Goal: Task Accomplishment & Management: Manage account settings

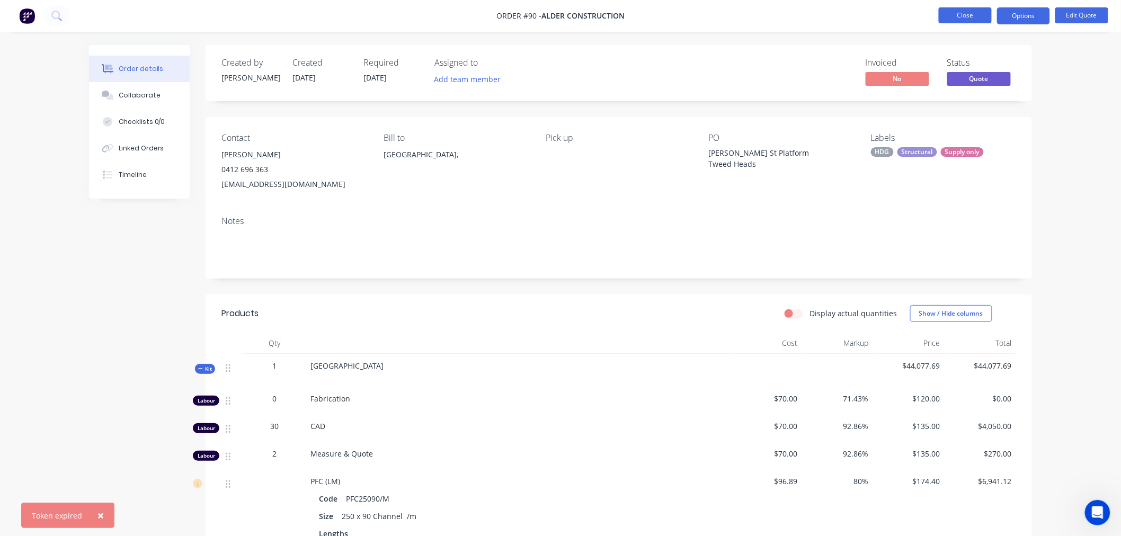
click at [969, 15] on button "Close" at bounding box center [965, 15] width 53 height 16
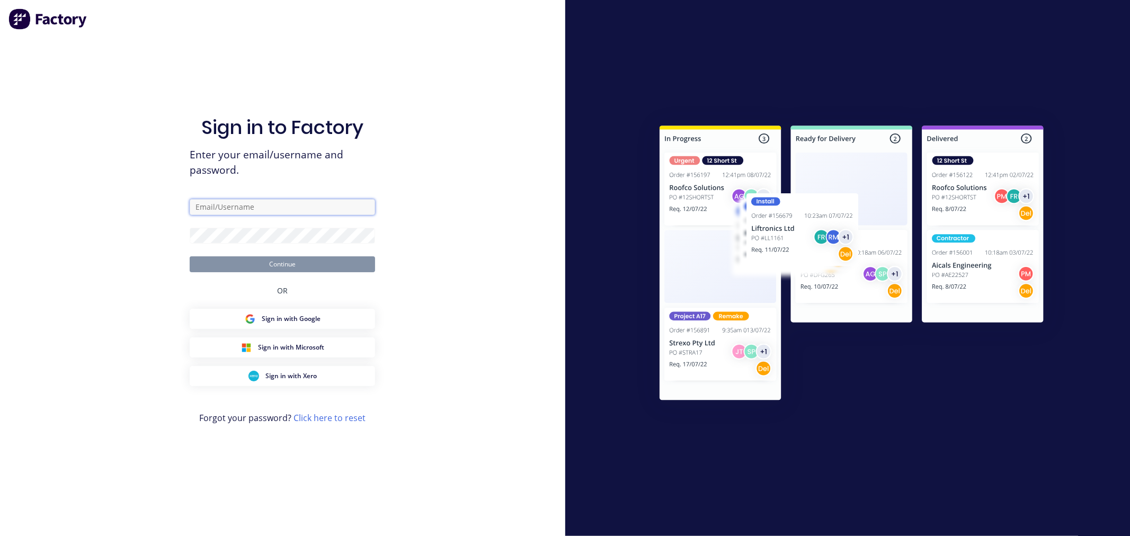
click at [238, 204] on input "text" at bounding box center [282, 207] width 185 height 16
type input "cat"
click at [213, 205] on input "text" at bounding box center [282, 207] width 185 height 16
type input "cathy@factory.app"
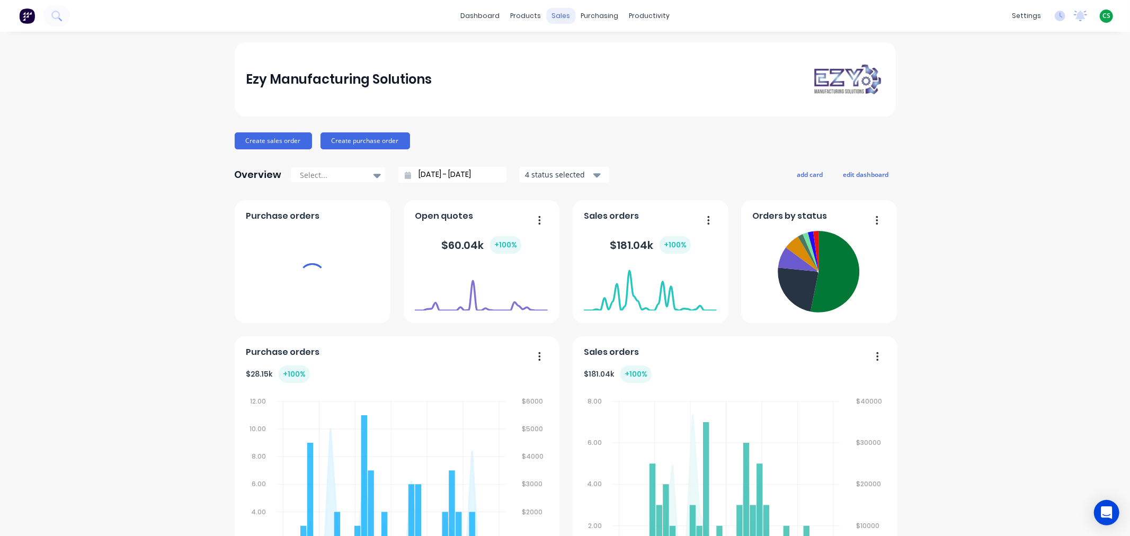
click at [556, 17] on div "sales" at bounding box center [560, 16] width 29 height 16
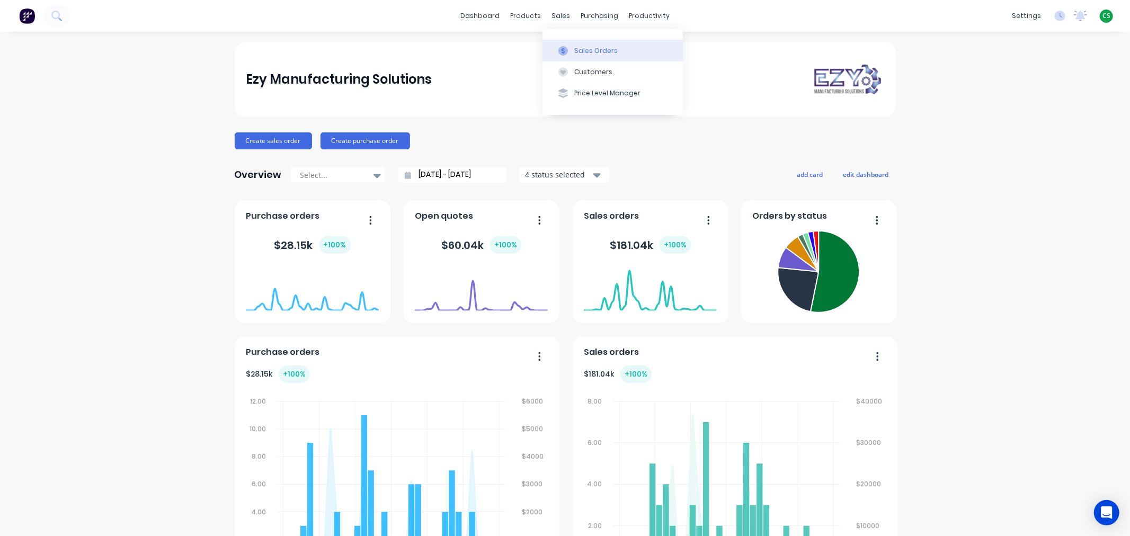
click at [584, 47] on div "Sales Orders" at bounding box center [595, 51] width 43 height 10
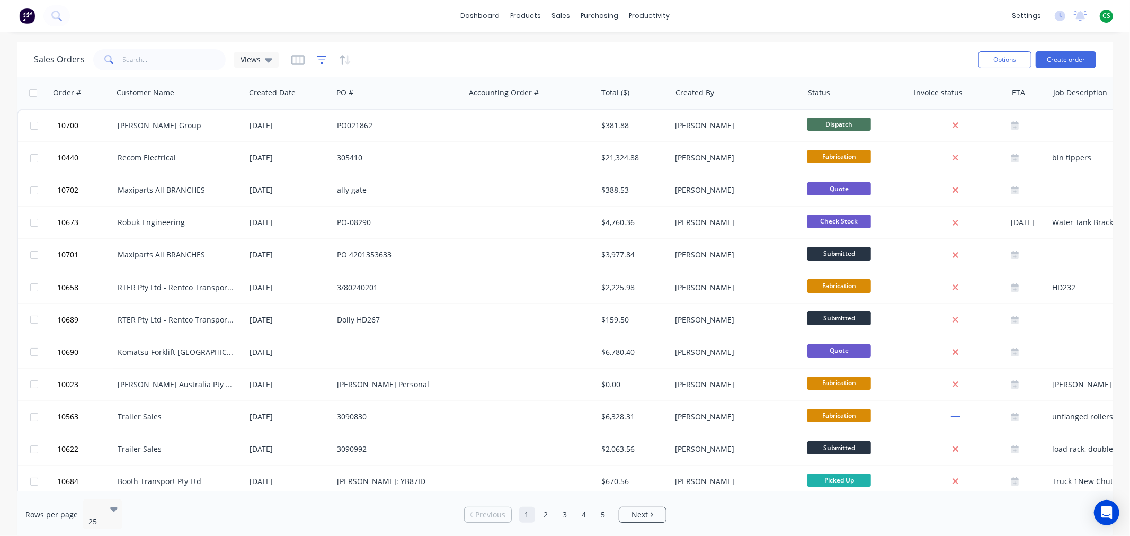
click at [318, 56] on icon "button" at bounding box center [322, 60] width 10 height 8
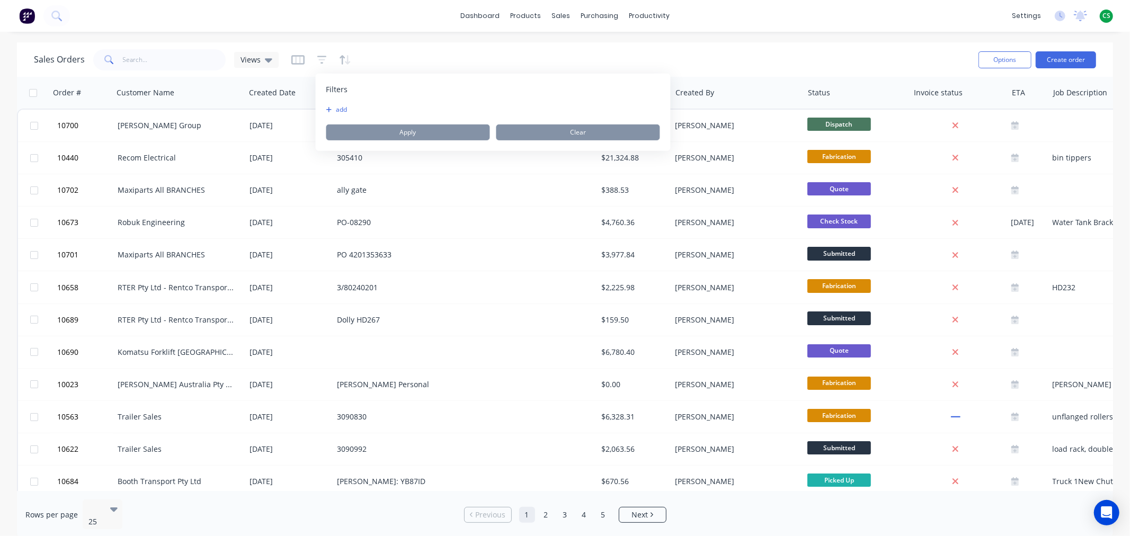
click at [336, 109] on button "add" at bounding box center [339, 109] width 26 height 8
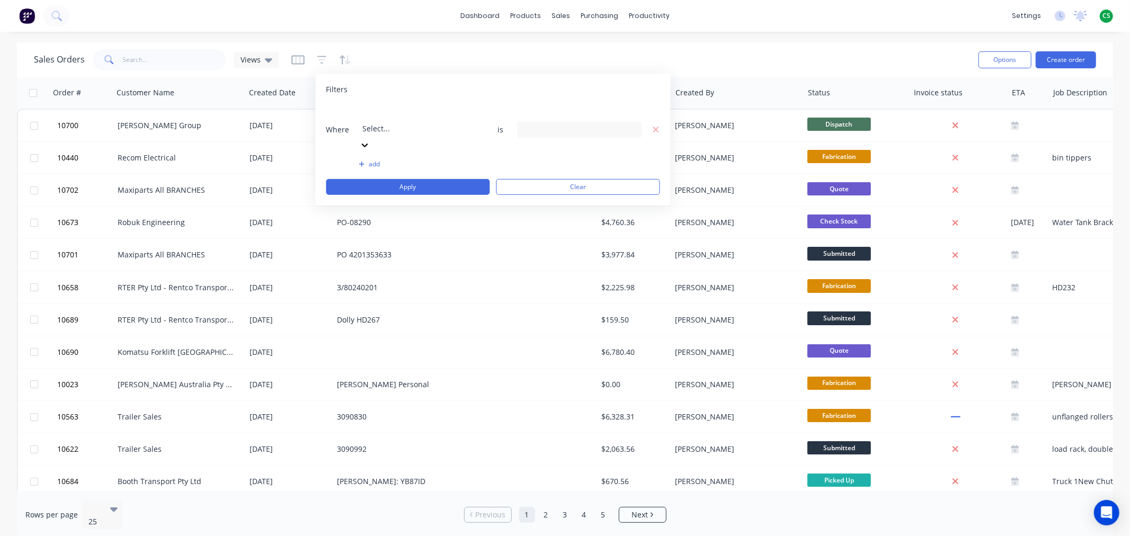
click at [432, 113] on div at bounding box center [439, 114] width 153 height 13
type input "st"
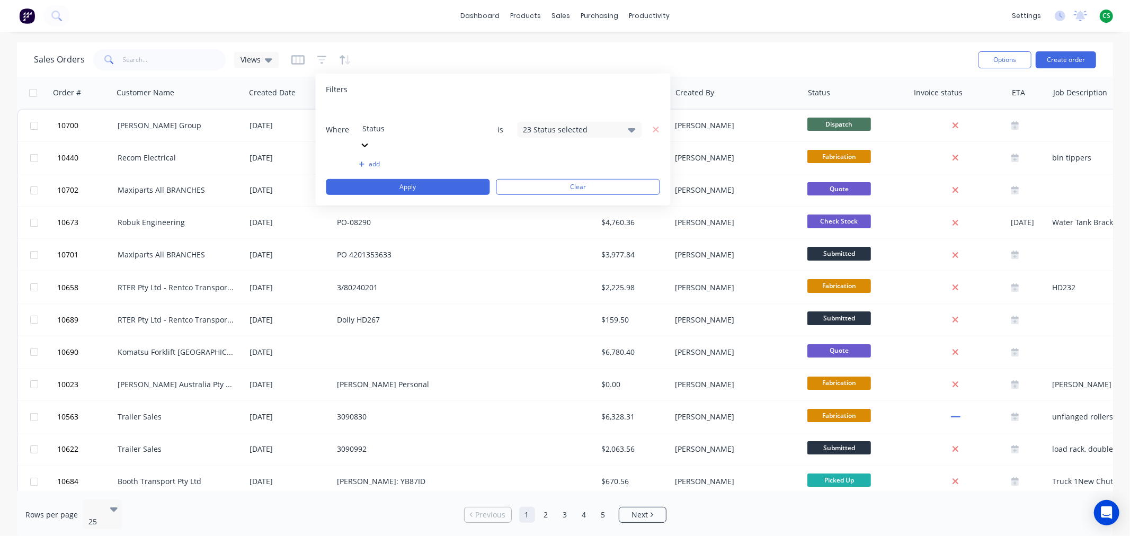
click at [532, 124] on div "23 Status selected" at bounding box center [571, 129] width 96 height 11
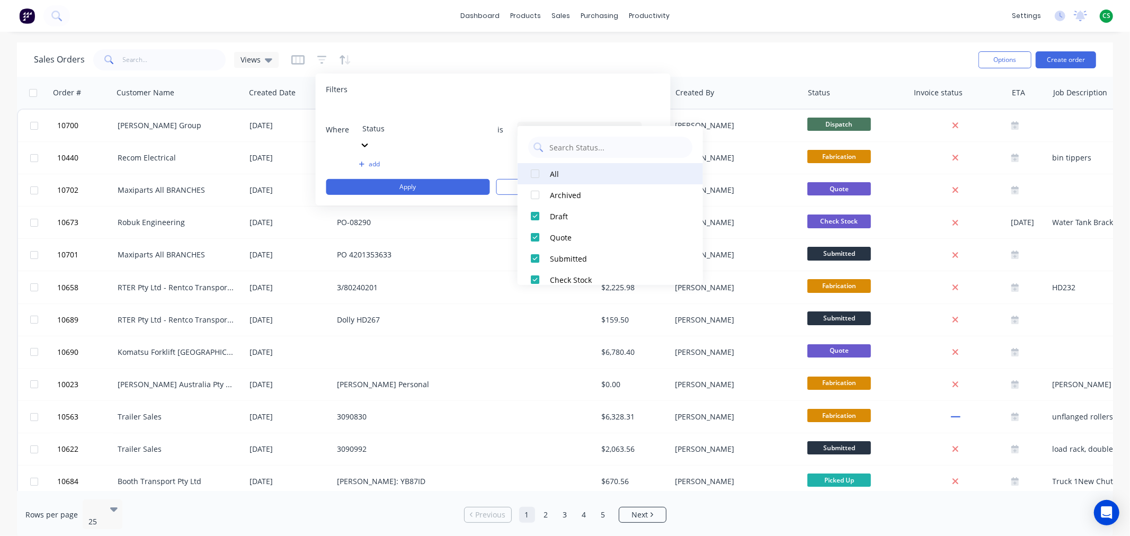
click at [537, 173] on div at bounding box center [534, 173] width 21 height 21
click at [438, 179] on button "Apply" at bounding box center [408, 187] width 164 height 16
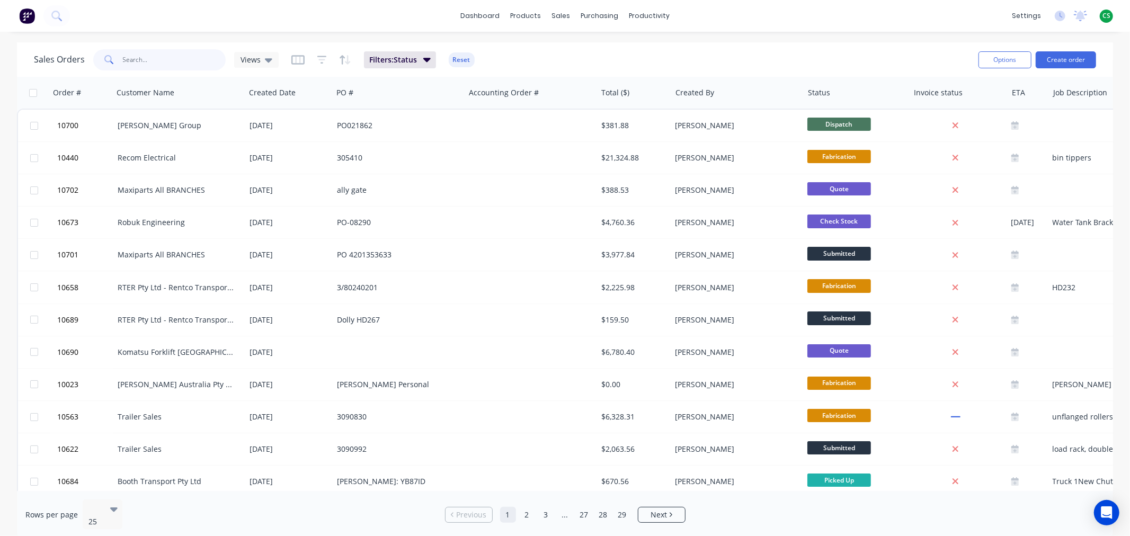
click at [147, 57] on input "text" at bounding box center [174, 59] width 103 height 21
type input "10489"
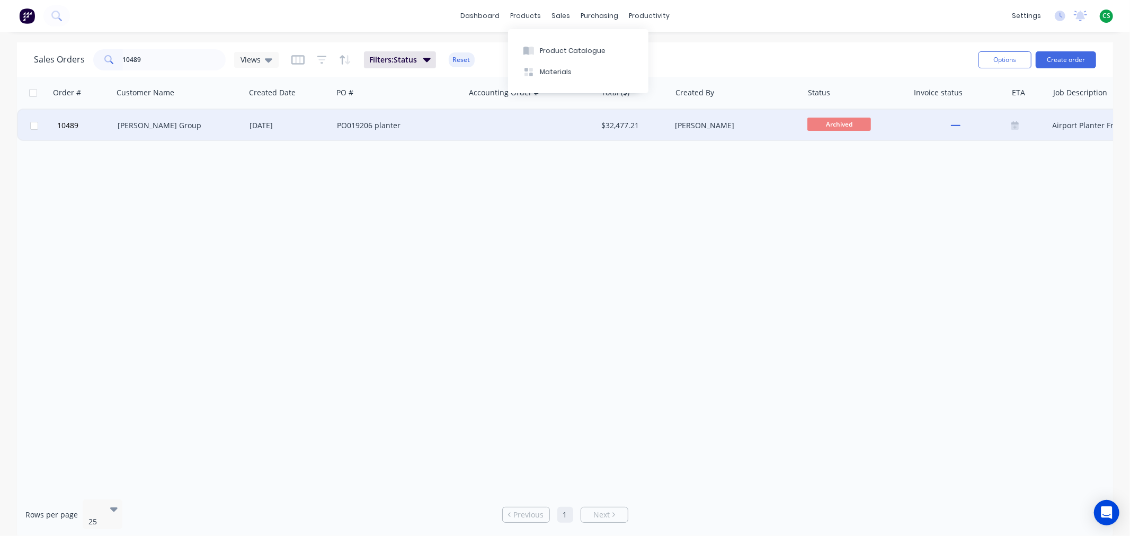
click at [435, 124] on div "PO019206 planter" at bounding box center [396, 125] width 118 height 11
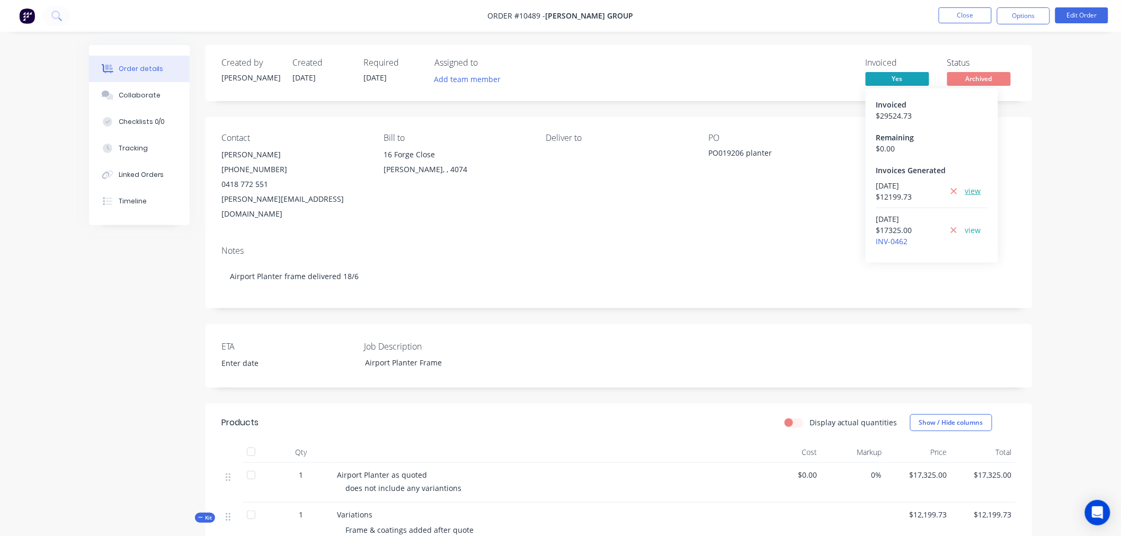
click at [976, 192] on link "view" at bounding box center [973, 190] width 16 height 11
click at [1024, 17] on button "Options" at bounding box center [1023, 15] width 53 height 17
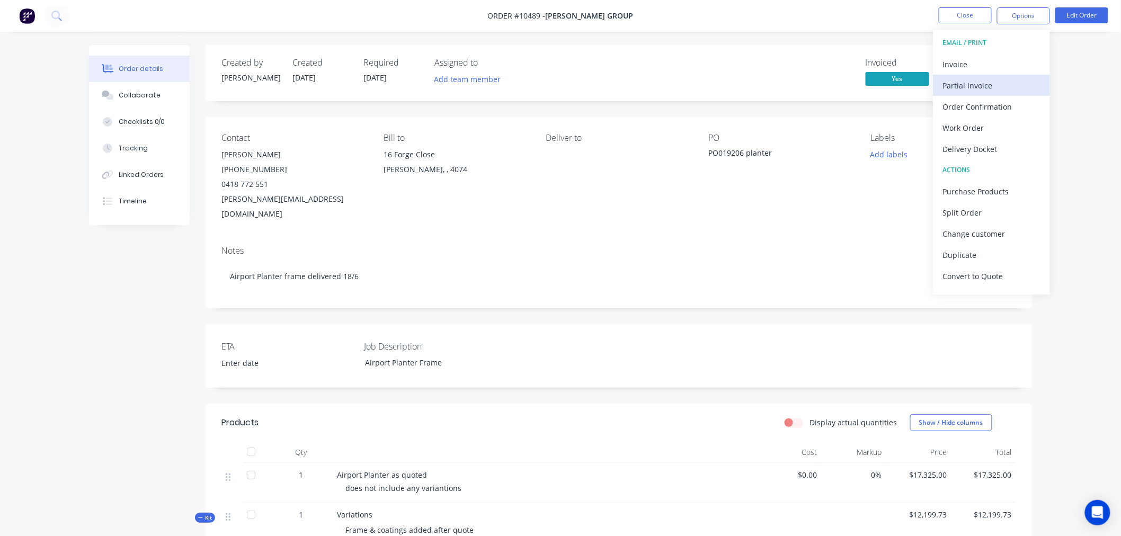
click at [981, 86] on div "Partial Invoice" at bounding box center [991, 85] width 97 height 15
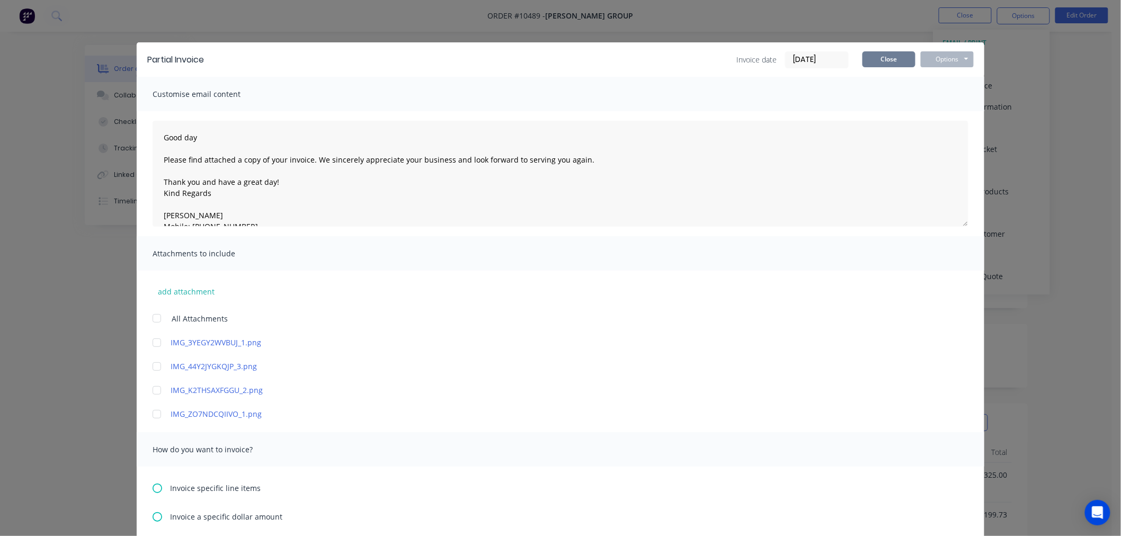
click at [874, 64] on button "Close" at bounding box center [888, 59] width 53 height 16
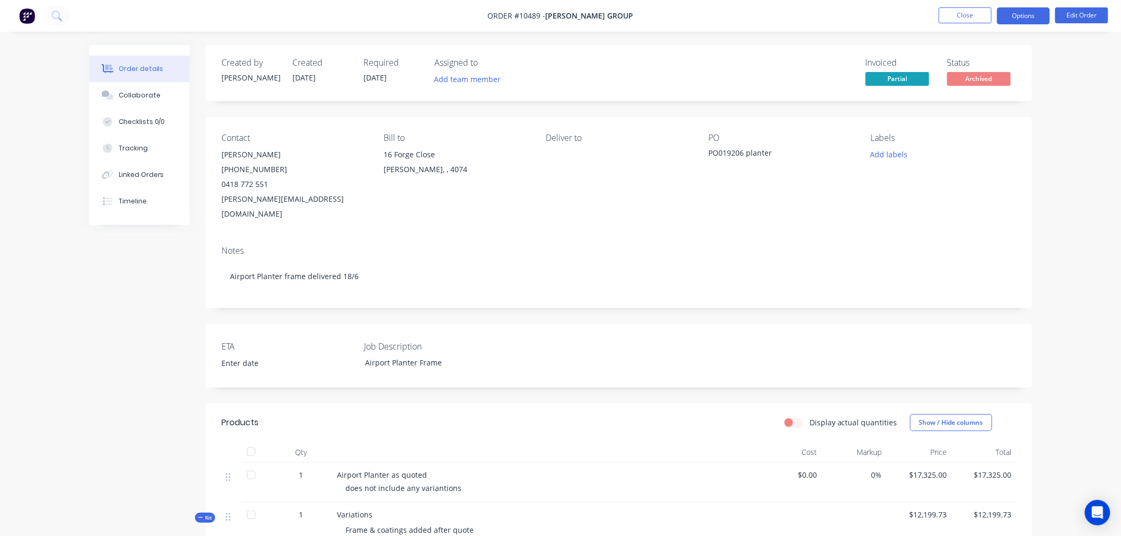
click at [1012, 16] on button "Options" at bounding box center [1023, 15] width 53 height 17
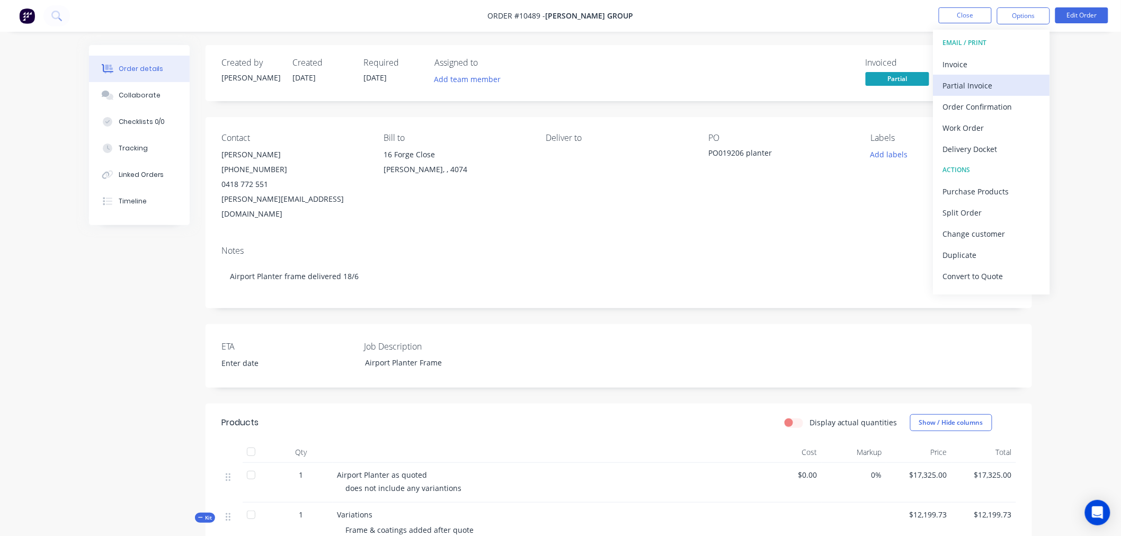
click at [970, 82] on div "Partial Invoice" at bounding box center [991, 85] width 97 height 15
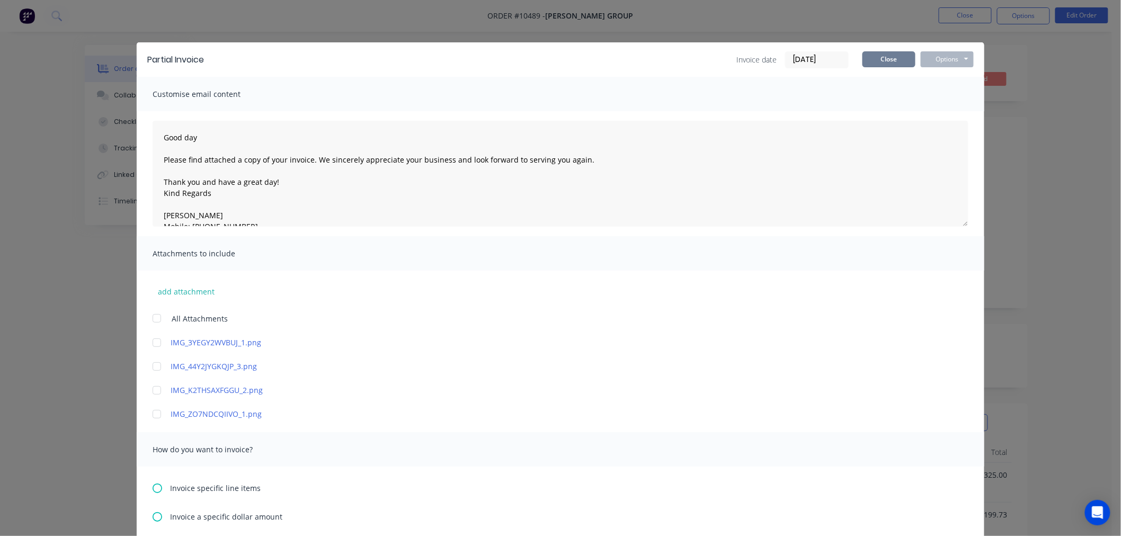
drag, startPoint x: 882, startPoint y: 58, endPoint x: 885, endPoint y: 65, distance: 6.7
click at [882, 59] on button "Close" at bounding box center [888, 59] width 53 height 16
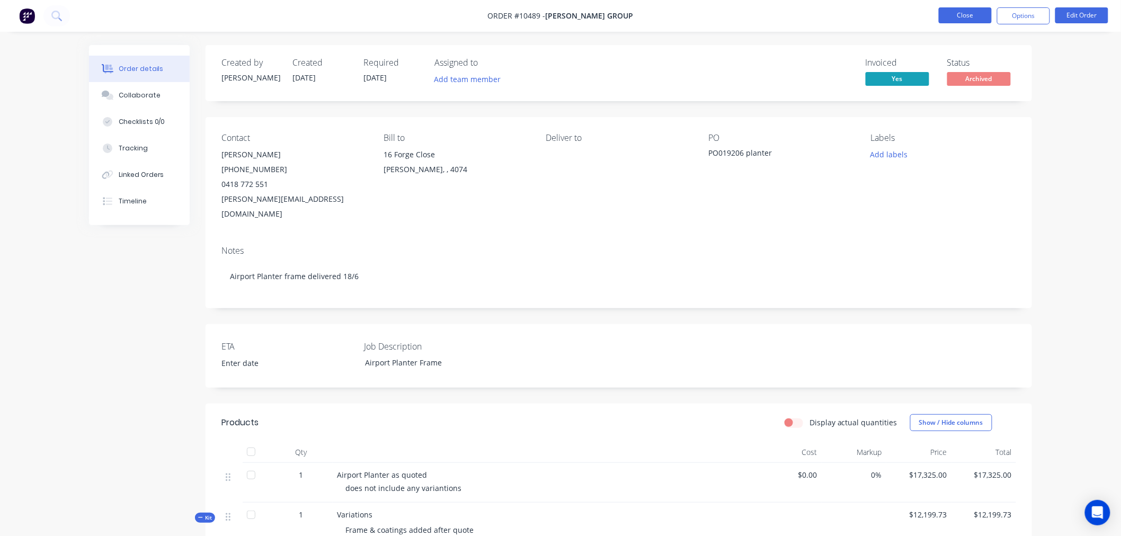
click at [950, 13] on button "Close" at bounding box center [965, 15] width 53 height 16
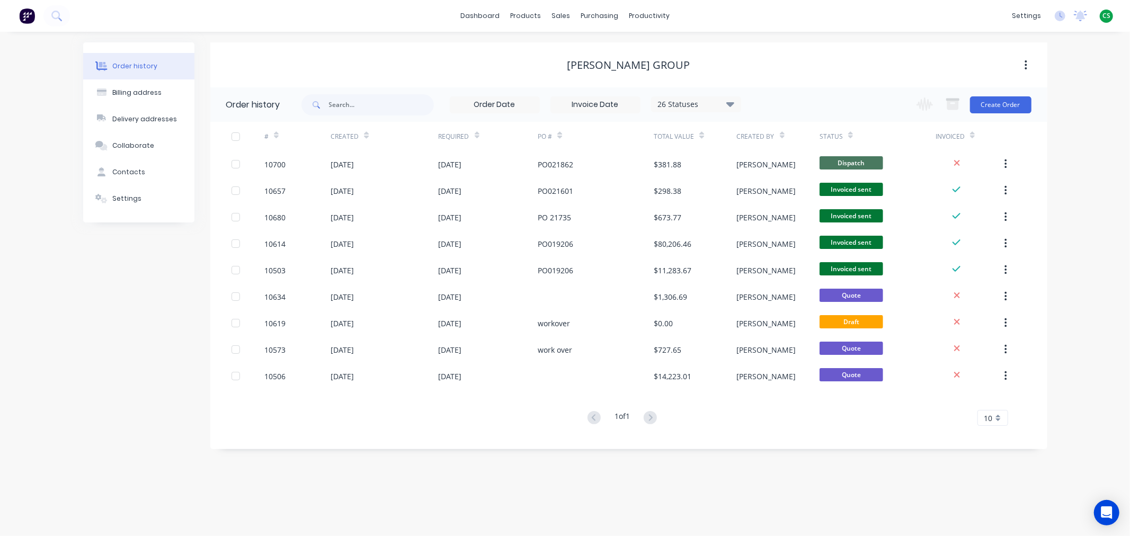
click at [1105, 19] on span "CS" at bounding box center [1106, 16] width 8 height 10
click at [1014, 132] on div "Sign out" at bounding box center [1016, 133] width 29 height 10
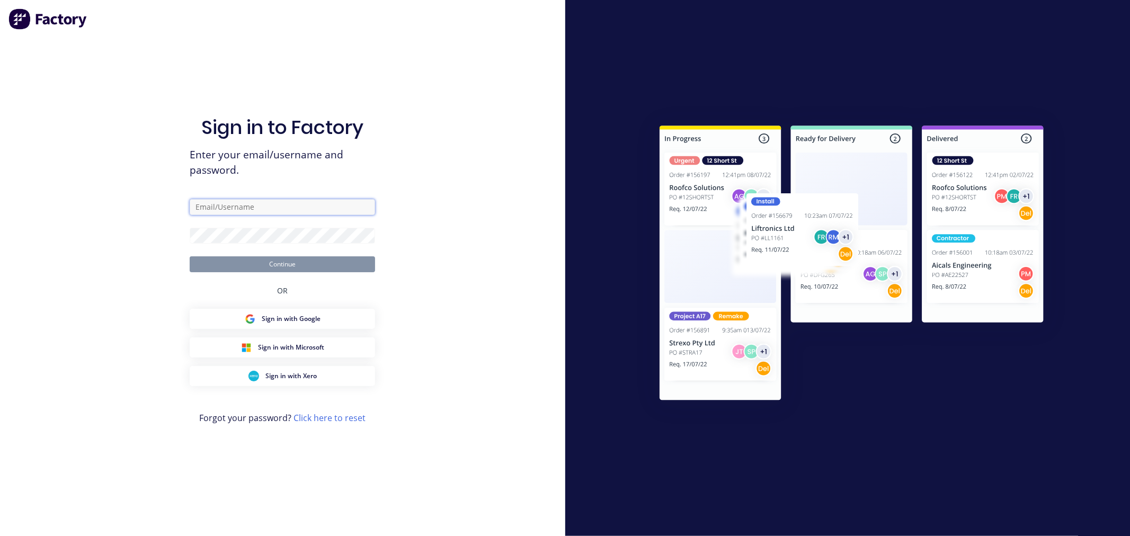
click at [234, 209] on input "text" at bounding box center [282, 207] width 185 height 16
type input "cathy@factory.app"
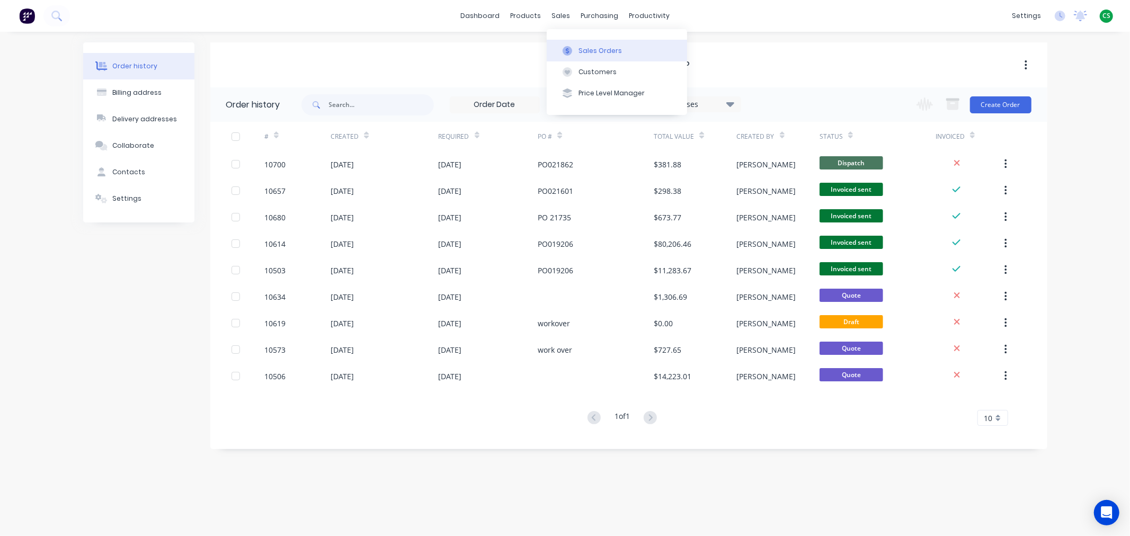
click at [592, 51] on div "Sales Orders" at bounding box center [599, 51] width 43 height 10
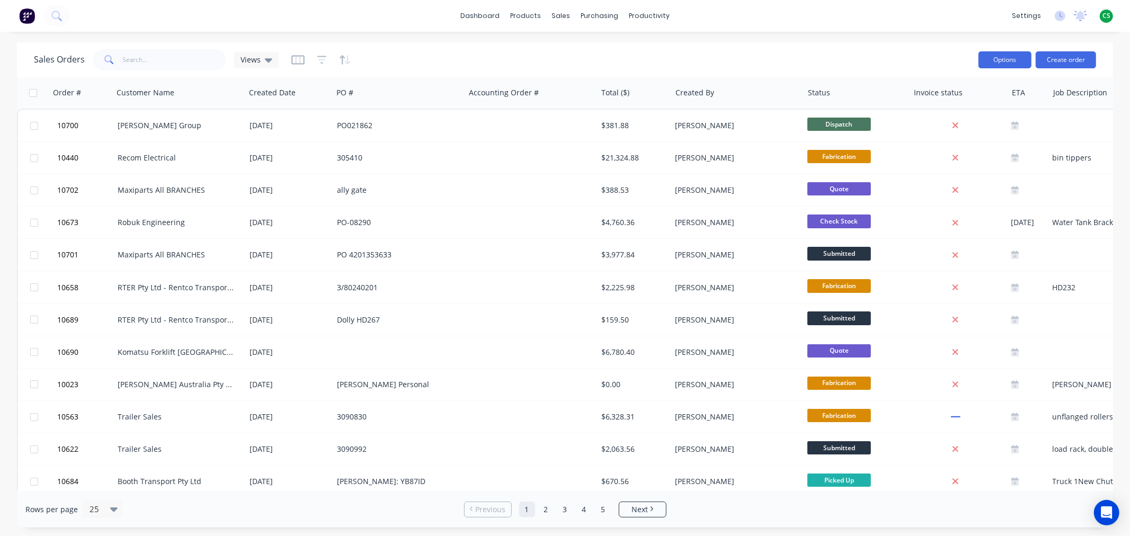
click at [1001, 60] on button "Options" at bounding box center [1004, 59] width 53 height 17
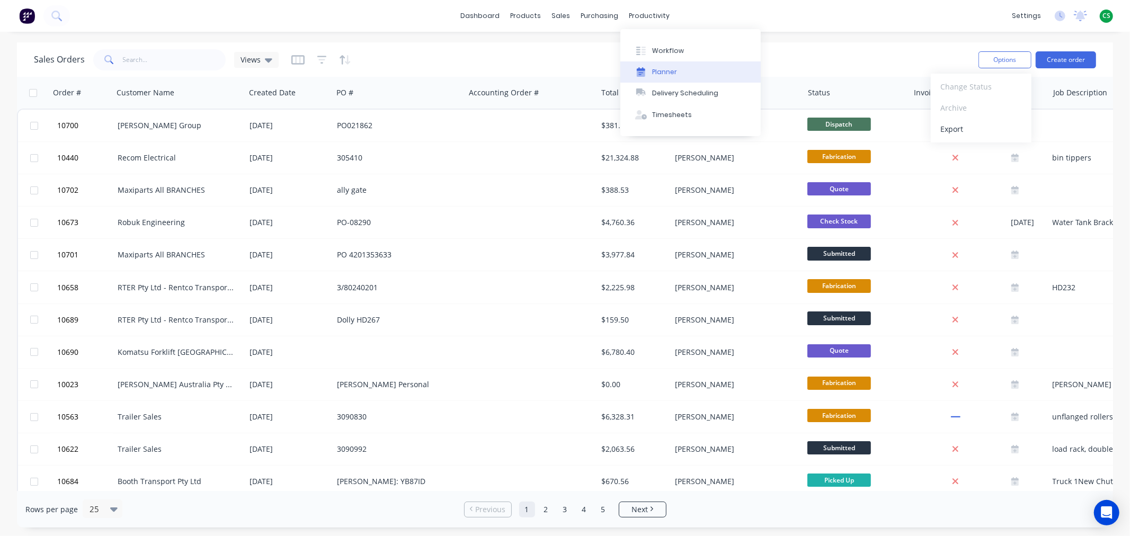
click at [660, 74] on div "Planner" at bounding box center [664, 72] width 25 height 10
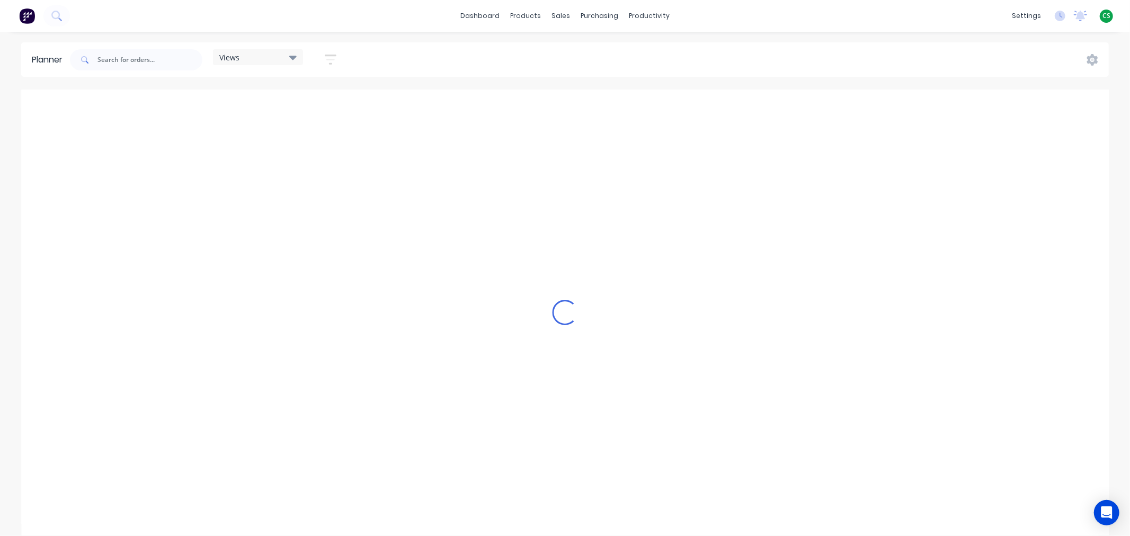
scroll to position [0, 1526]
click at [329, 56] on icon "button" at bounding box center [331, 59] width 12 height 13
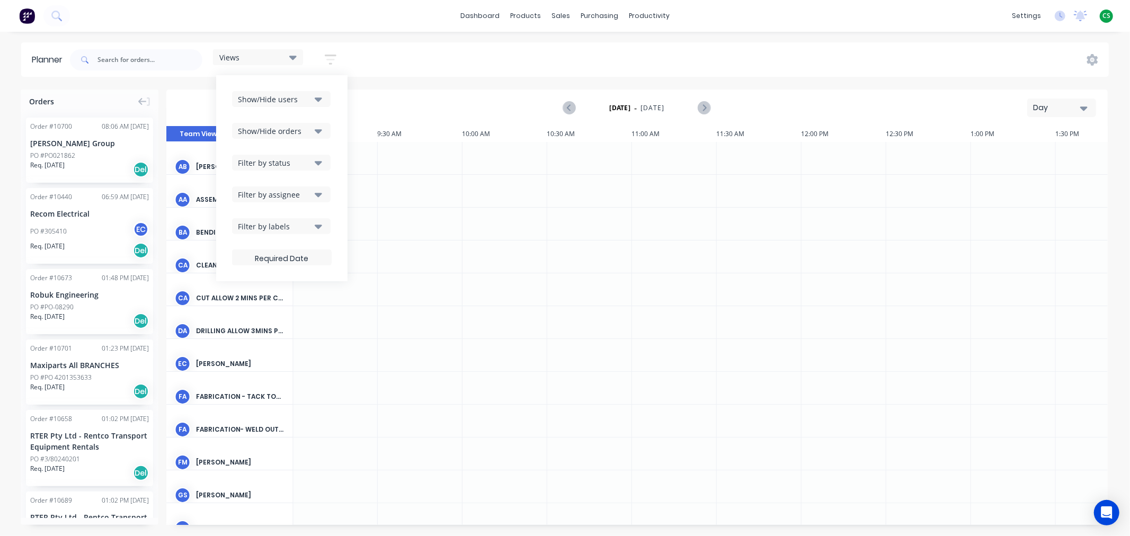
click at [280, 99] on div "Show/Hide users" at bounding box center [275, 99] width 74 height 11
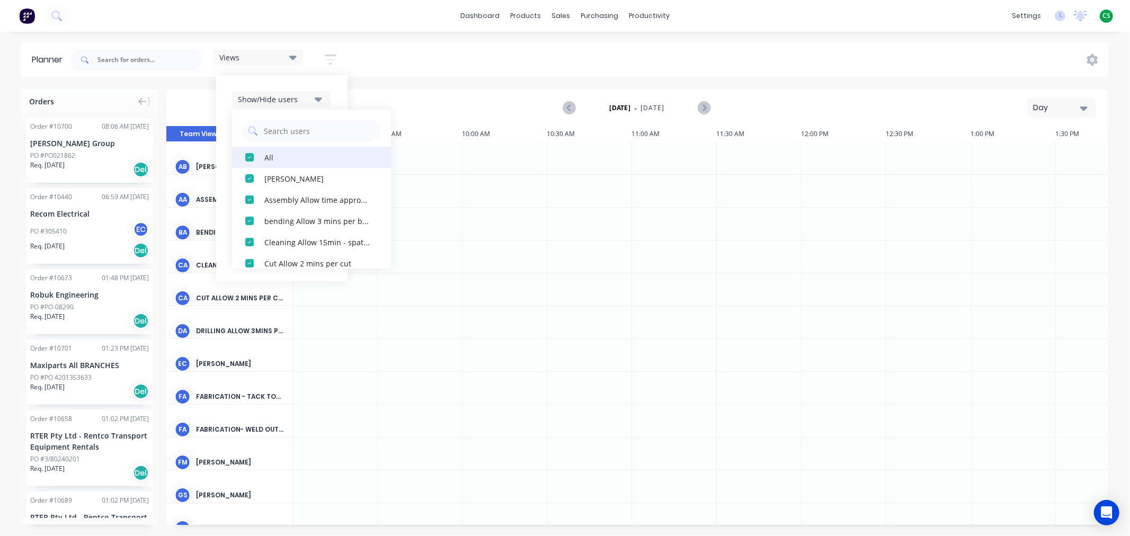
click at [248, 157] on div "button" at bounding box center [249, 157] width 21 height 21
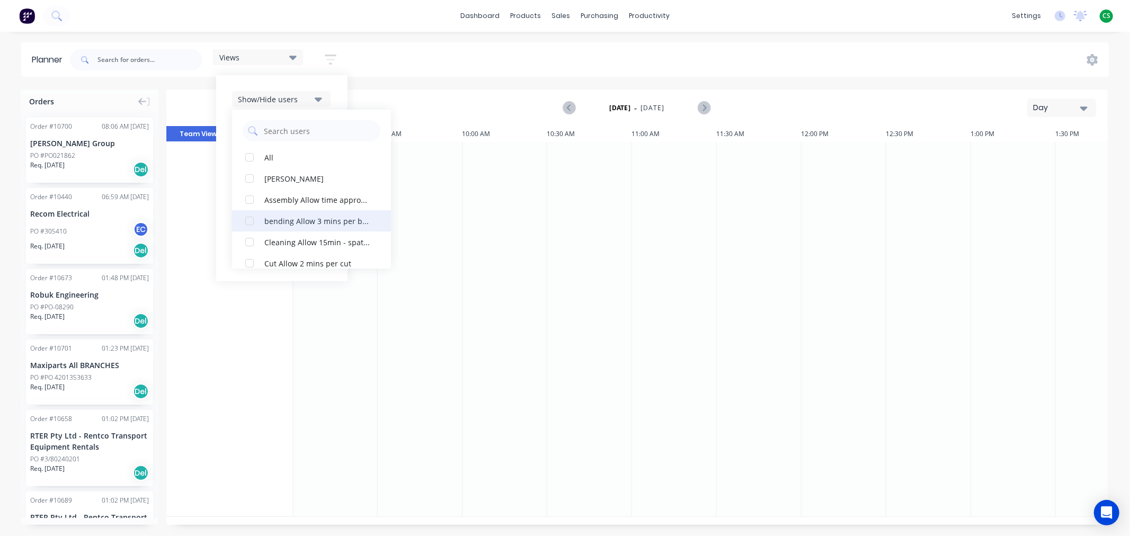
drag, startPoint x: 252, startPoint y: 202, endPoint x: 252, endPoint y: 210, distance: 8.0
click at [252, 203] on div "button" at bounding box center [249, 199] width 21 height 21
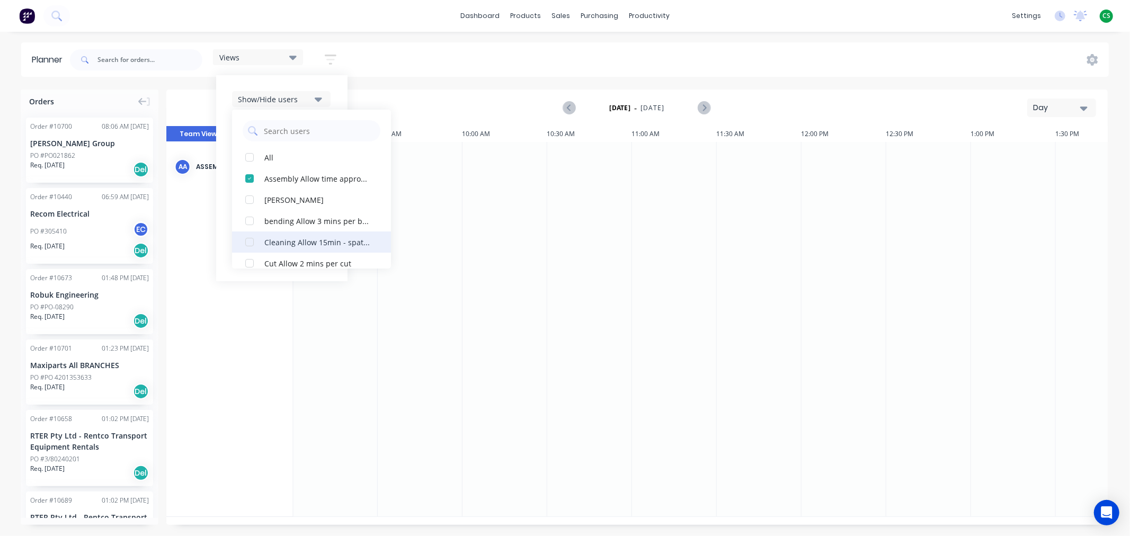
click at [249, 243] on div "button" at bounding box center [249, 241] width 21 height 21
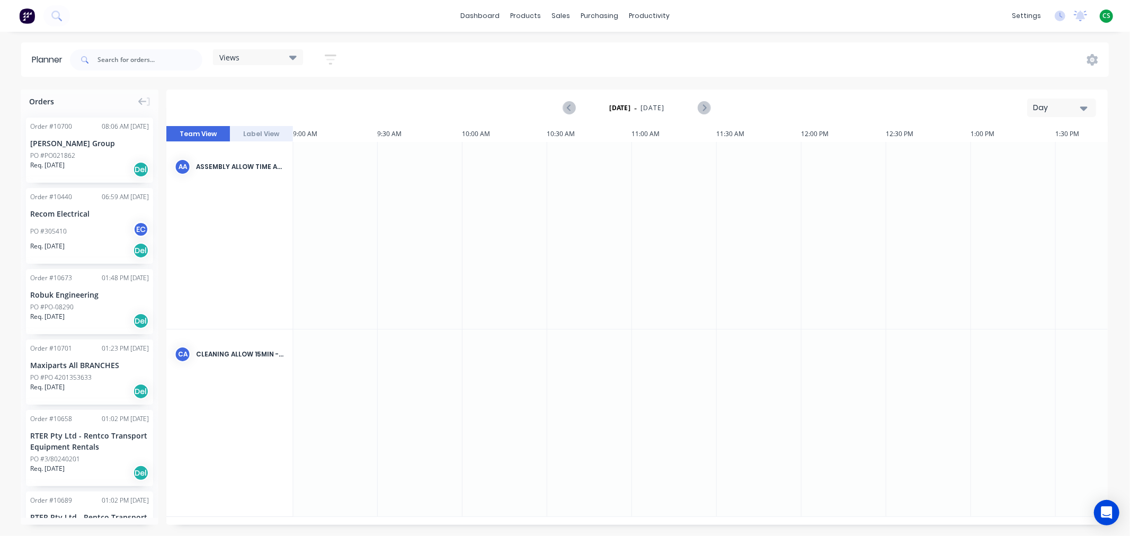
click at [451, 59] on div "Views Save new view None (Default) edit Scheduling edit Show/Hide users All Ass…" at bounding box center [588, 60] width 1041 height 32
click at [249, 59] on div "Views" at bounding box center [257, 57] width 77 height 10
click at [247, 158] on button "Scheduling" at bounding box center [277, 157] width 113 height 12
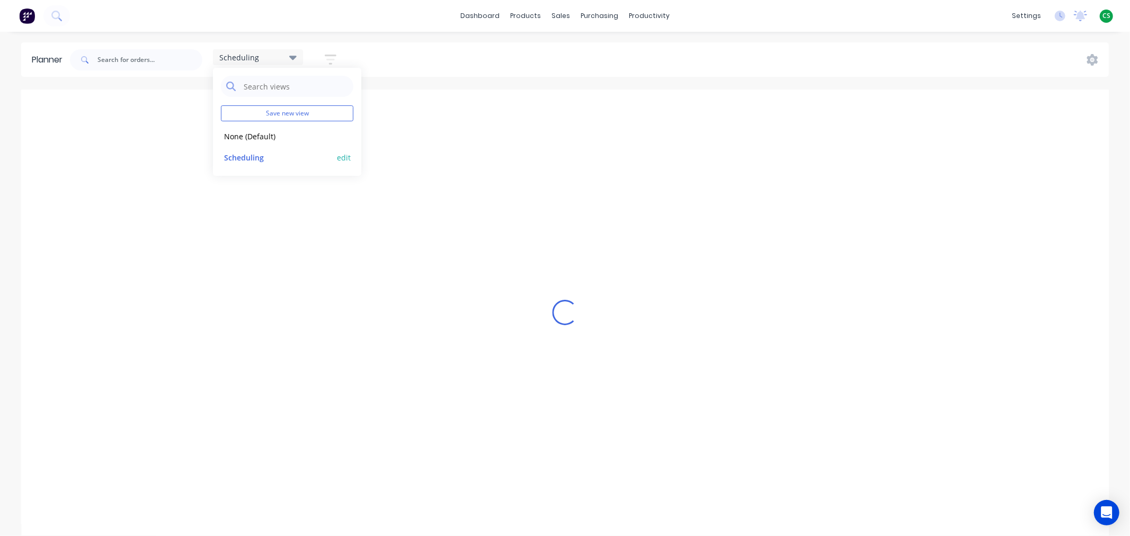
scroll to position [0, 1]
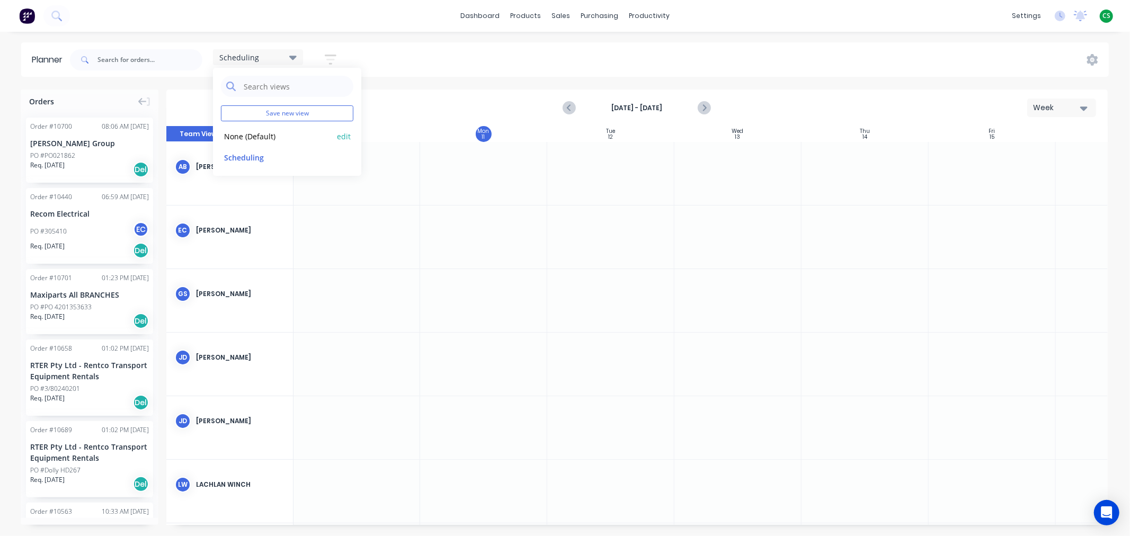
click at [235, 134] on button "None (Default)" at bounding box center [277, 136] width 113 height 12
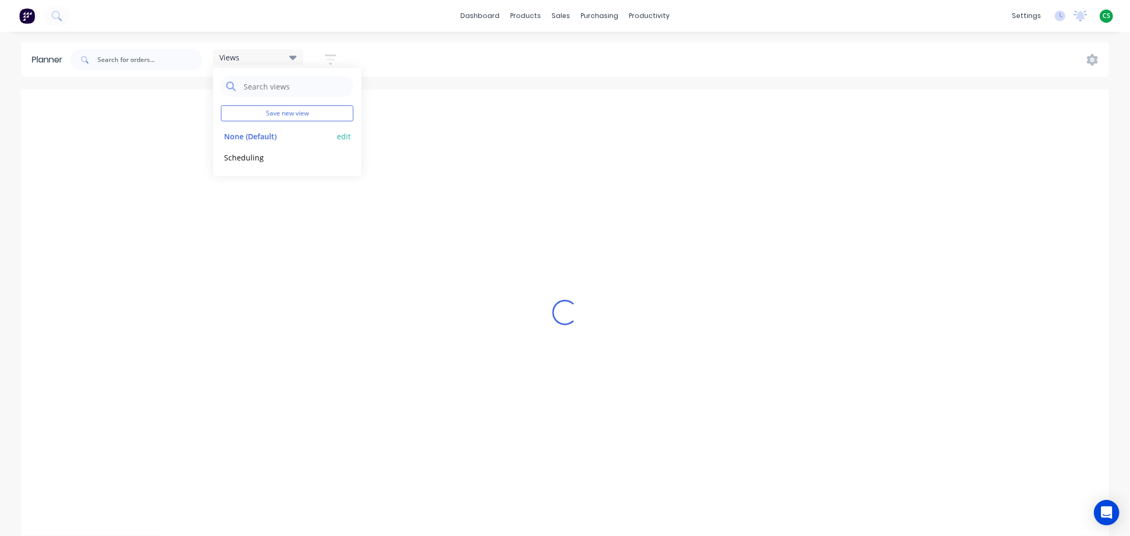
scroll to position [0, 1526]
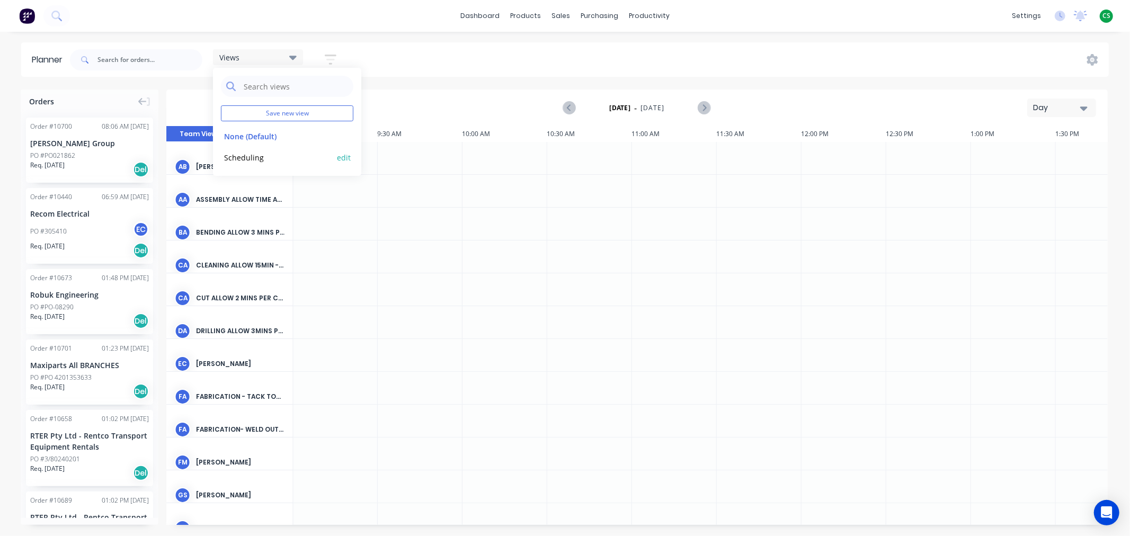
click at [240, 155] on button "Scheduling" at bounding box center [277, 157] width 113 height 12
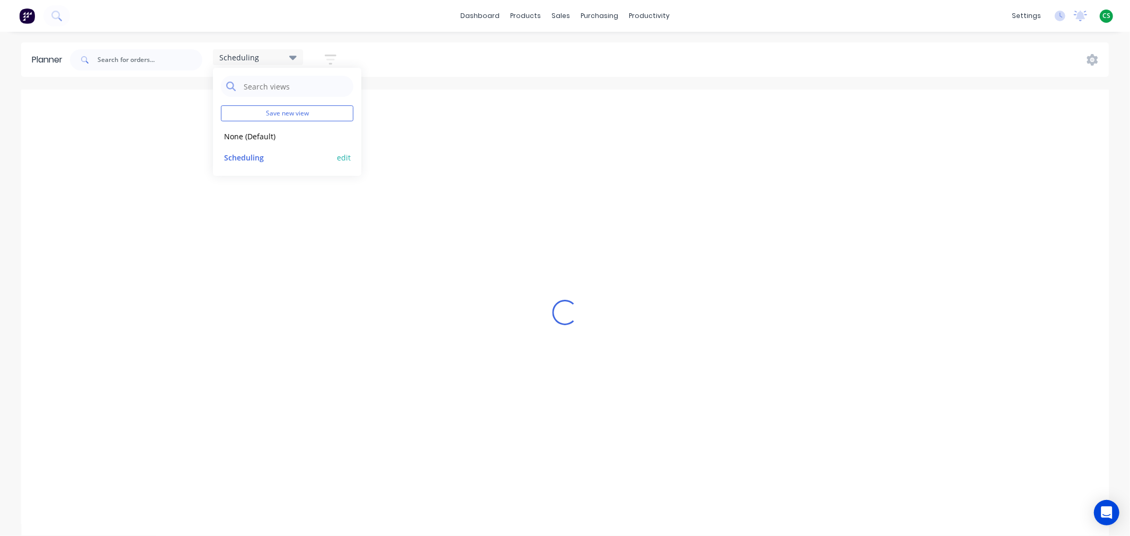
scroll to position [0, 1]
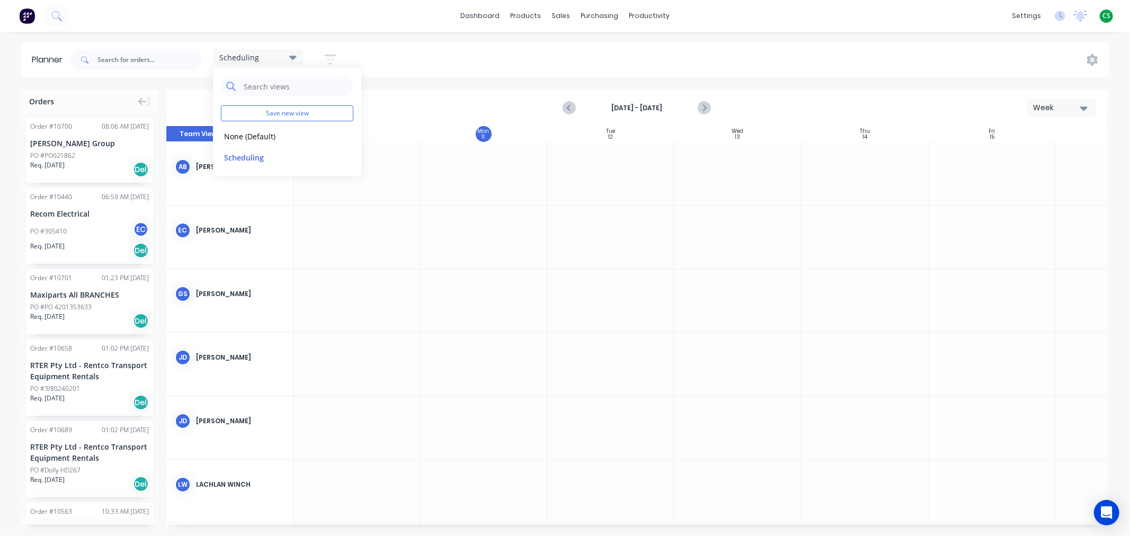
click at [504, 64] on div "Scheduling Save new view None (Default) edit Scheduling edit Show/Hide users Sh…" at bounding box center [588, 60] width 1041 height 32
click at [256, 59] on span "Scheduling" at bounding box center [239, 57] width 40 height 11
click at [251, 138] on button "None (Default)" at bounding box center [277, 136] width 113 height 12
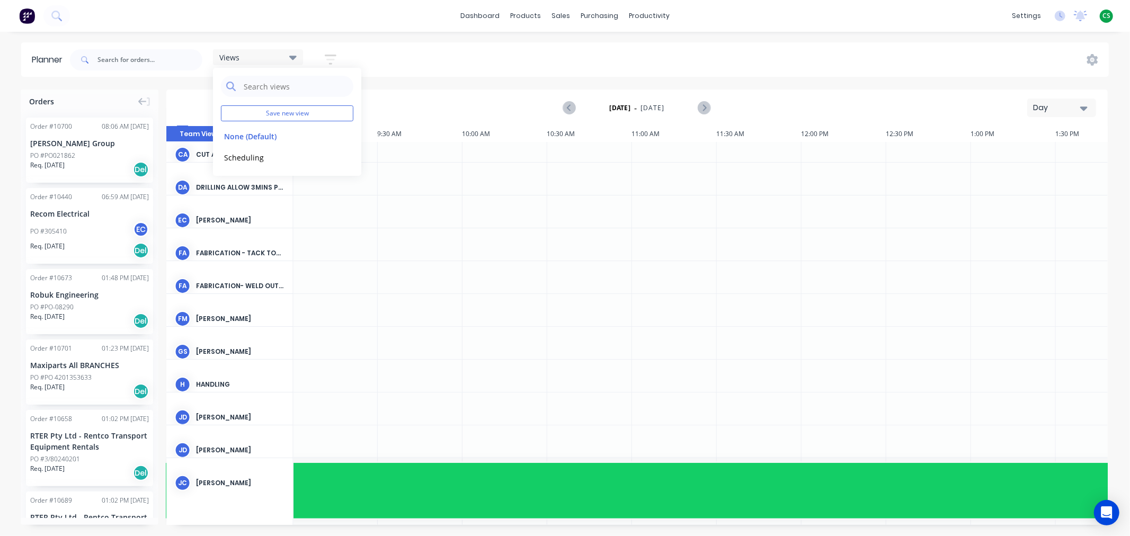
scroll to position [225, 1526]
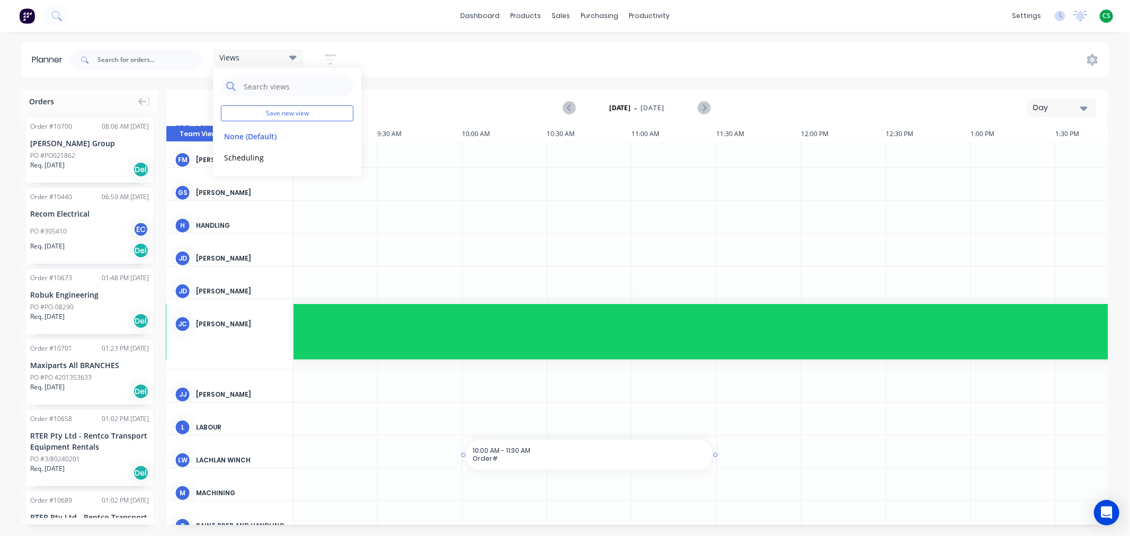
drag, startPoint x: 515, startPoint y: 521, endPoint x: 652, endPoint y: 523, distance: 137.2
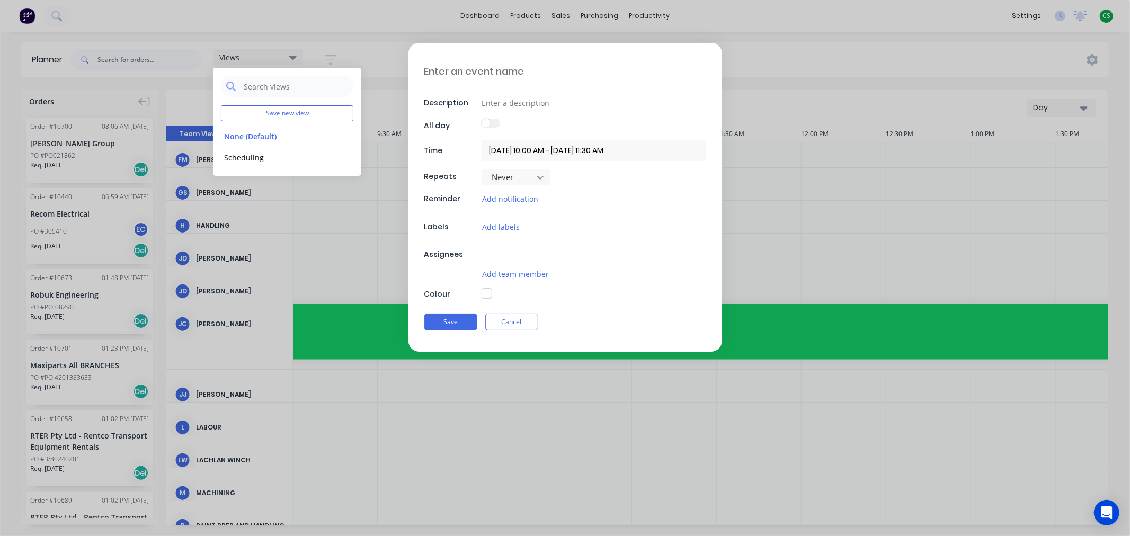
scroll to position [320, 1526]
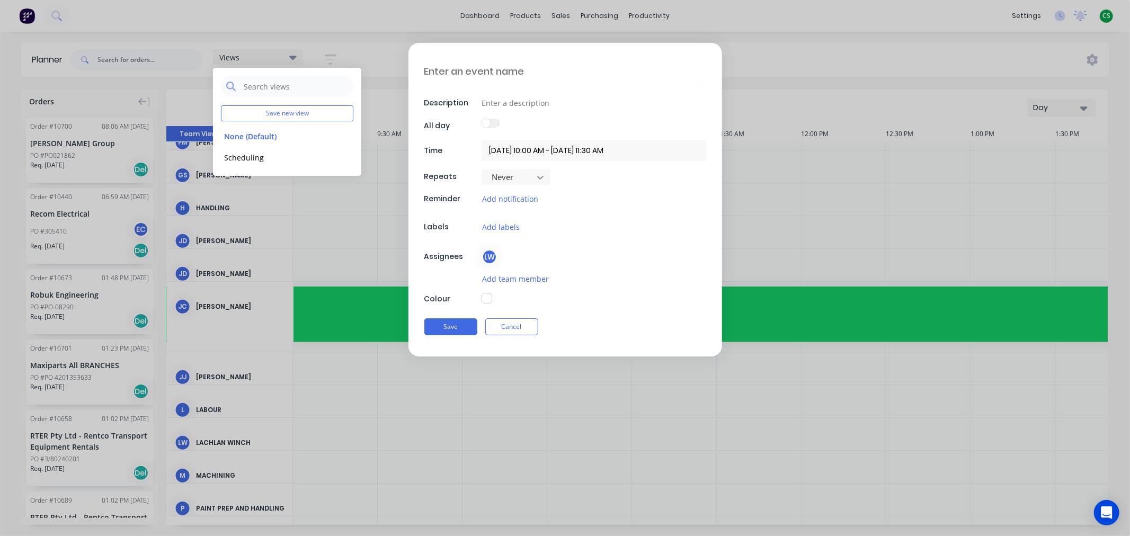
drag, startPoint x: 510, startPoint y: 330, endPoint x: 612, endPoint y: 356, distance: 105.3
click at [511, 331] on button "Cancel" at bounding box center [511, 326] width 53 height 17
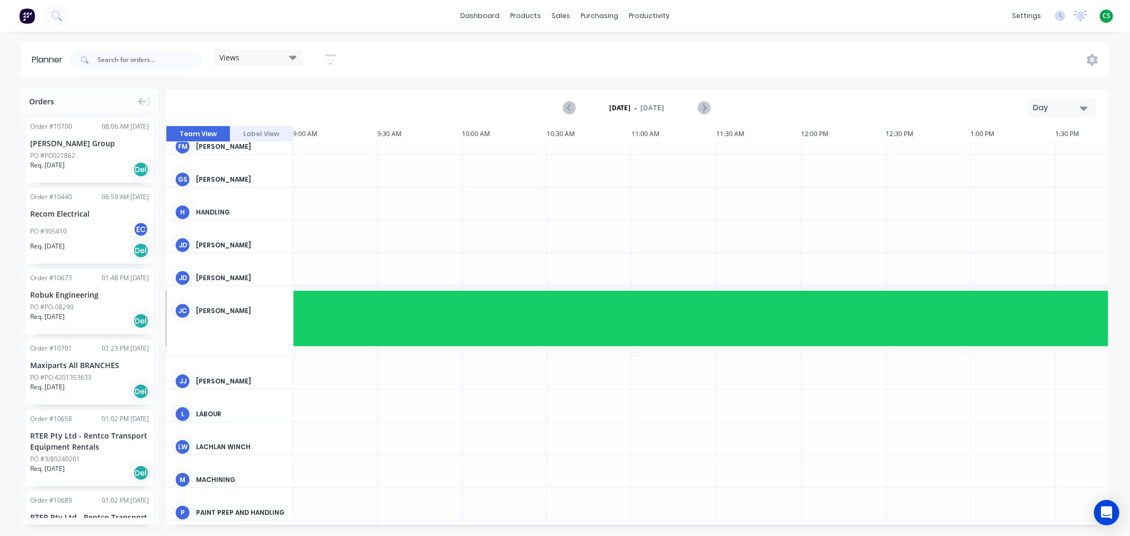
scroll to position [353, 1526]
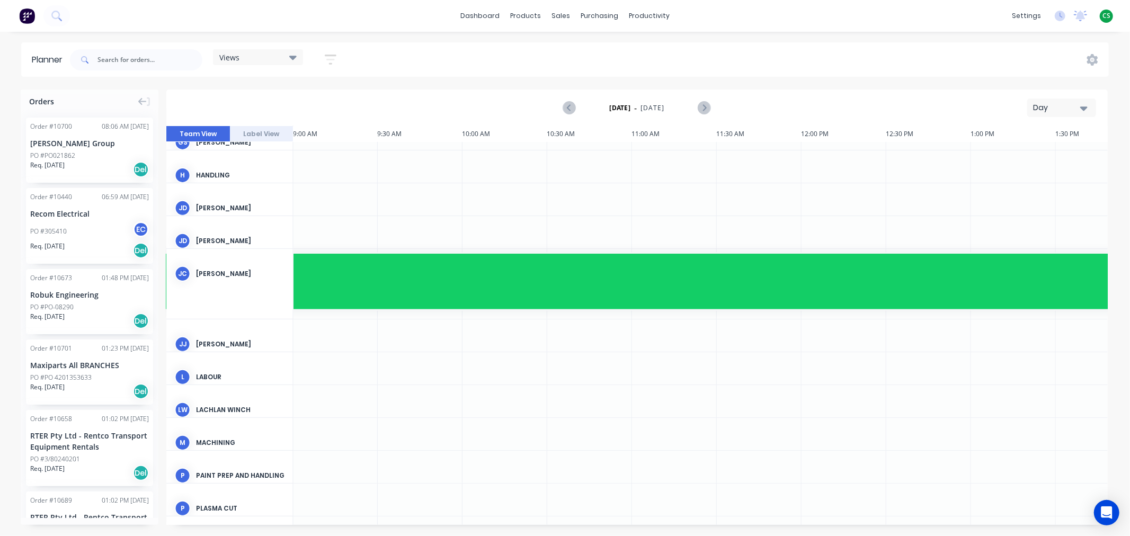
click at [633, 278] on span "Hols" at bounding box center [800, 282] width 4040 height 8
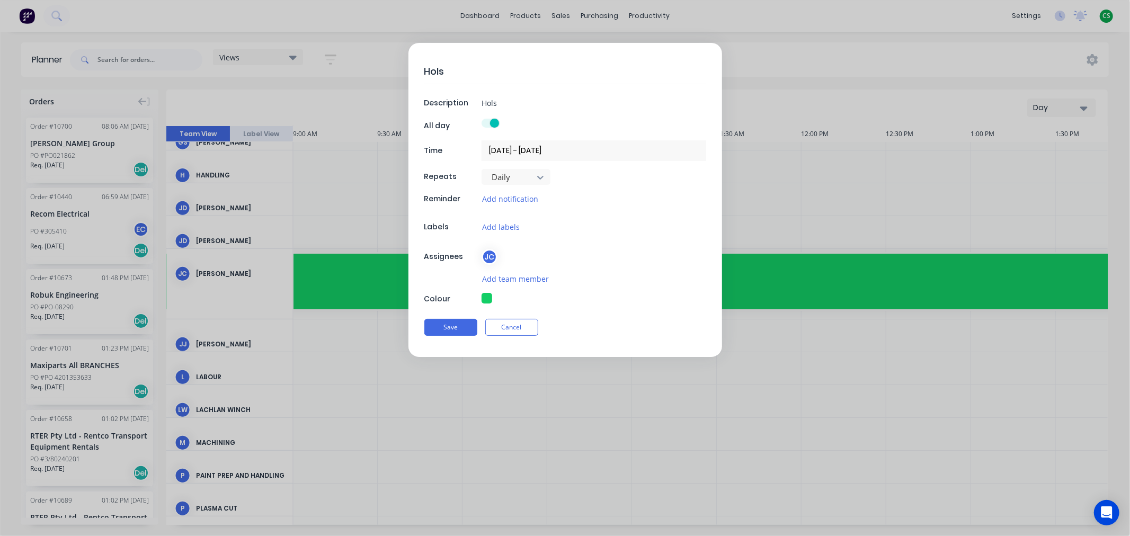
type textarea "x"
type input "19/10/2024 - 19/10/2024"
click at [517, 328] on button "Cancel" at bounding box center [511, 327] width 53 height 17
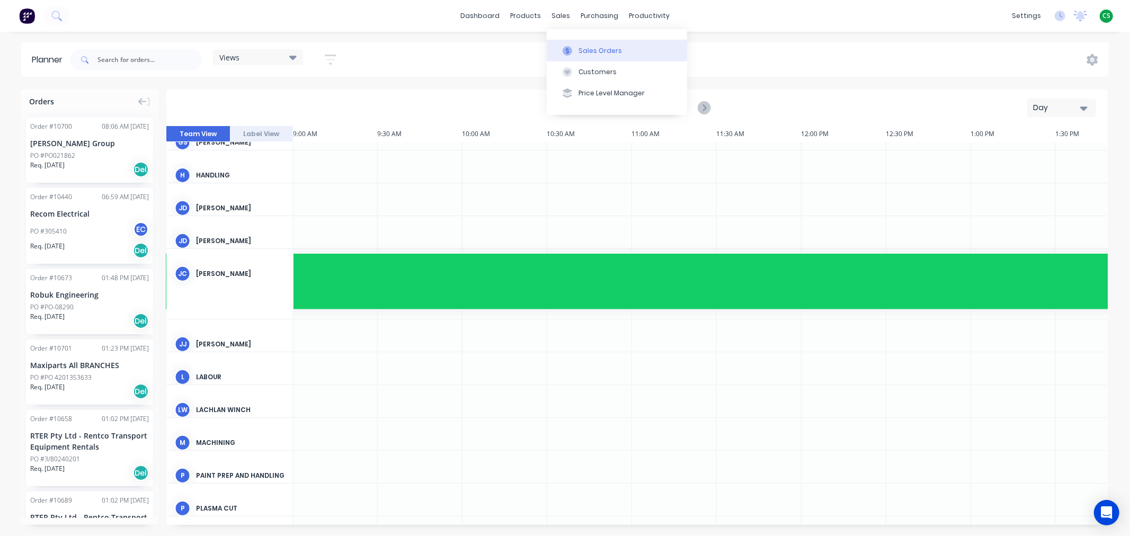
click at [592, 46] on div "Sales Orders" at bounding box center [599, 51] width 43 height 10
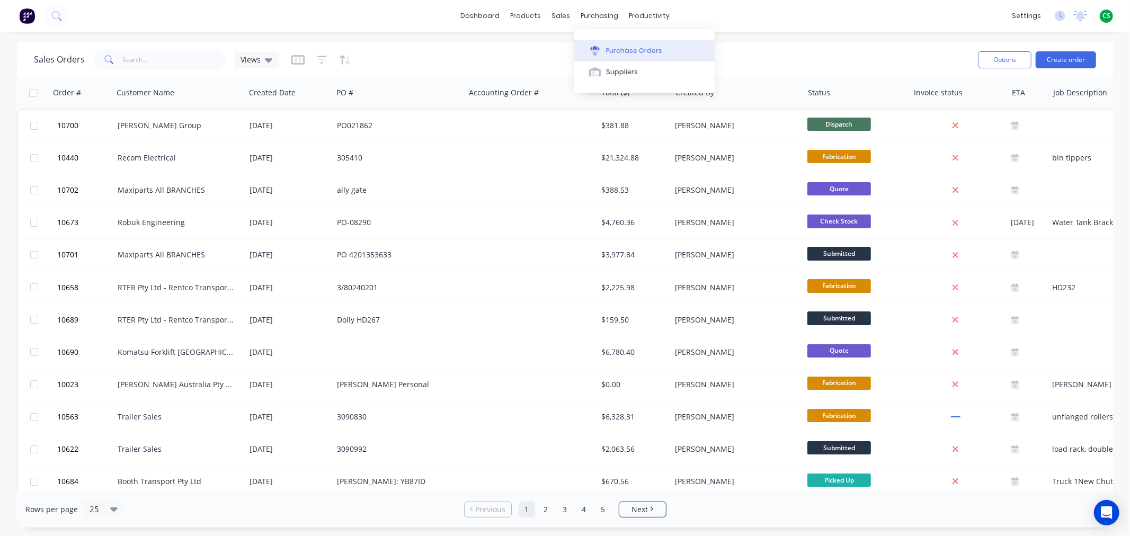
click at [627, 56] on button "Purchase Orders" at bounding box center [644, 50] width 140 height 21
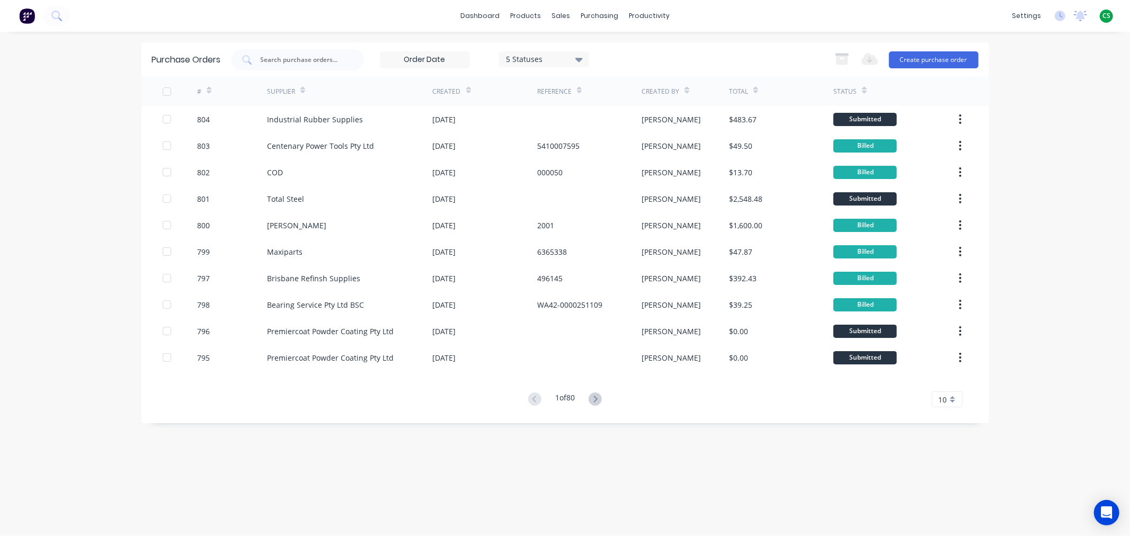
click at [1105, 18] on span "CS" at bounding box center [1106, 16] width 8 height 10
click at [1012, 131] on div "Sign out" at bounding box center [1016, 133] width 29 height 10
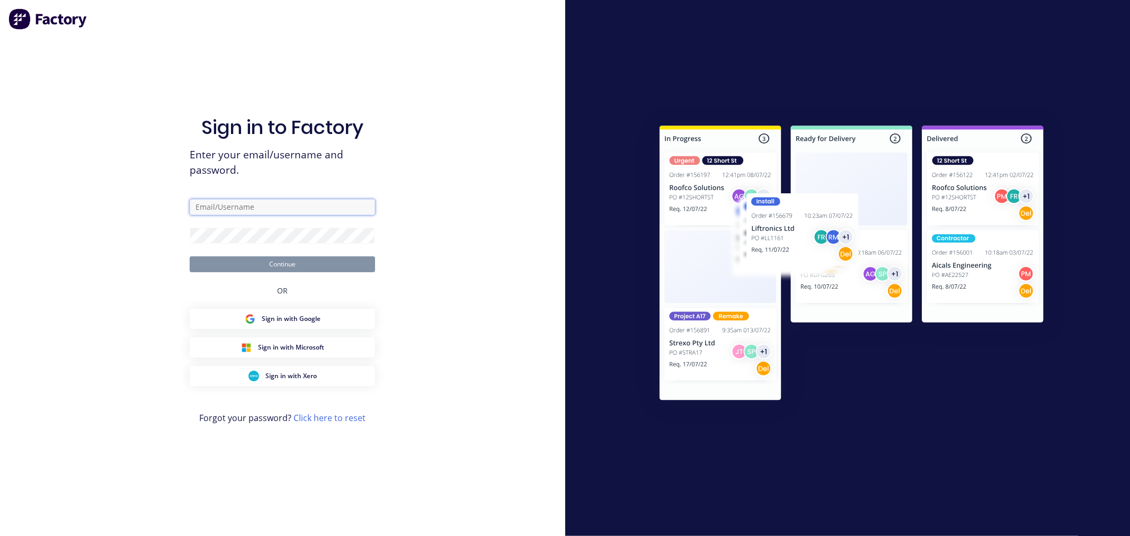
click at [240, 207] on input "text" at bounding box center [282, 207] width 185 height 16
type input "cathy@factory.app"
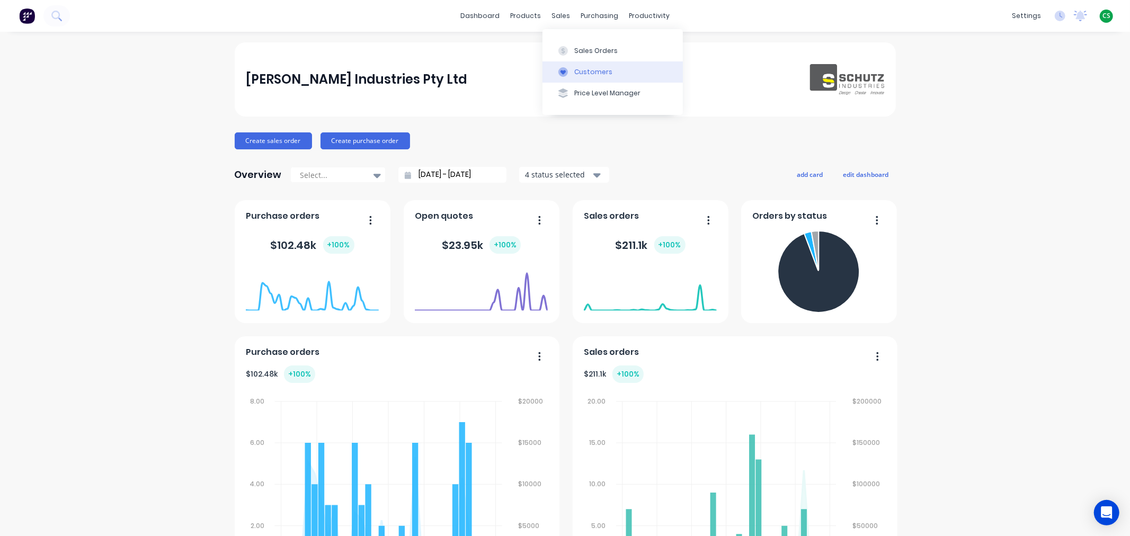
click at [584, 70] on div "Customers" at bounding box center [593, 72] width 38 height 10
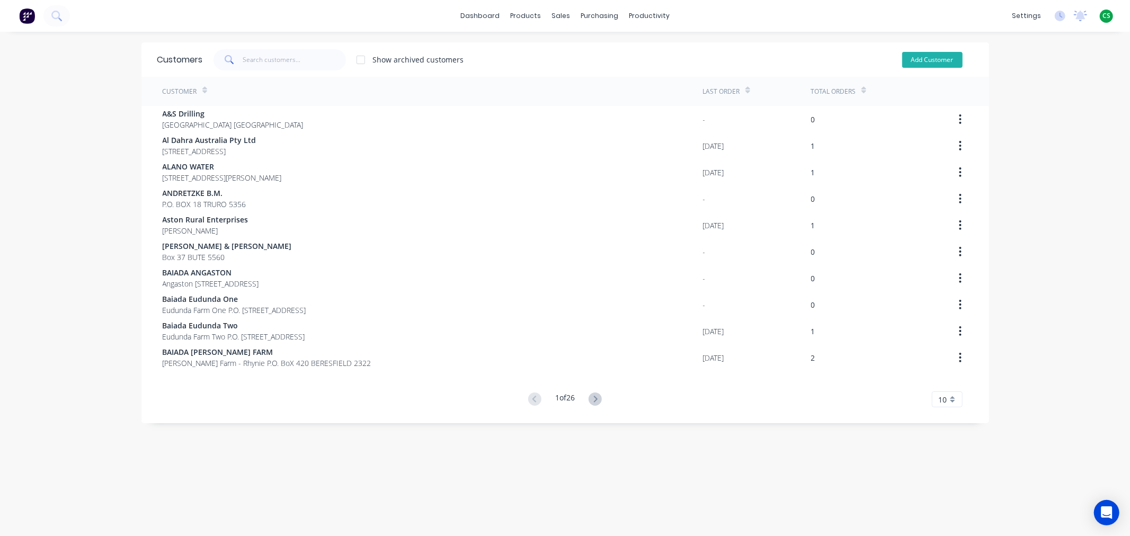
click at [914, 60] on button "Add Customer" at bounding box center [932, 60] width 60 height 16
select select "AU"
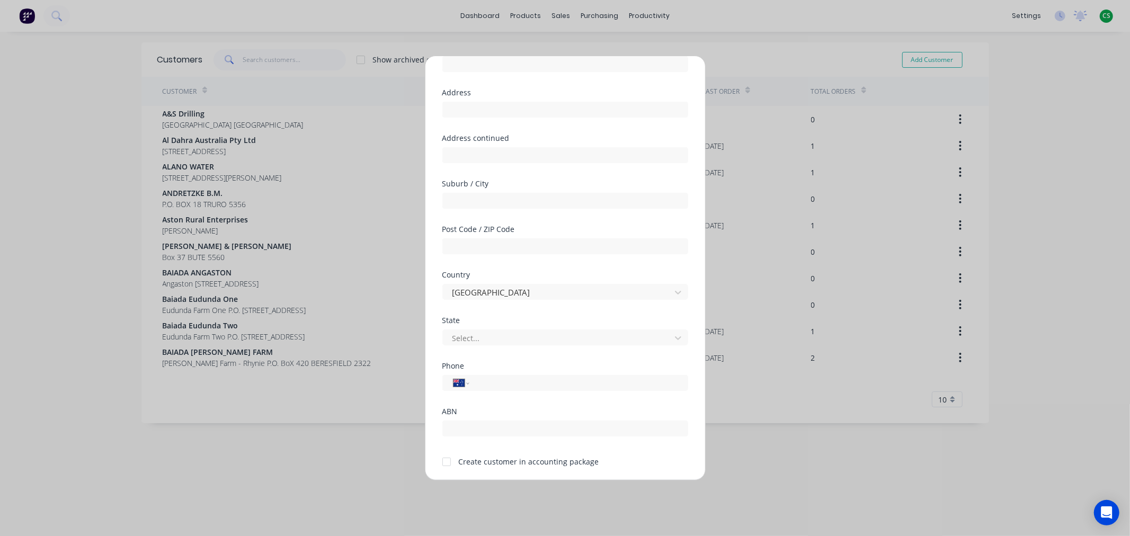
scroll to position [93, 0]
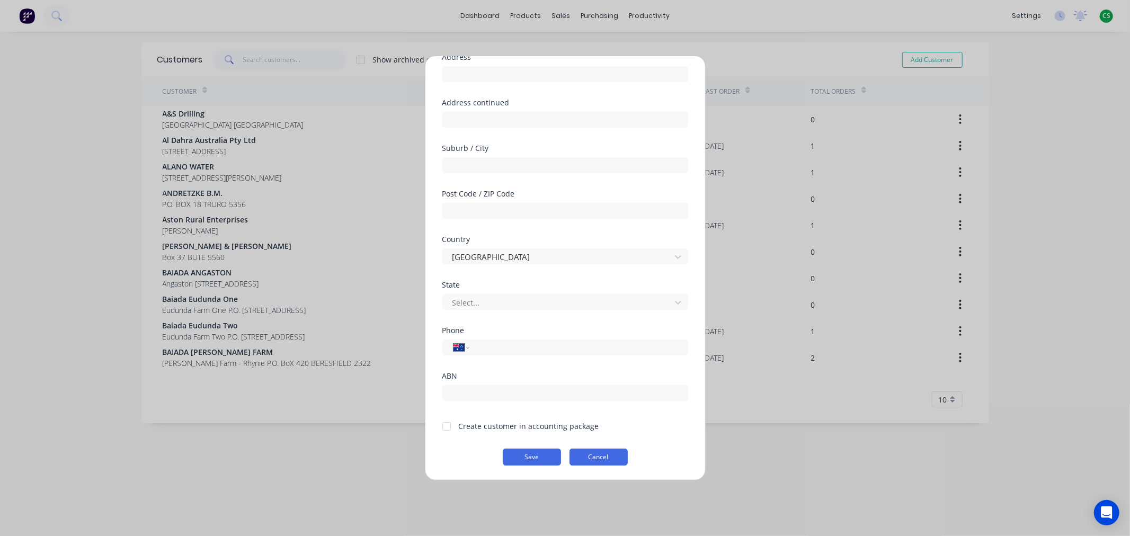
click at [599, 459] on button "Cancel" at bounding box center [598, 457] width 58 height 17
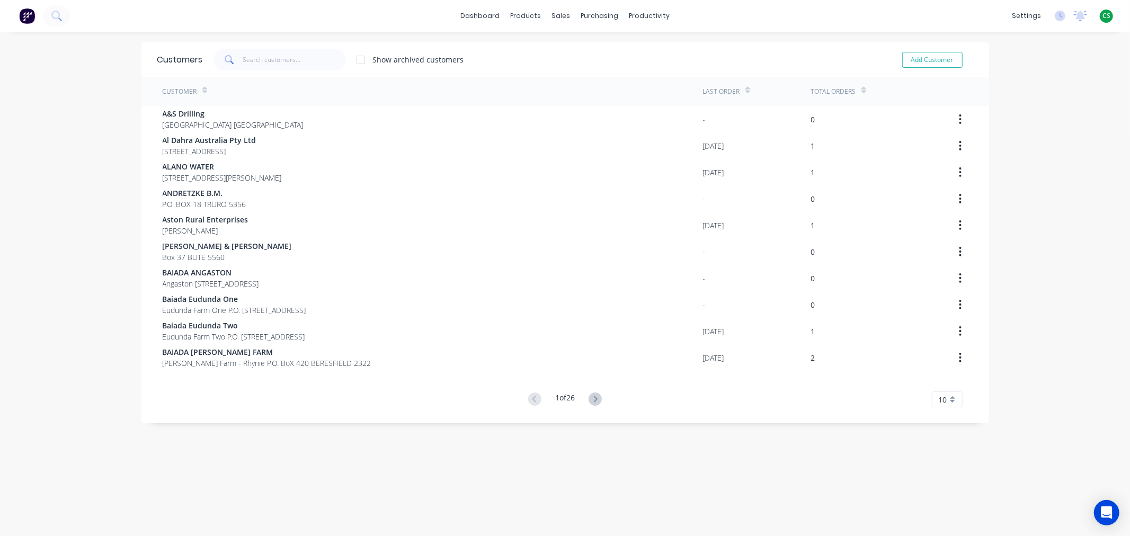
click at [1038, 78] on div "dashboard products sales purchasing productivity dashboard products Product Cat…" at bounding box center [565, 268] width 1130 height 536
click at [611, 70] on div "Suppliers" at bounding box center [617, 72] width 32 height 10
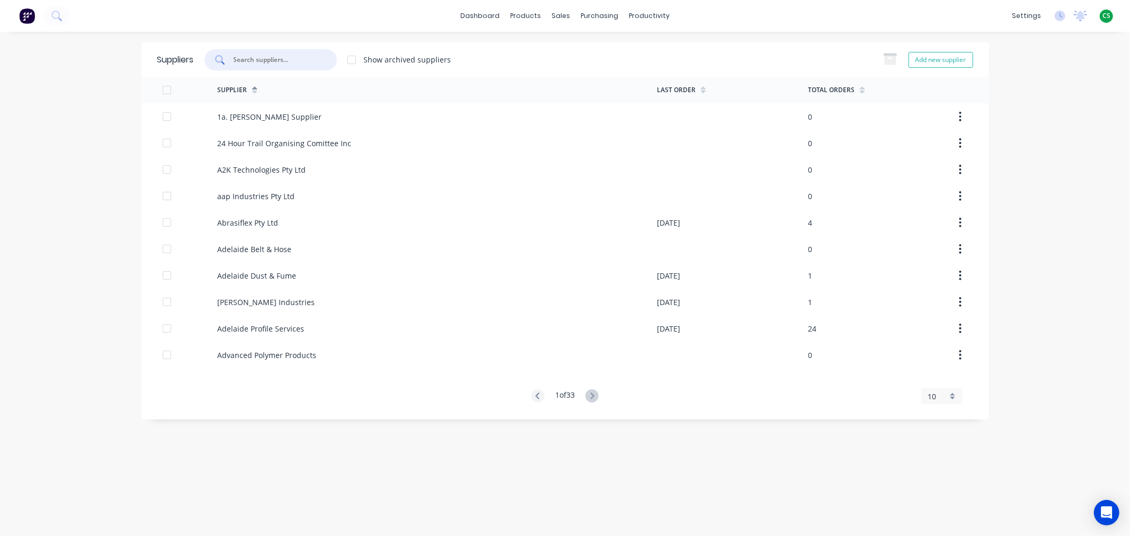
click at [256, 57] on input "text" at bounding box center [277, 60] width 88 height 11
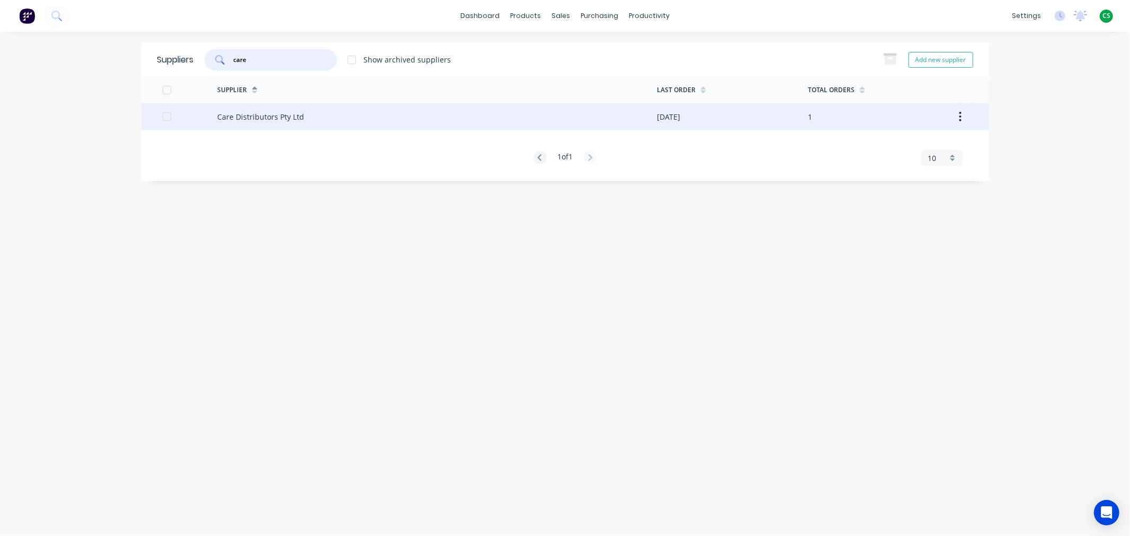
type input "care"
click at [270, 120] on div "Care Distributors Pty Ltd" at bounding box center [260, 116] width 87 height 11
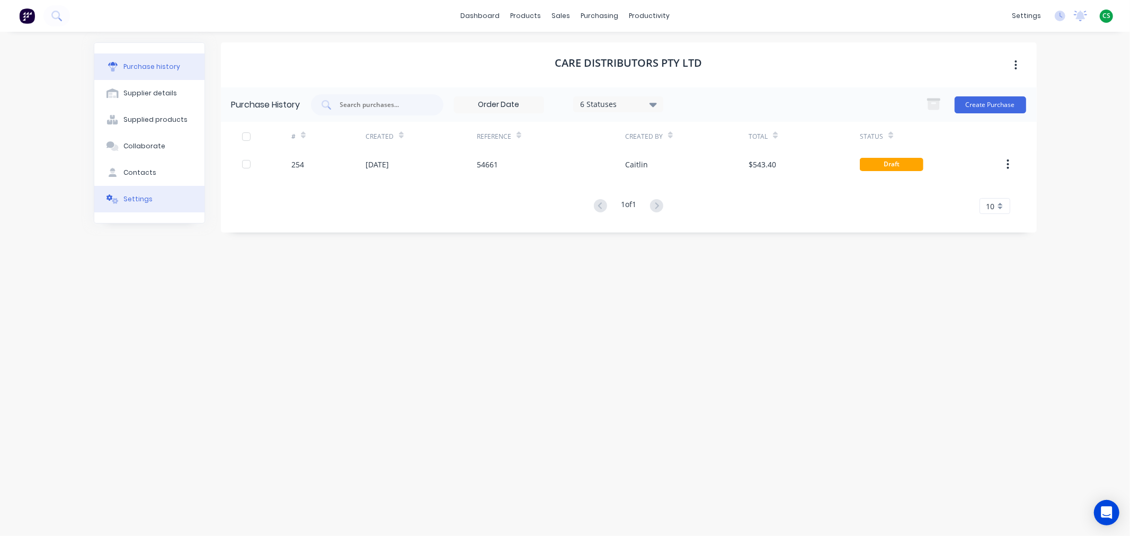
click at [148, 200] on div "Settings" at bounding box center [137, 199] width 29 height 10
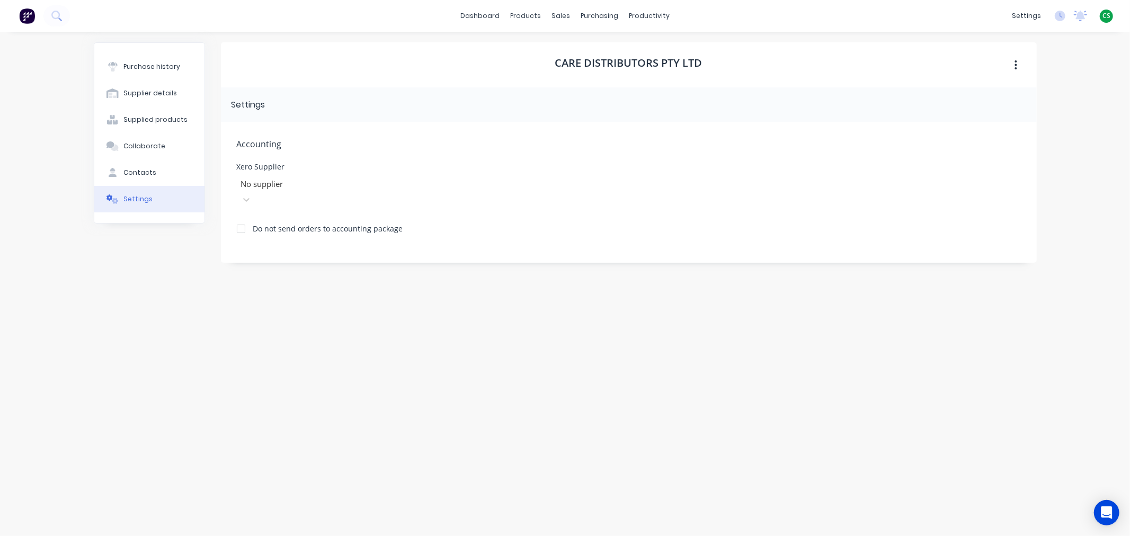
click at [309, 190] on div at bounding box center [316, 183] width 153 height 13
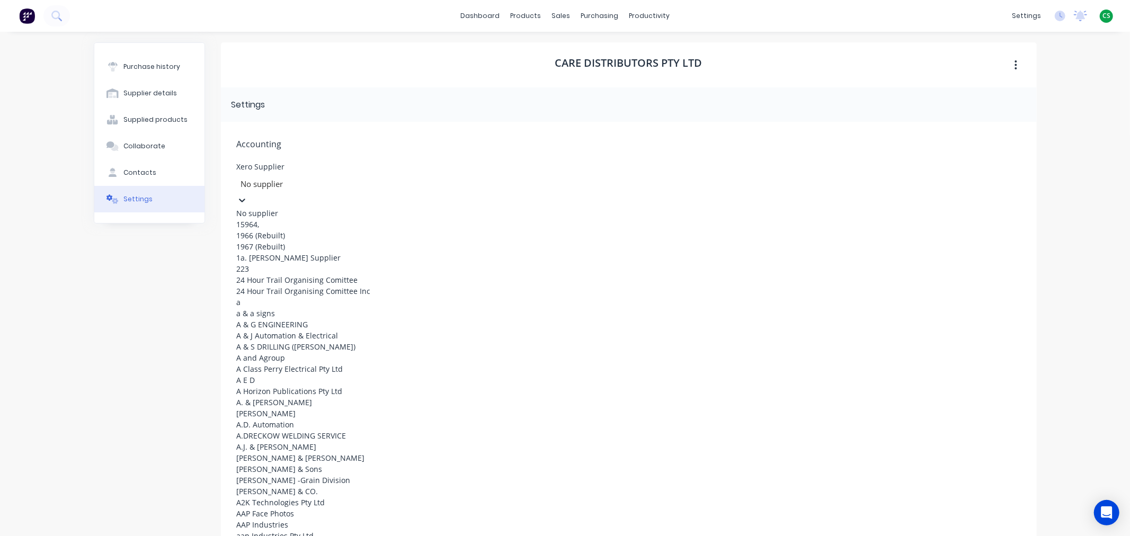
click at [303, 179] on div at bounding box center [316, 183] width 153 height 13
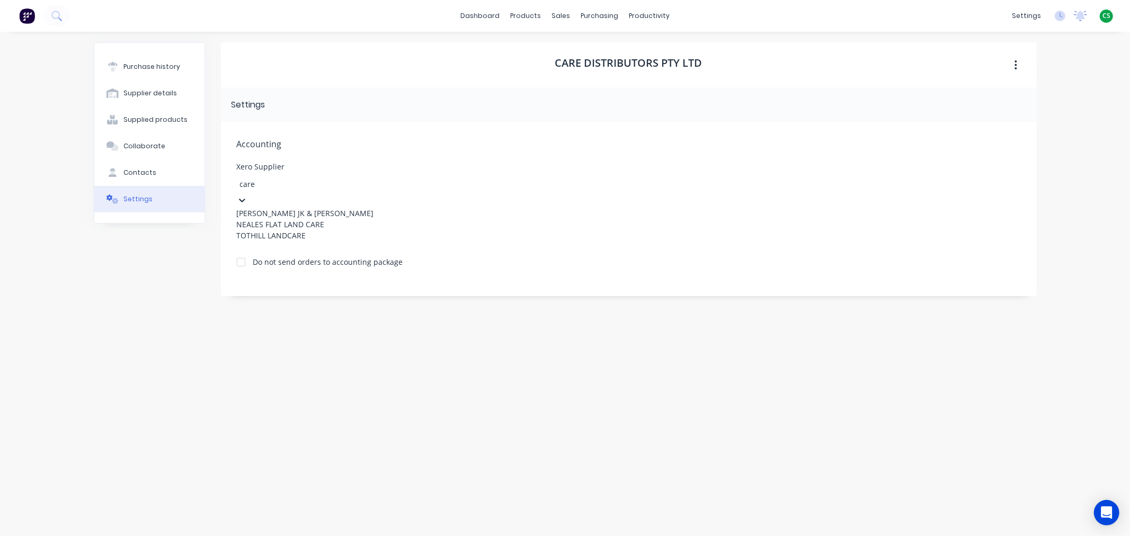
type input "care"
click at [143, 367] on div "Purchase history Supplier details Supplied products Collaborate Contacts Settin…" at bounding box center [149, 278] width 111 height 472
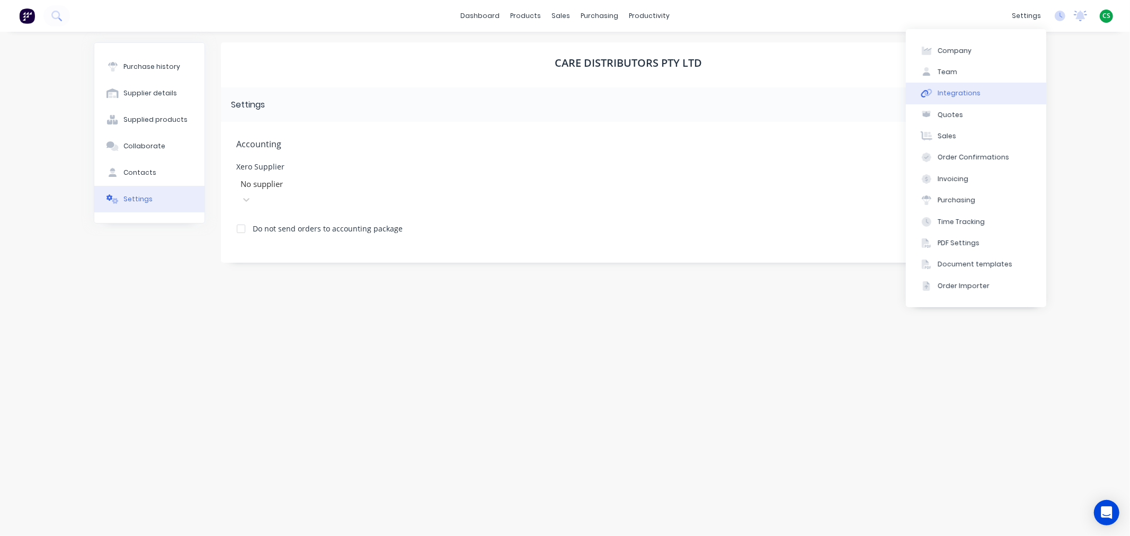
click at [989, 96] on button "Integrations" at bounding box center [976, 93] width 140 height 21
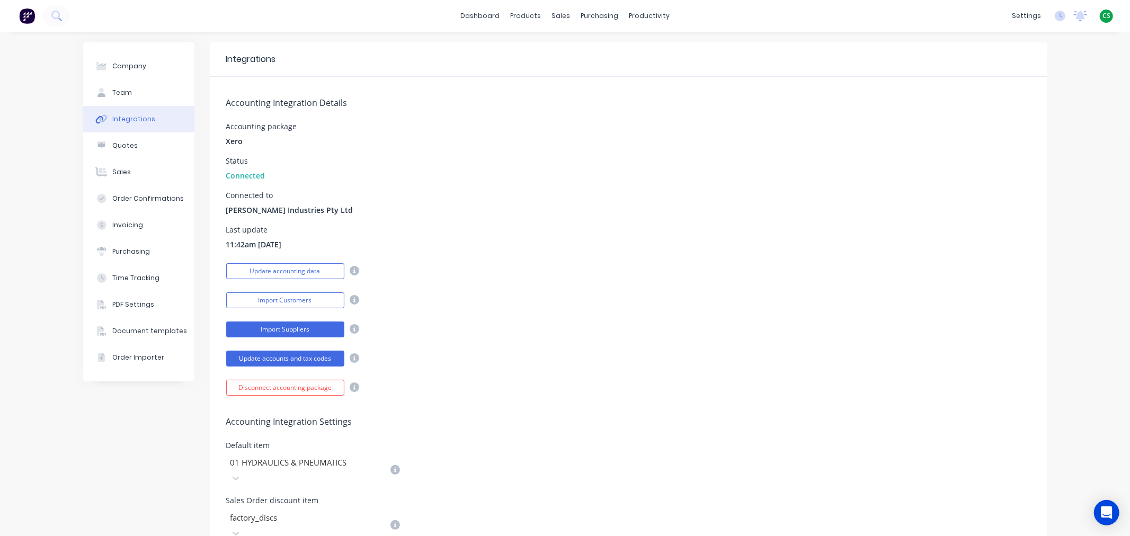
click at [265, 329] on button "Import Suppliers" at bounding box center [285, 329] width 118 height 16
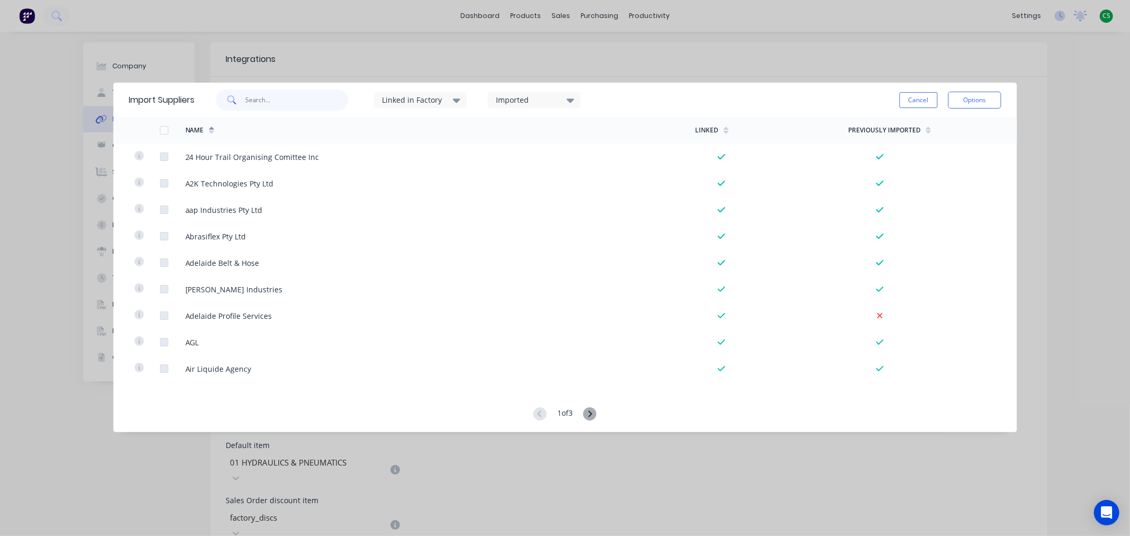
click at [264, 99] on input "text" at bounding box center [296, 100] width 103 height 21
type input "care"
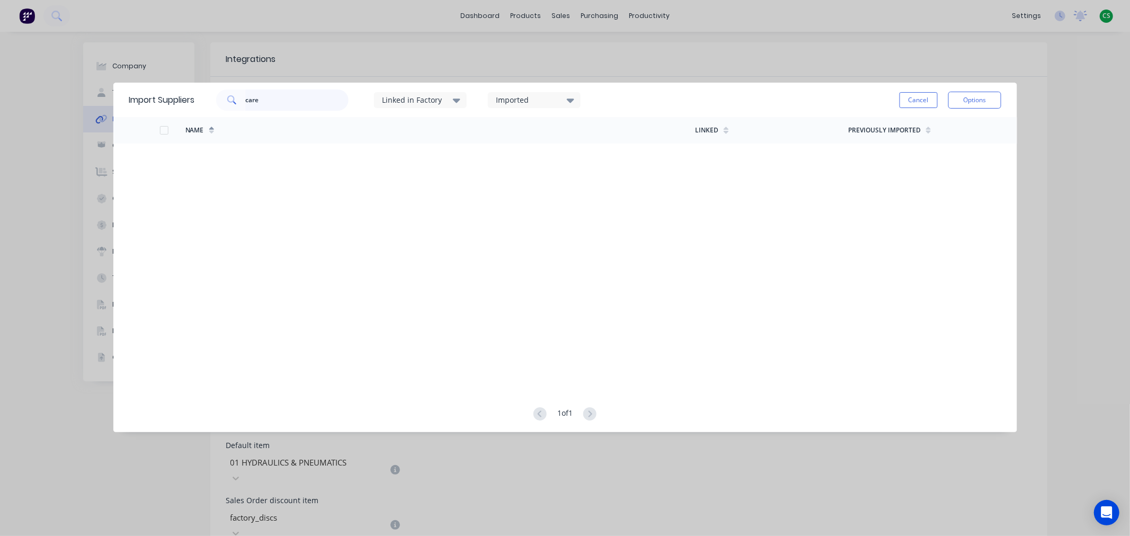
drag, startPoint x: 268, startPoint y: 99, endPoint x: 239, endPoint y: 99, distance: 29.1
click at [239, 99] on div "care" at bounding box center [282, 100] width 132 height 21
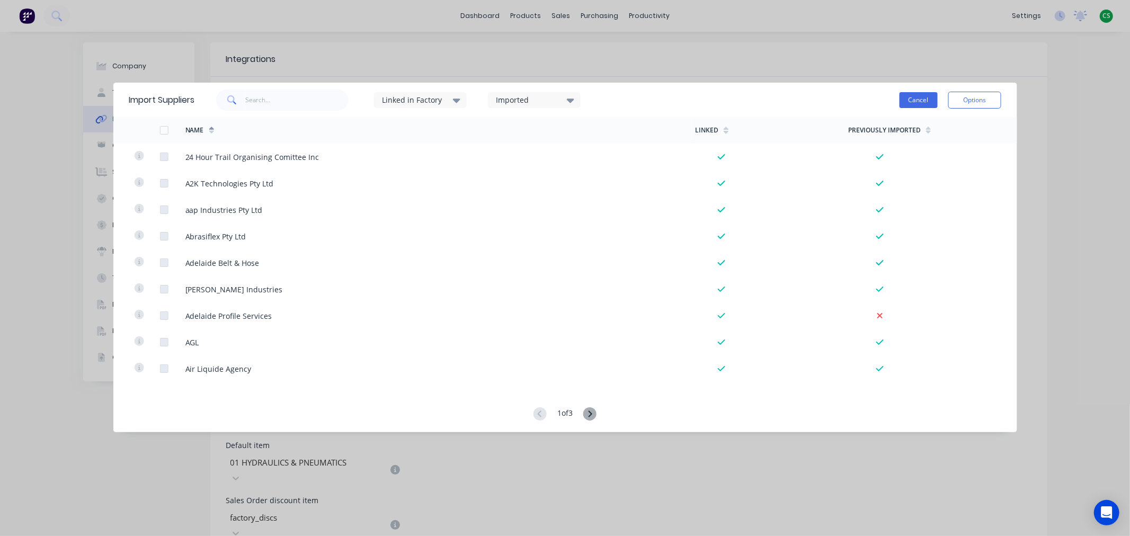
click at [920, 103] on button "Cancel" at bounding box center [918, 100] width 38 height 16
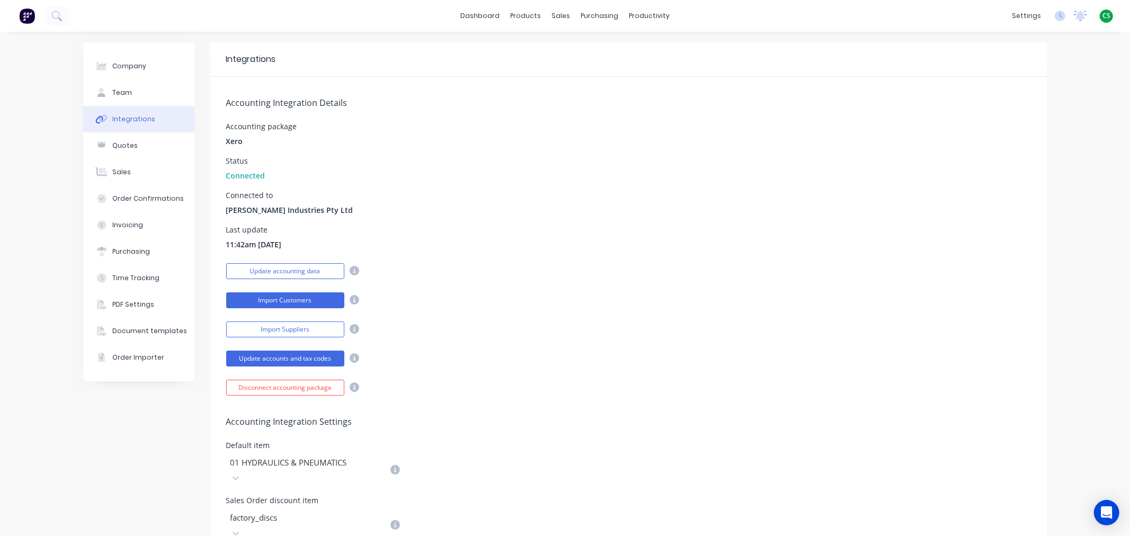
click at [271, 299] on button "Import Customers" at bounding box center [285, 300] width 118 height 16
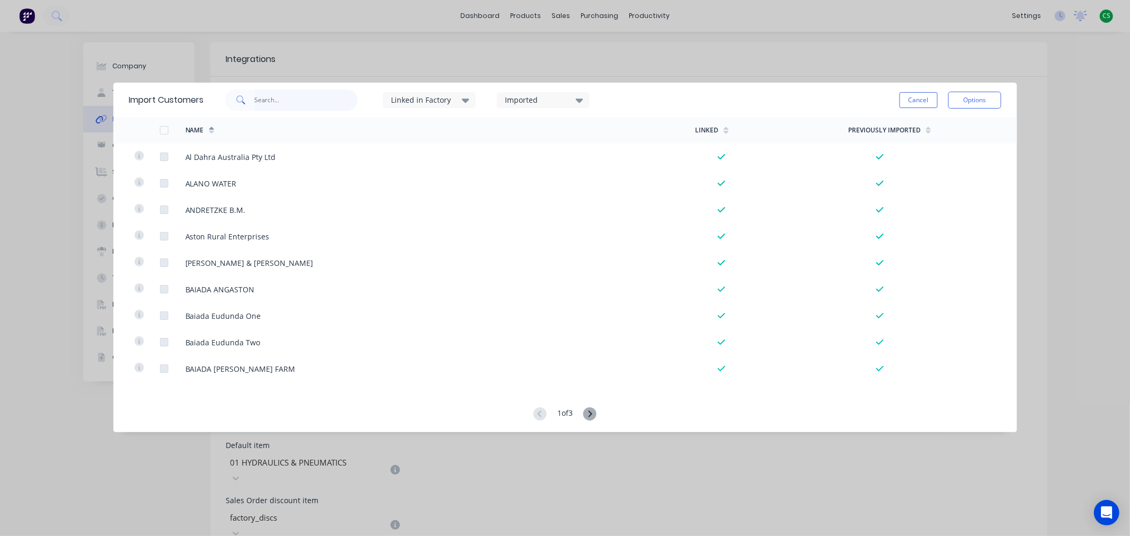
click at [272, 98] on input "text" at bounding box center [305, 100] width 103 height 21
type input "care"
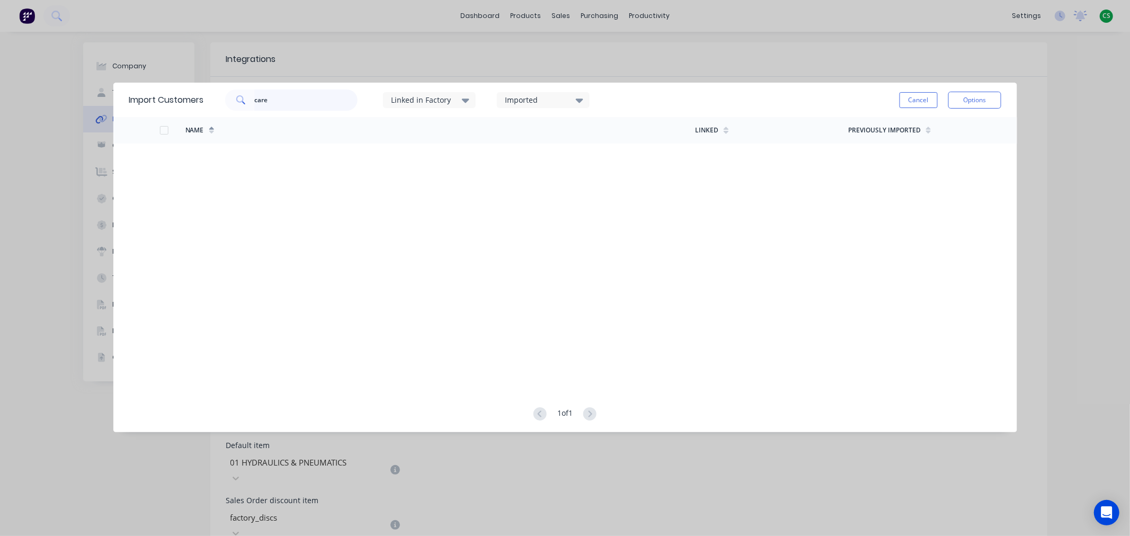
drag, startPoint x: 300, startPoint y: 101, endPoint x: 228, endPoint y: 102, distance: 72.0
click at [228, 102] on div "care" at bounding box center [291, 100] width 132 height 21
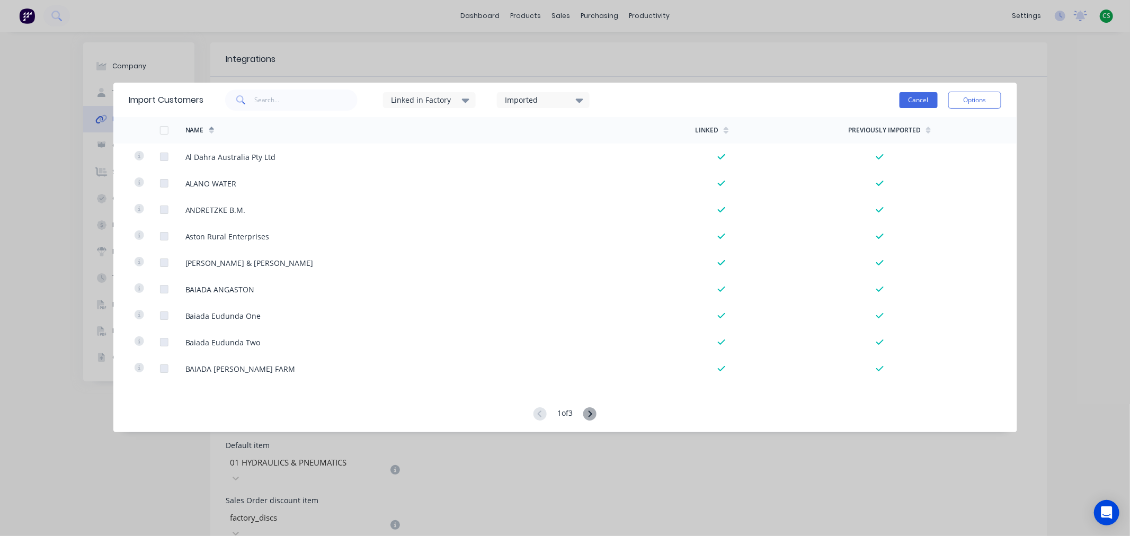
click at [922, 102] on button "Cancel" at bounding box center [918, 100] width 38 height 16
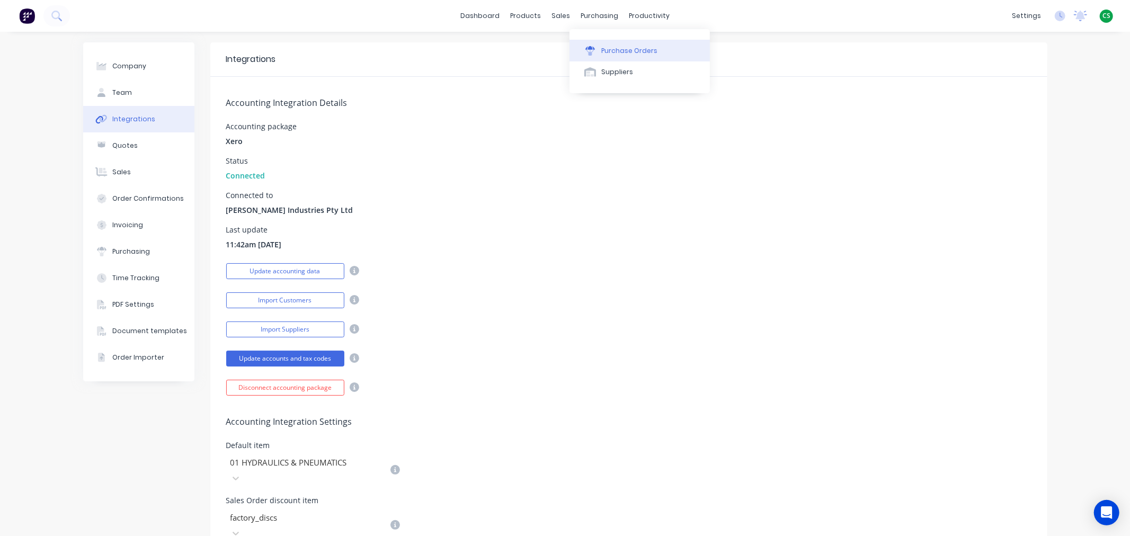
click at [613, 50] on div "Purchase Orders" at bounding box center [629, 51] width 56 height 10
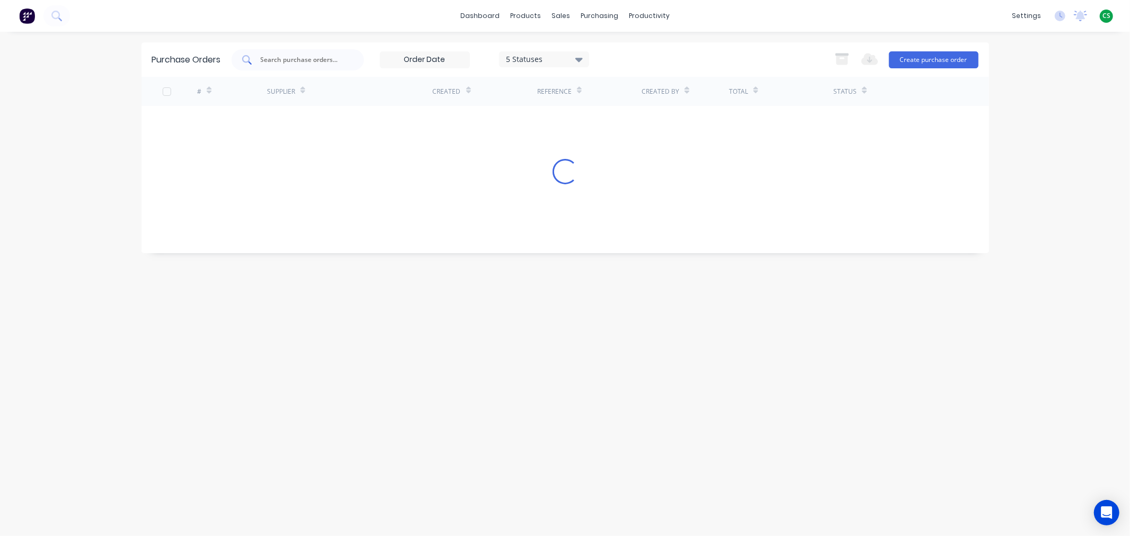
click at [286, 53] on div at bounding box center [297, 59] width 132 height 21
type input "care"
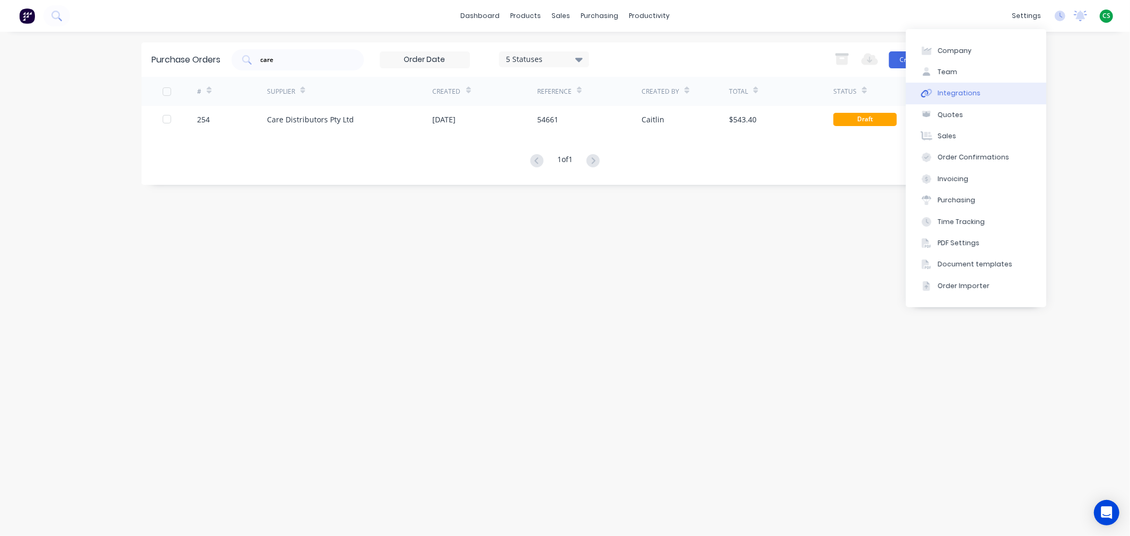
click at [977, 94] on button "Integrations" at bounding box center [976, 93] width 140 height 21
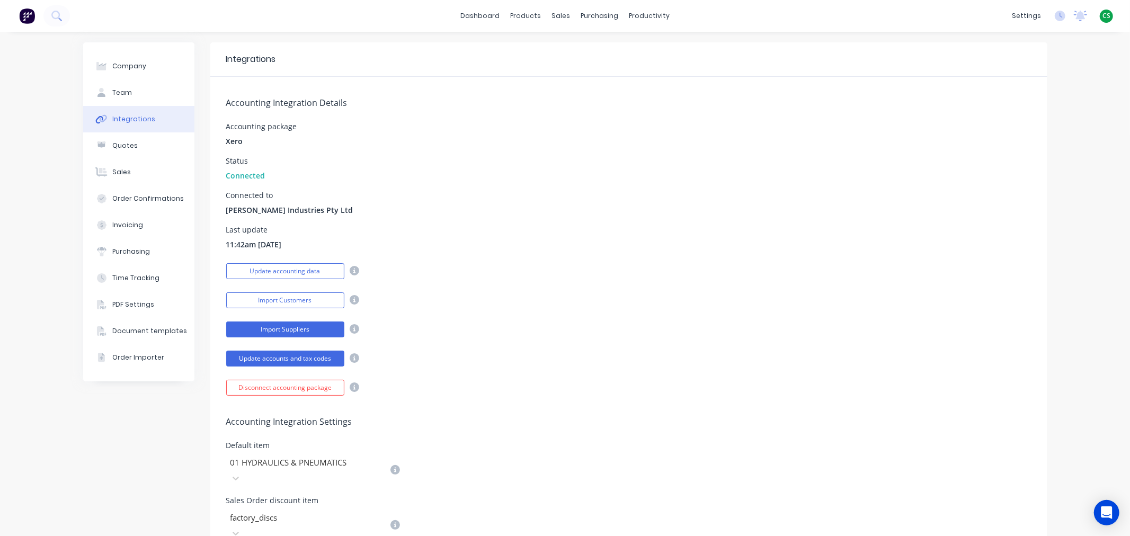
click at [303, 331] on button "Import Suppliers" at bounding box center [285, 329] width 118 height 16
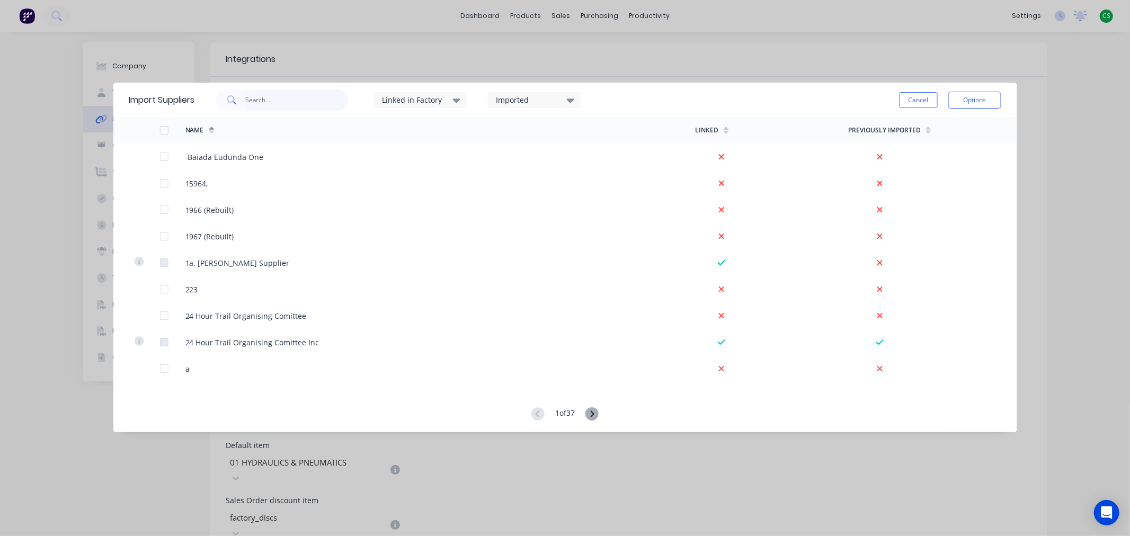
click at [265, 99] on input "text" at bounding box center [296, 100] width 103 height 21
type input "care"
drag, startPoint x: 268, startPoint y: 94, endPoint x: 225, endPoint y: 97, distance: 43.6
click at [225, 97] on div "care" at bounding box center [282, 100] width 132 height 21
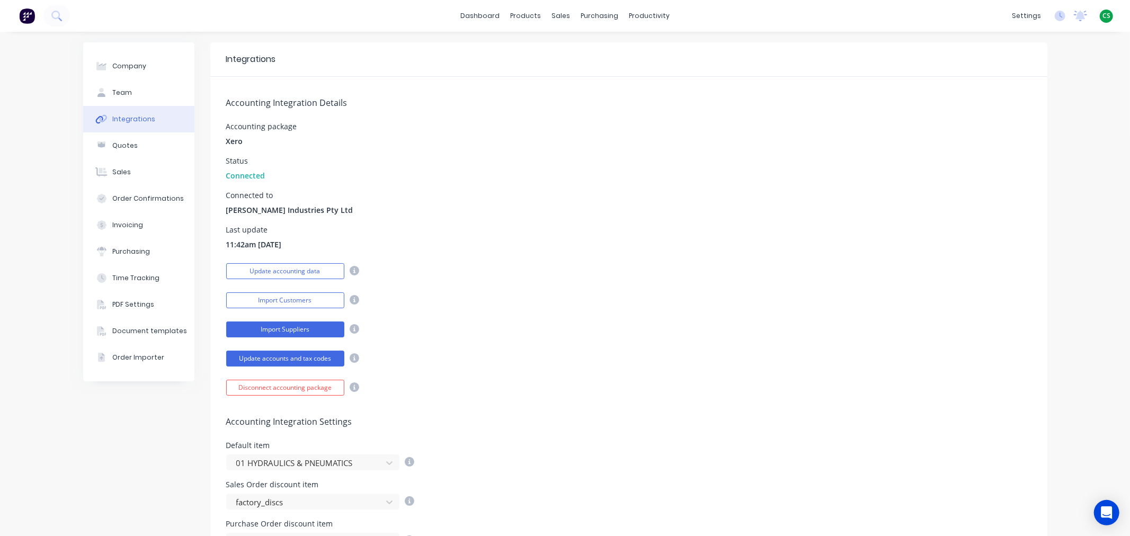
click at [264, 327] on button "Import Suppliers" at bounding box center [285, 329] width 118 height 16
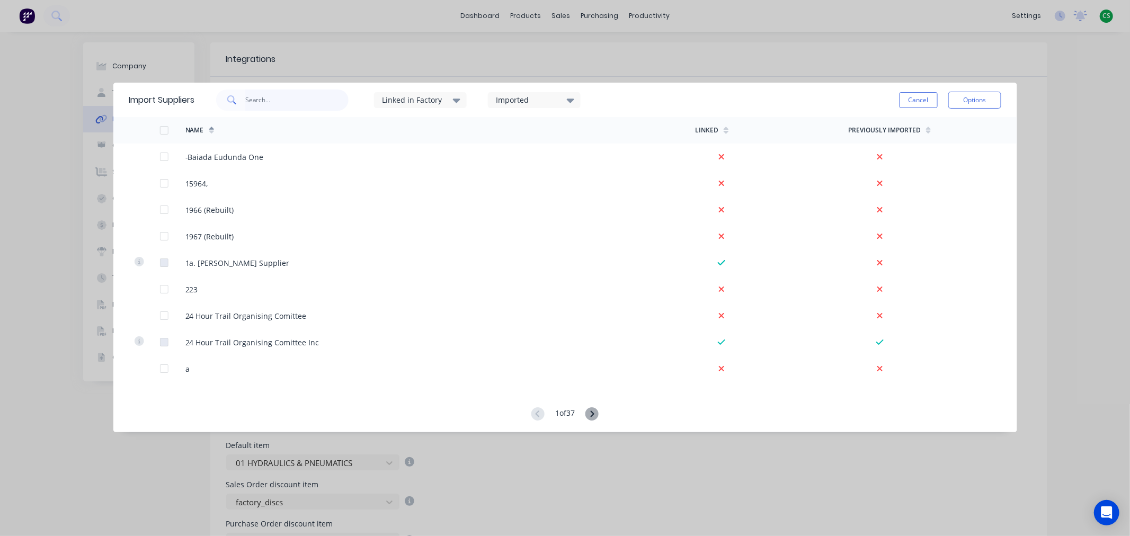
click at [278, 97] on input "text" at bounding box center [296, 100] width 103 height 21
type input "care"
drag, startPoint x: 278, startPoint y: 97, endPoint x: 210, endPoint y: 97, distance: 67.8
click at [210, 97] on div "care Linked in Factory Imported" at bounding box center [397, 100] width 407 height 32
click at [913, 98] on button "Cancel" at bounding box center [918, 100] width 38 height 16
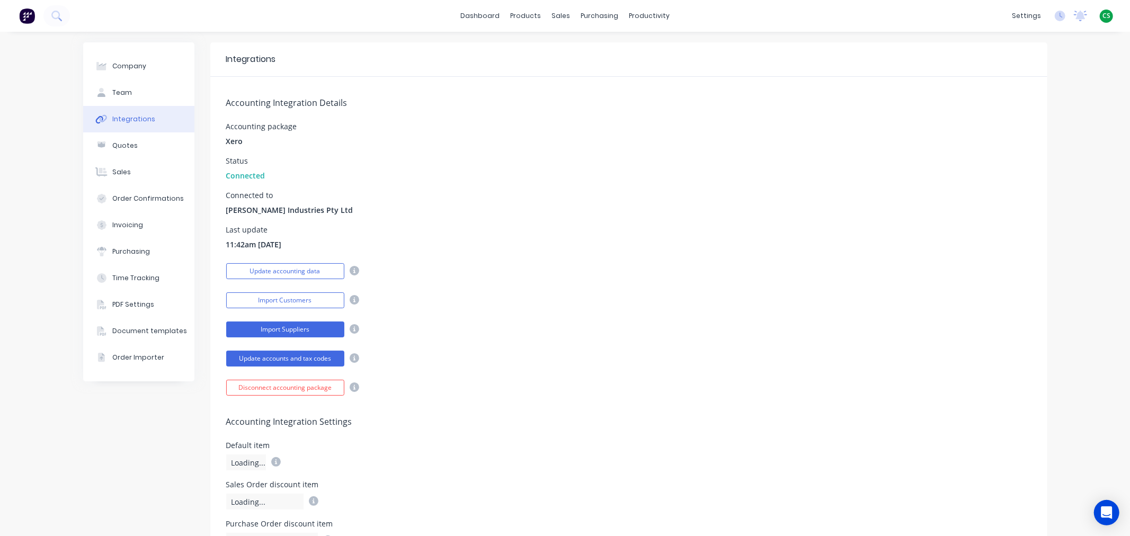
click at [260, 329] on button "Import Suppliers" at bounding box center [285, 329] width 118 height 16
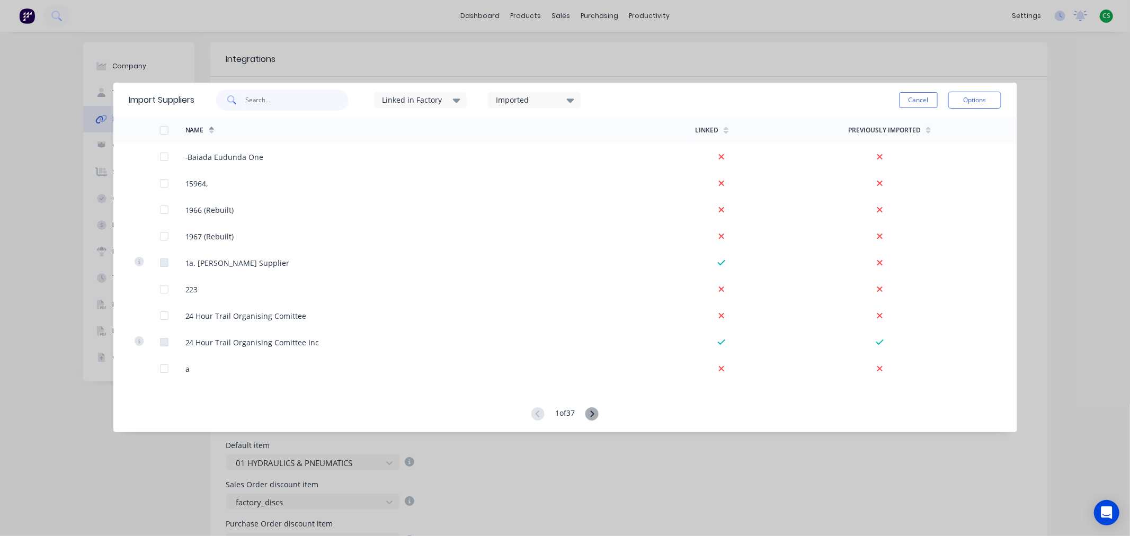
click at [255, 99] on input "text" at bounding box center [296, 100] width 103 height 21
type input "care"
drag, startPoint x: 274, startPoint y: 96, endPoint x: 183, endPoint y: 98, distance: 91.6
click at [186, 99] on div "Import Suppliers care Linked in Factory Imported Cancel Options" at bounding box center [565, 100] width 904 height 34
click at [908, 102] on button "Cancel" at bounding box center [918, 100] width 38 height 16
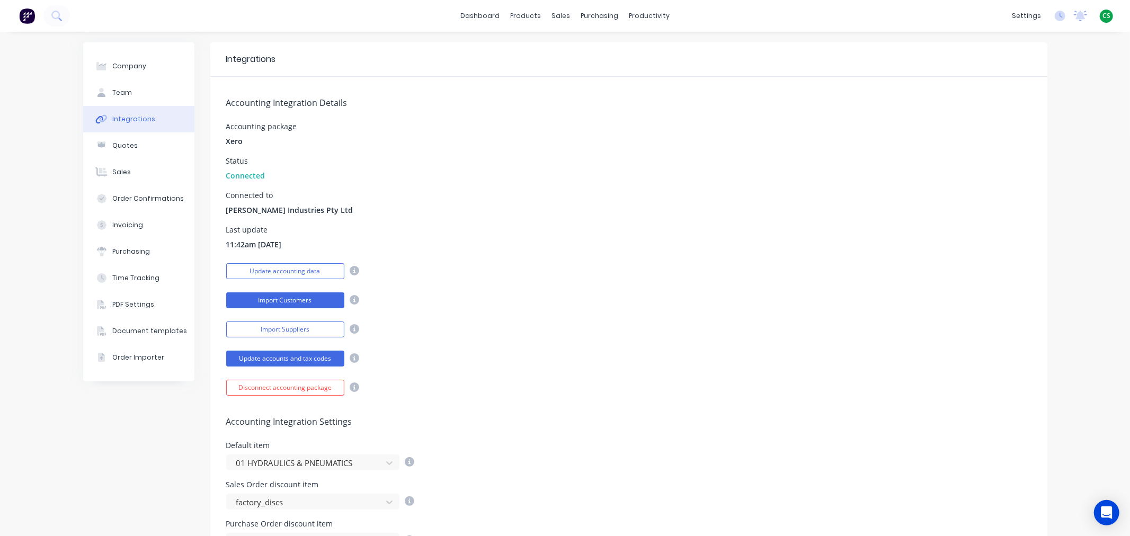
click at [262, 300] on button "Import Customers" at bounding box center [285, 300] width 118 height 16
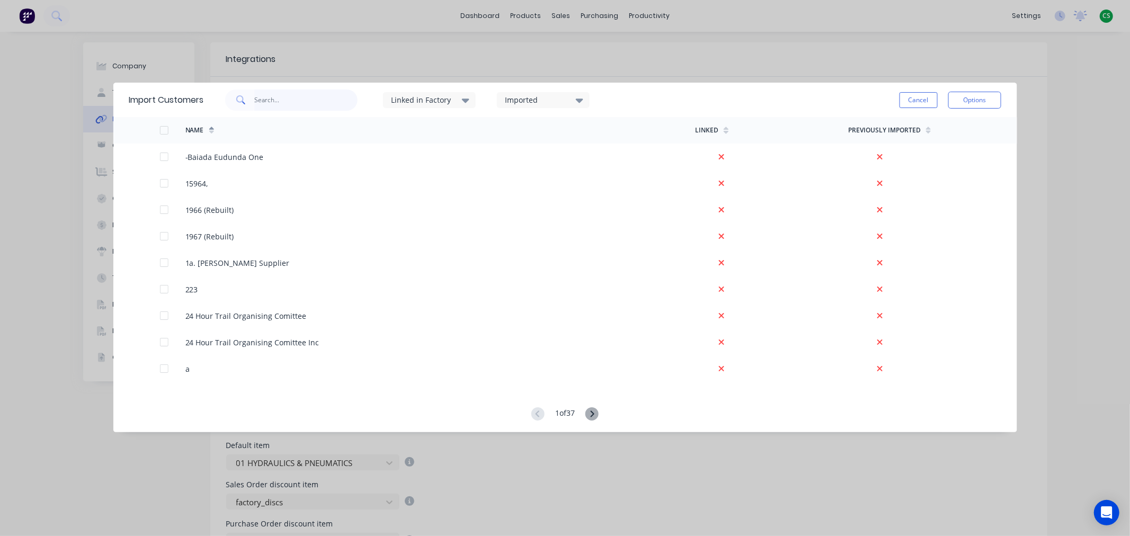
click at [267, 94] on input "text" at bounding box center [305, 100] width 103 height 21
type input "care"
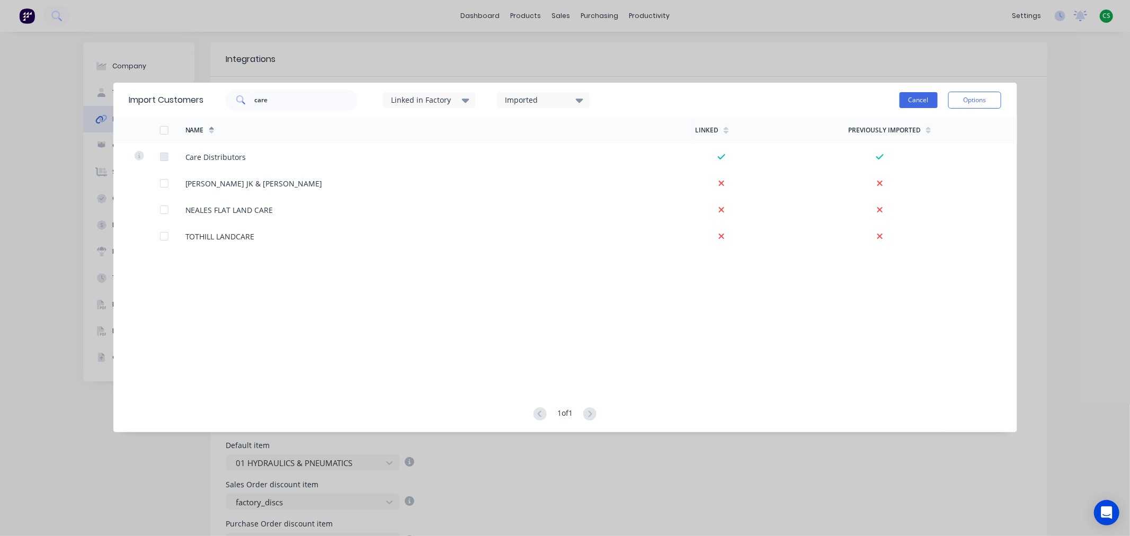
click at [908, 102] on button "Cancel" at bounding box center [918, 100] width 38 height 16
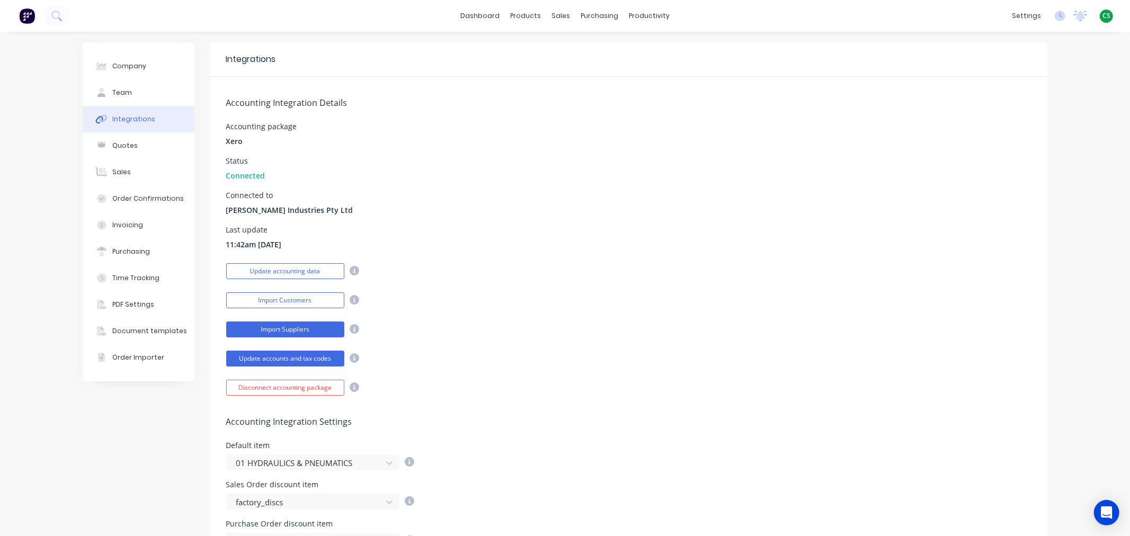
click at [289, 330] on button "Import Suppliers" at bounding box center [285, 329] width 118 height 16
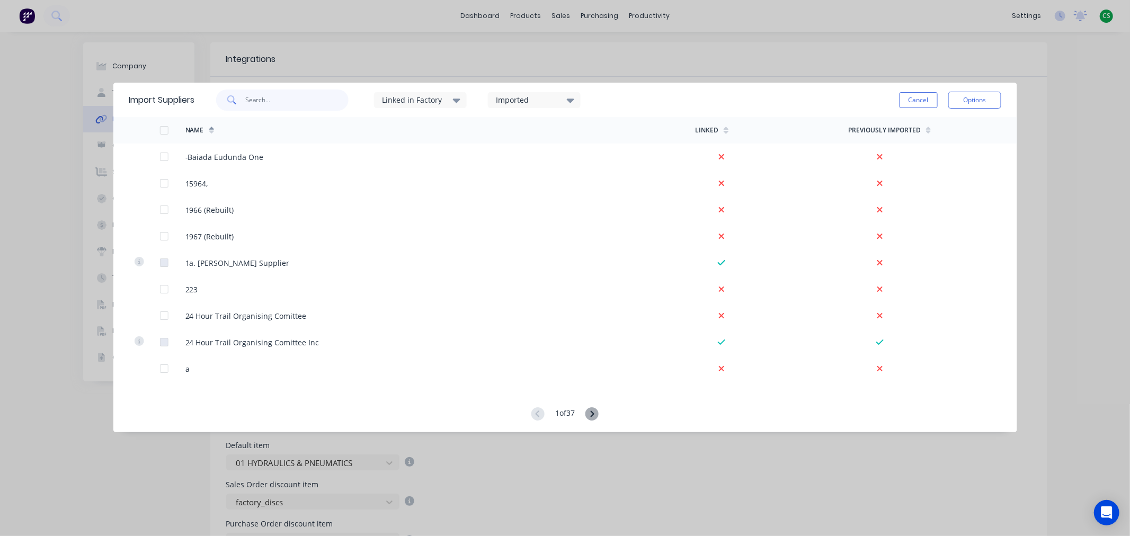
click at [272, 98] on input "text" at bounding box center [296, 100] width 103 height 21
type input "care"
drag, startPoint x: 271, startPoint y: 98, endPoint x: 182, endPoint y: 91, distance: 89.2
click at [183, 92] on div "Import Suppliers care Linked in Factory Imported Cancel Options" at bounding box center [565, 100] width 904 height 34
drag, startPoint x: 923, startPoint y: 101, endPoint x: 905, endPoint y: 101, distance: 18.5
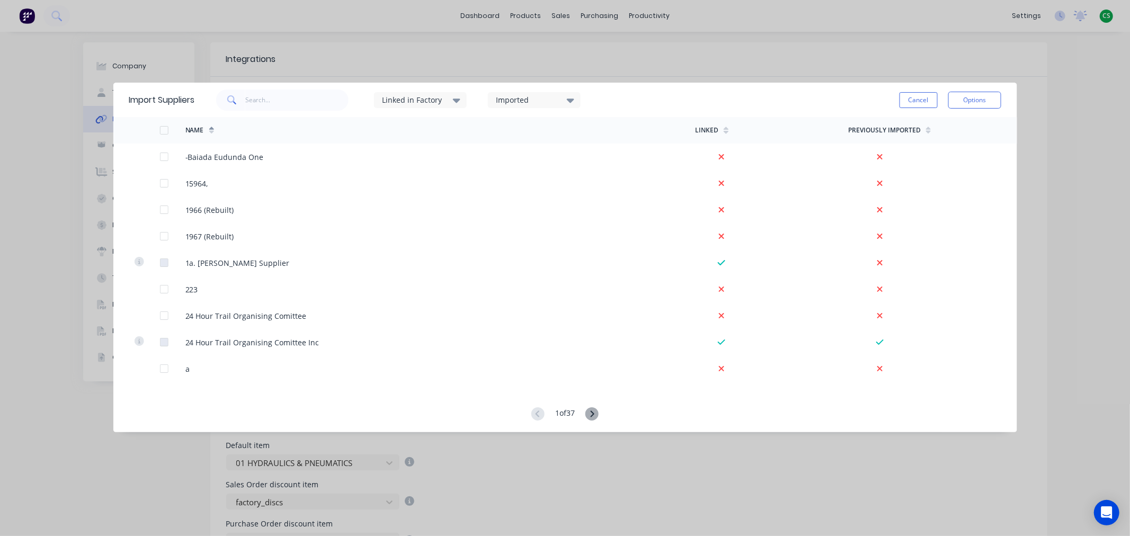
click at [923, 101] on button "Cancel" at bounding box center [918, 100] width 38 height 16
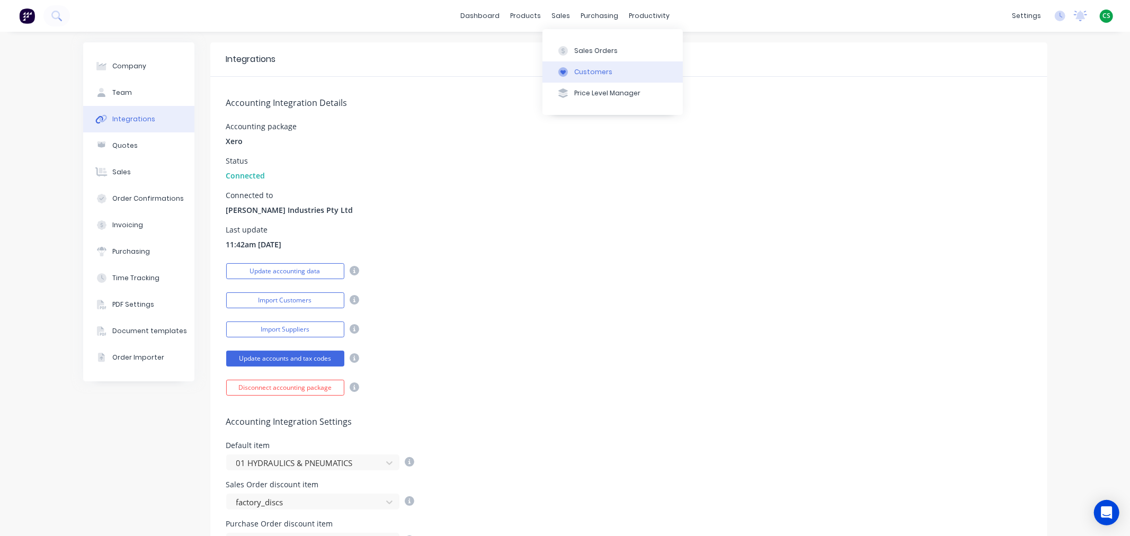
click at [594, 67] on div "Customers" at bounding box center [593, 72] width 38 height 10
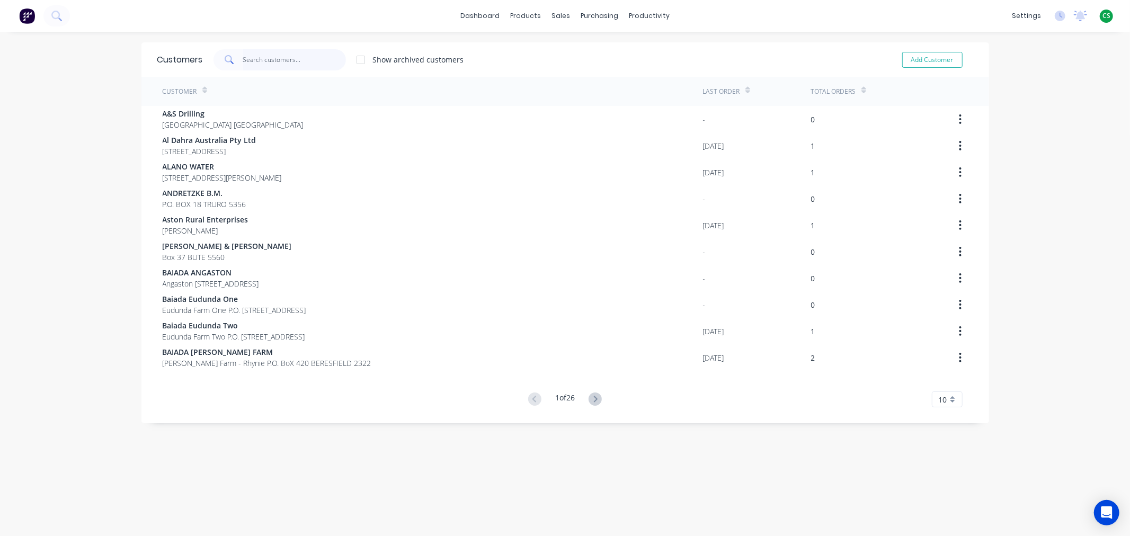
click at [273, 59] on input "text" at bounding box center [294, 59] width 103 height 21
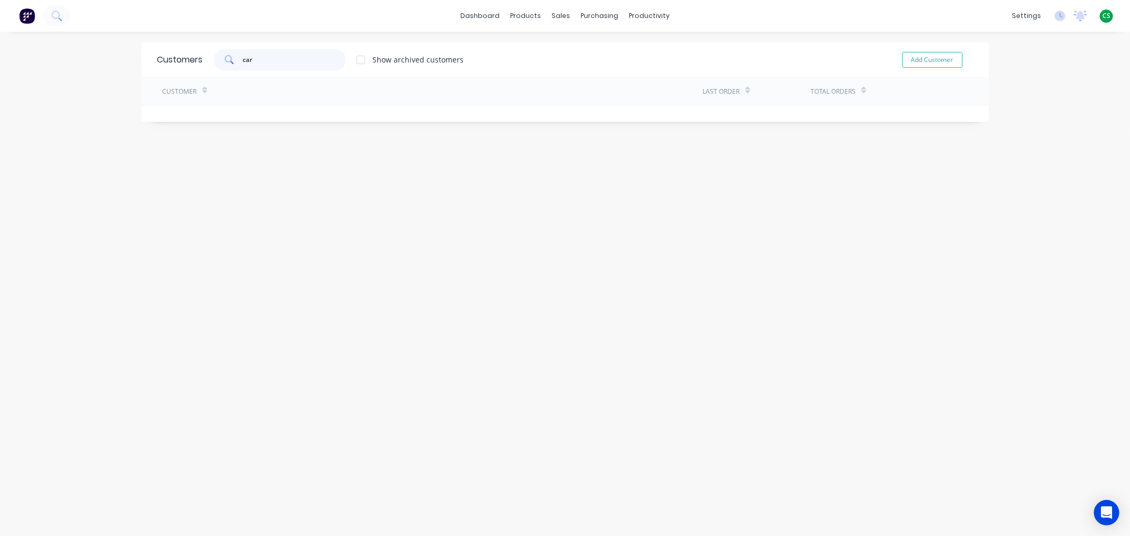
type input "care"
drag, startPoint x: 273, startPoint y: 59, endPoint x: 142, endPoint y: 46, distance: 131.4
click at [145, 49] on div "Customers care Show archived customers Add Customer" at bounding box center [564, 59] width 847 height 34
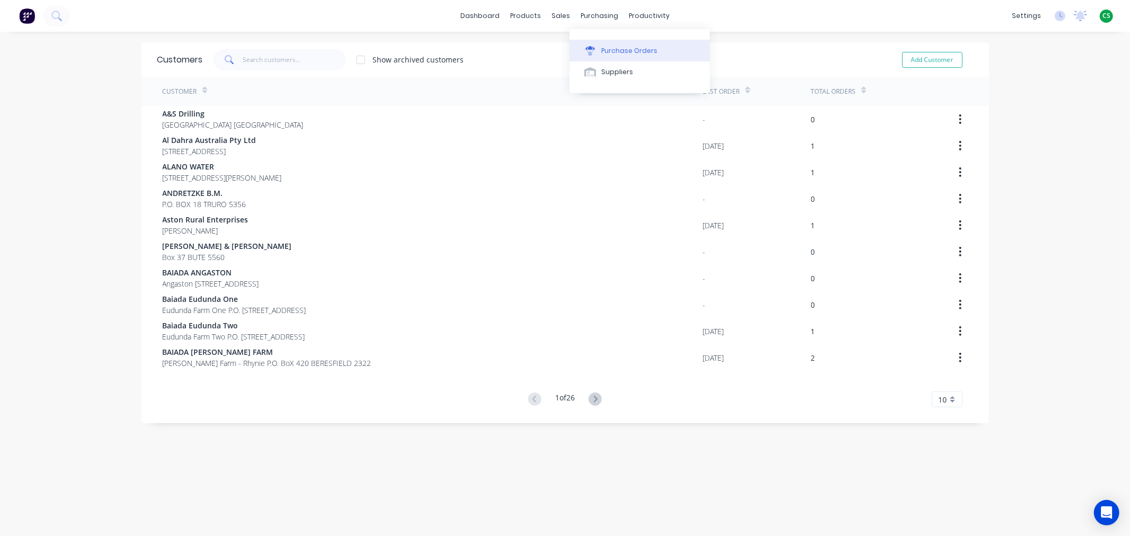
click at [616, 51] on div "Purchase Orders" at bounding box center [629, 51] width 56 height 10
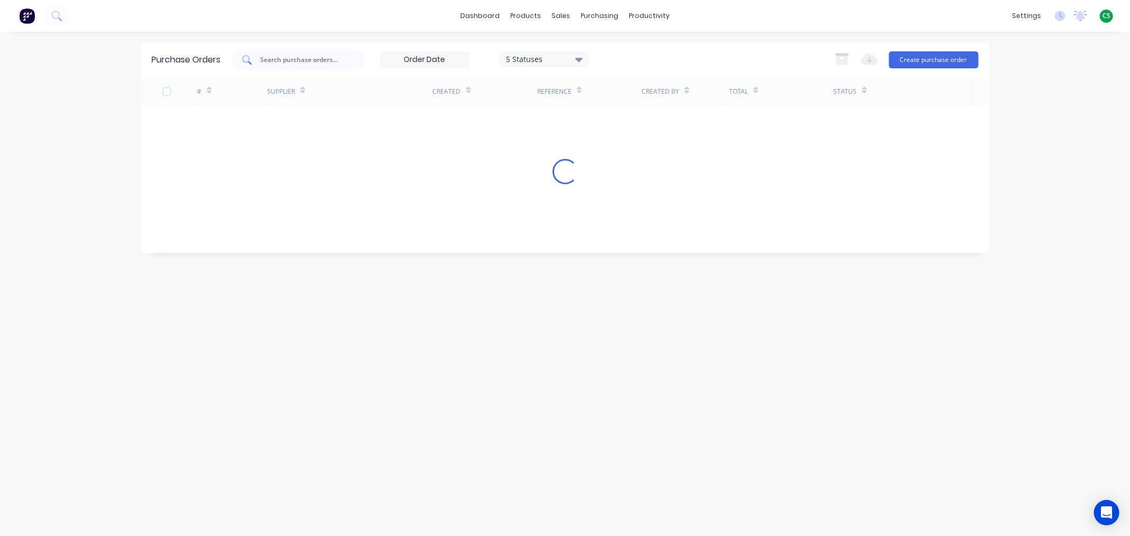
click at [284, 57] on input "text" at bounding box center [304, 60] width 88 height 11
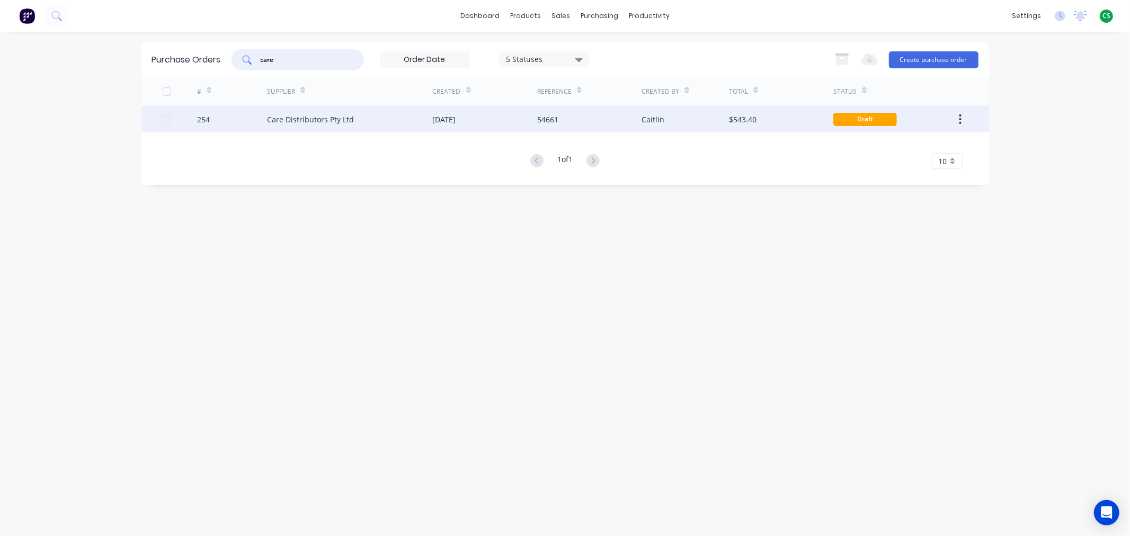
type input "care"
click at [302, 124] on div "Care Distributors Pty Ltd" at bounding box center [310, 119] width 87 height 11
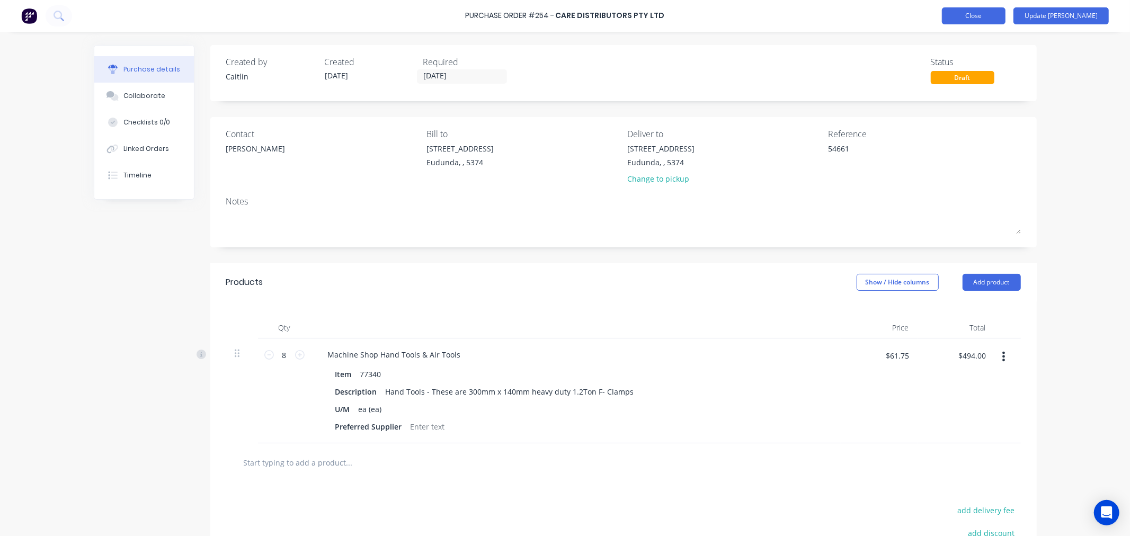
type textarea "x"
click at [984, 16] on button "Close" at bounding box center [974, 15] width 64 height 17
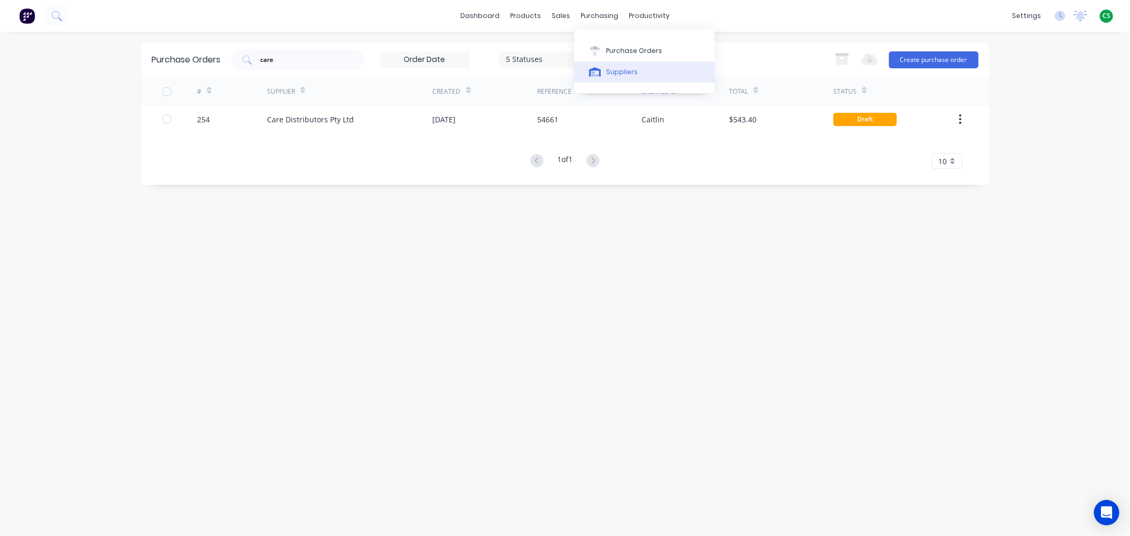
click at [621, 72] on div "Suppliers" at bounding box center [622, 72] width 32 height 10
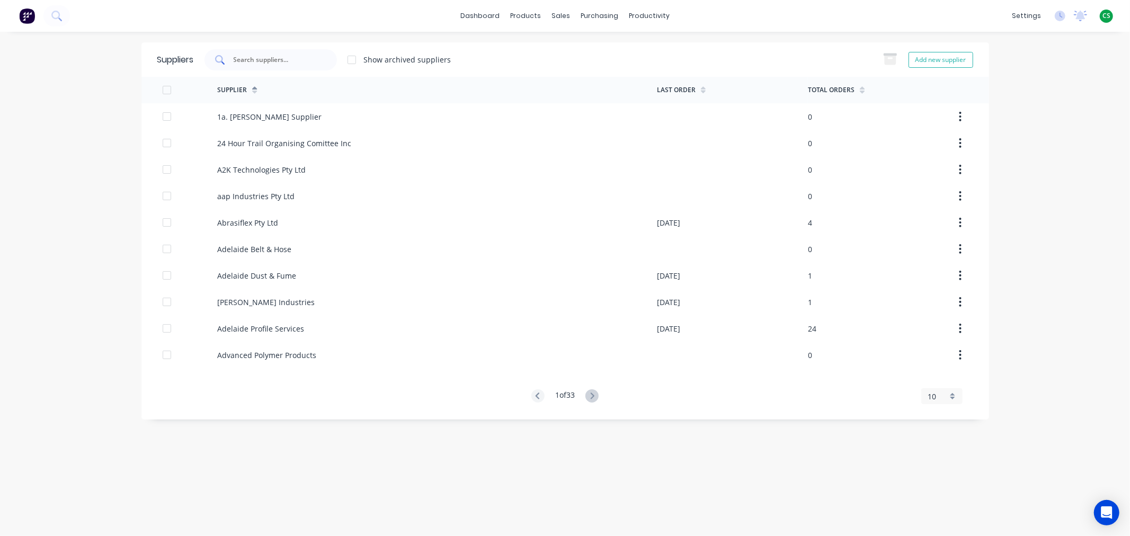
click at [251, 55] on input "text" at bounding box center [277, 60] width 88 height 11
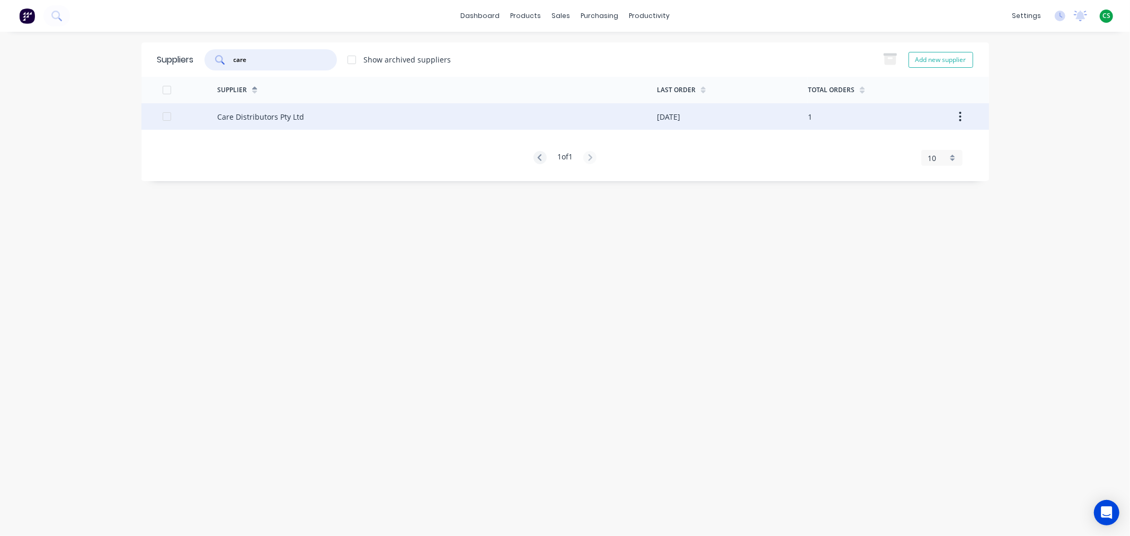
type input "care"
click at [271, 117] on div "Care Distributors Pty Ltd" at bounding box center [260, 116] width 87 height 11
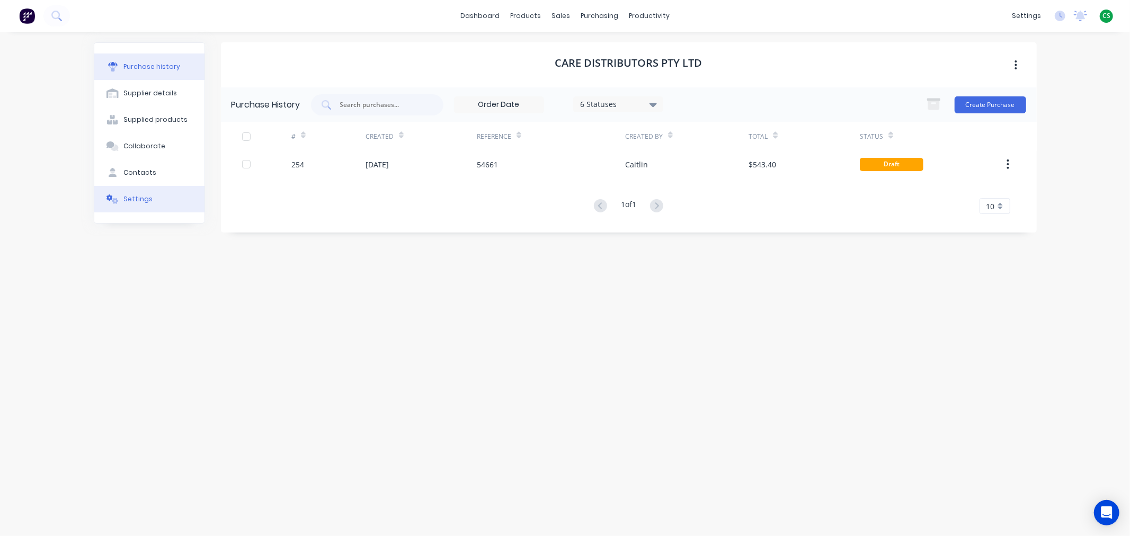
click at [131, 201] on div "Settings" at bounding box center [137, 199] width 29 height 10
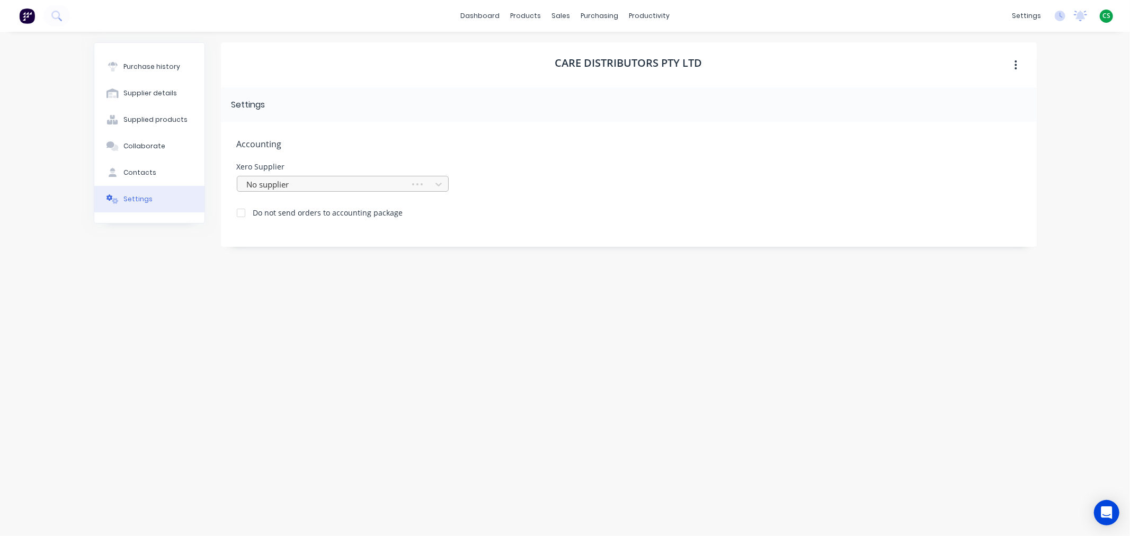
click at [274, 188] on div at bounding box center [325, 184] width 159 height 13
type input "care"
click at [128, 326] on div "Purchase history Supplier details Supplied products Collaborate Contacts Settin…" at bounding box center [149, 278] width 111 height 472
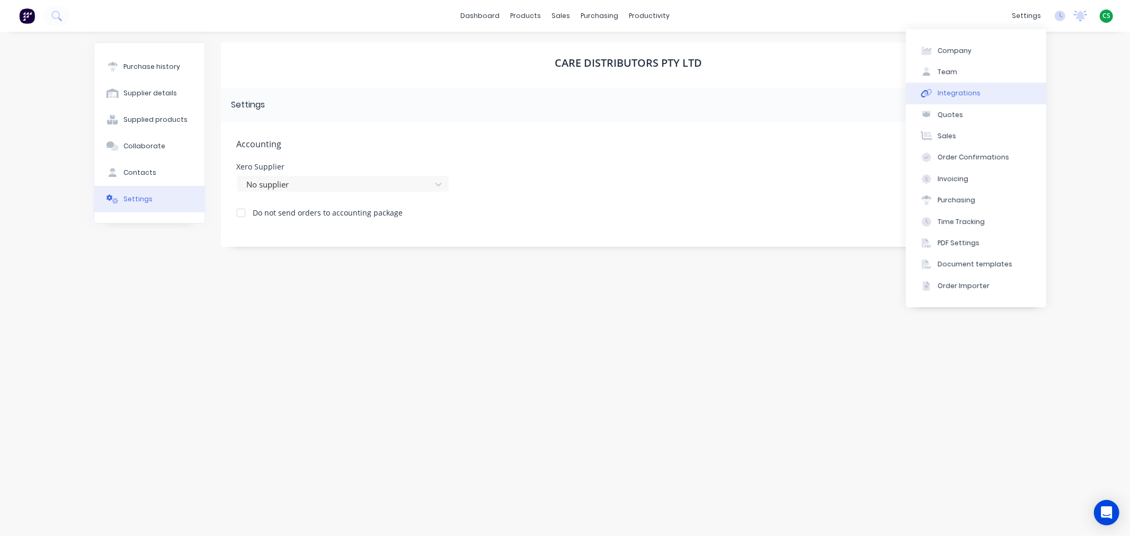
click at [960, 91] on div "Integrations" at bounding box center [958, 93] width 43 height 10
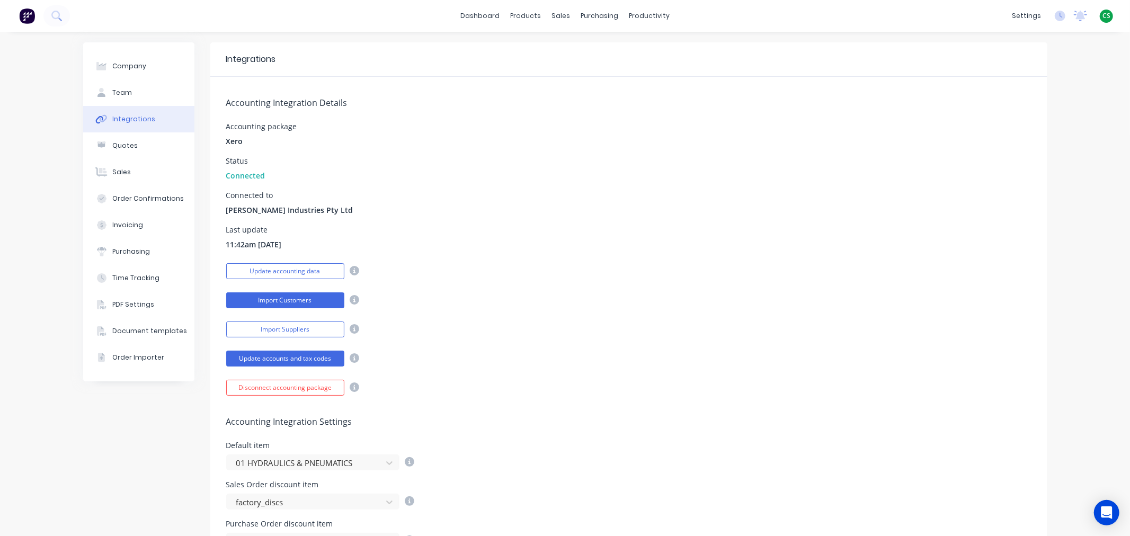
click at [257, 302] on button "Import Customers" at bounding box center [285, 300] width 118 height 16
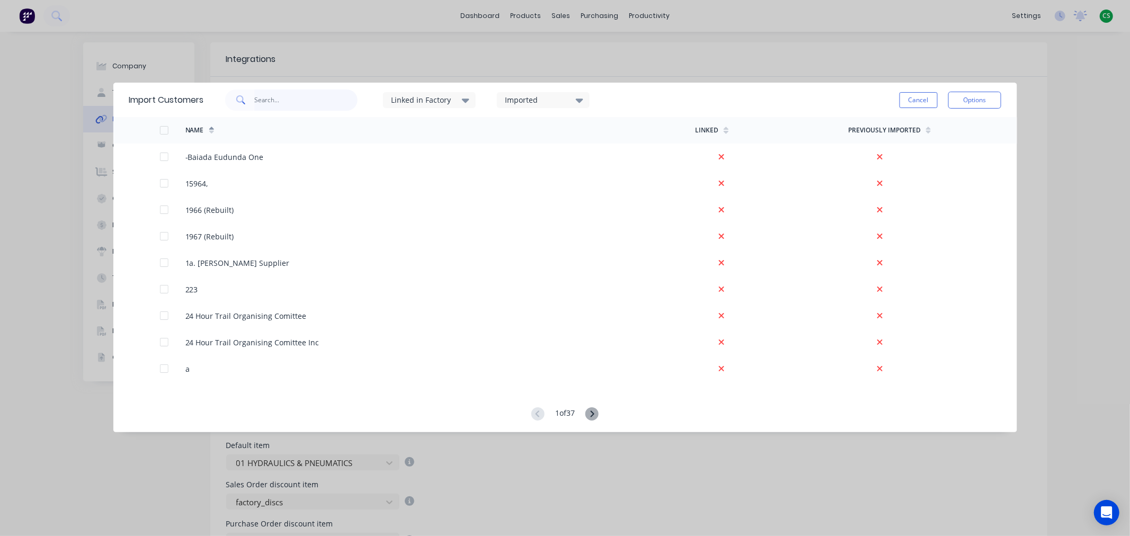
click at [273, 98] on input "text" at bounding box center [305, 100] width 103 height 21
type input "care"
drag, startPoint x: 908, startPoint y: 99, endPoint x: 785, endPoint y: 99, distance: 123.4
click at [908, 99] on button "Cancel" at bounding box center [918, 100] width 38 height 16
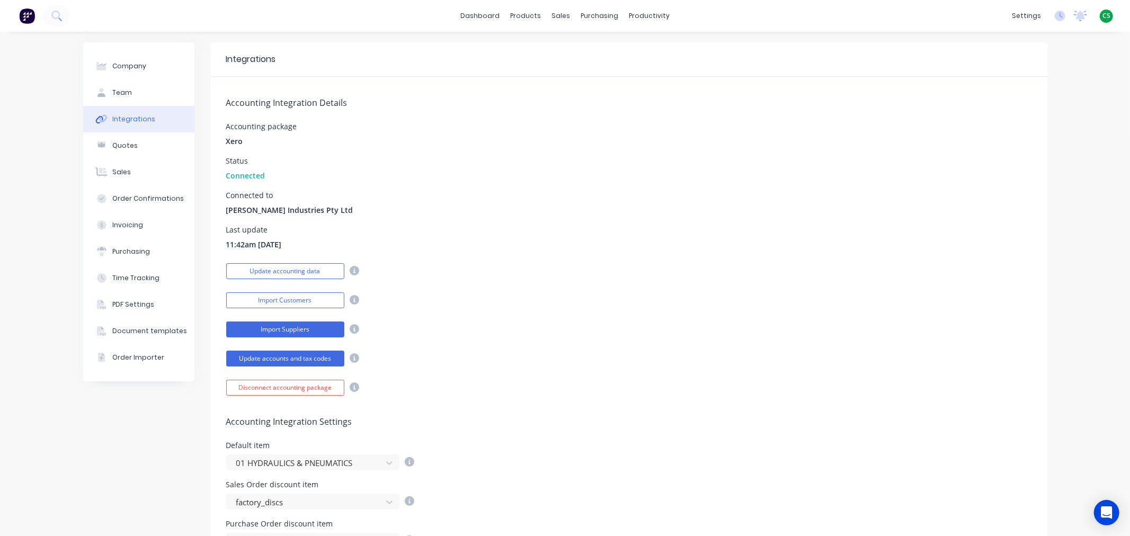
click at [278, 332] on button "Import Suppliers" at bounding box center [285, 329] width 118 height 16
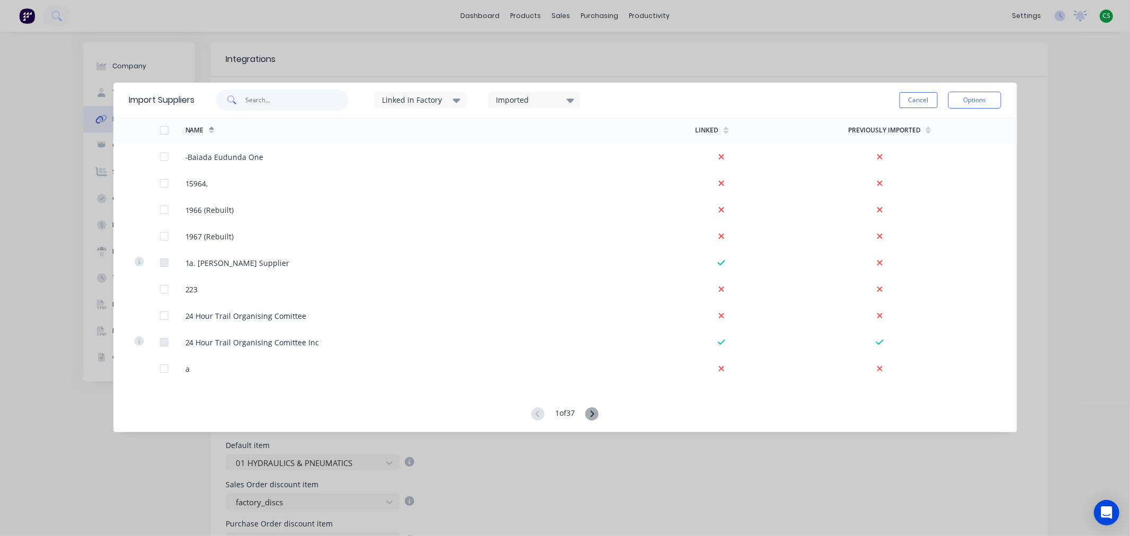
click at [254, 101] on input "text" at bounding box center [296, 100] width 103 height 21
type input "care"
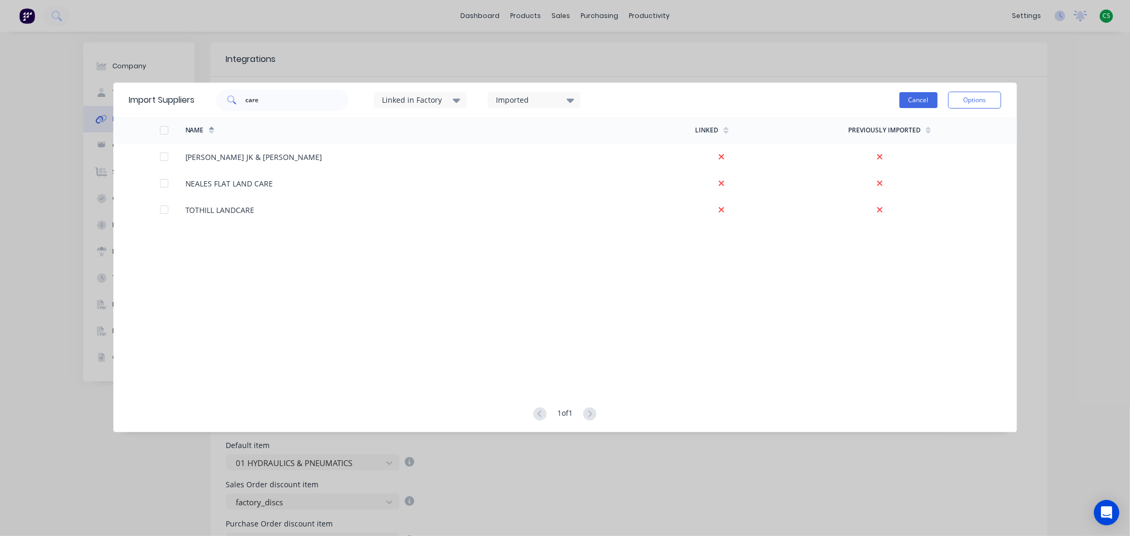
drag, startPoint x: 918, startPoint y: 102, endPoint x: 912, endPoint y: 96, distance: 9.0
click at [918, 102] on button "Cancel" at bounding box center [918, 100] width 38 height 16
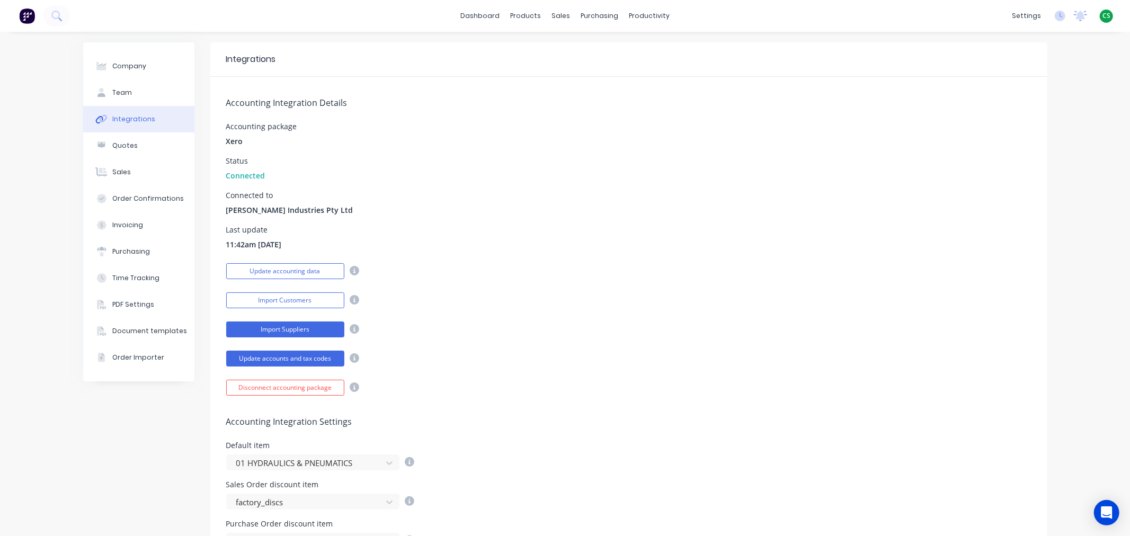
click at [244, 330] on button "Import Suppliers" at bounding box center [285, 329] width 118 height 16
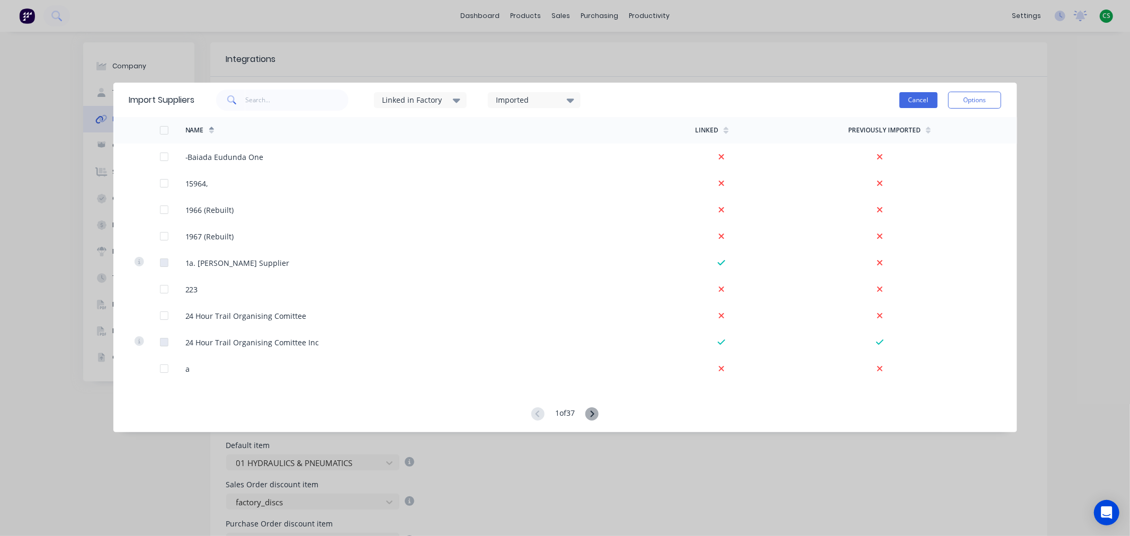
click at [906, 101] on button "Cancel" at bounding box center [918, 100] width 38 height 16
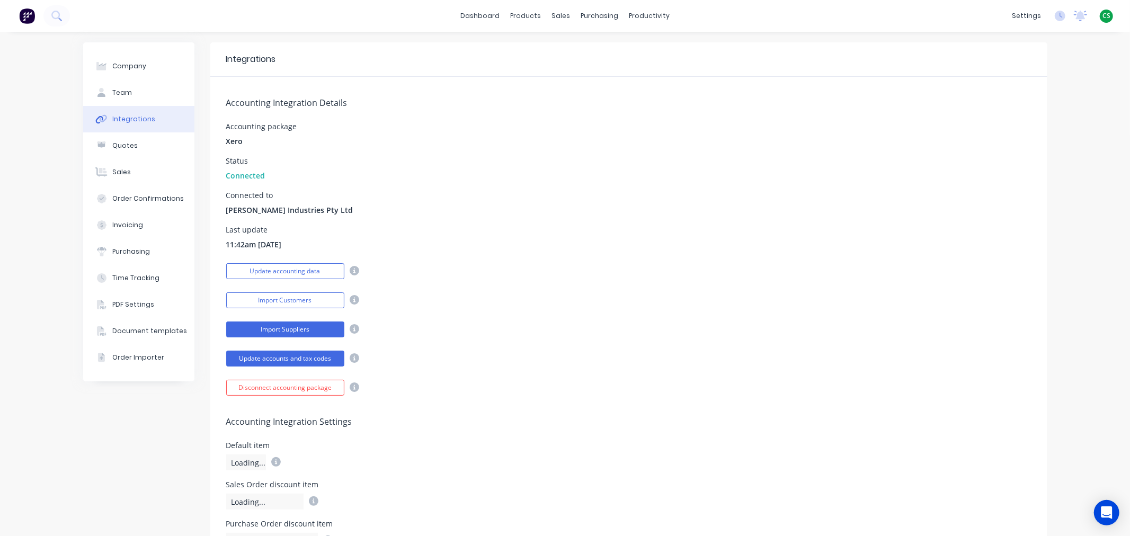
click at [266, 329] on button "Import Suppliers" at bounding box center [285, 329] width 118 height 16
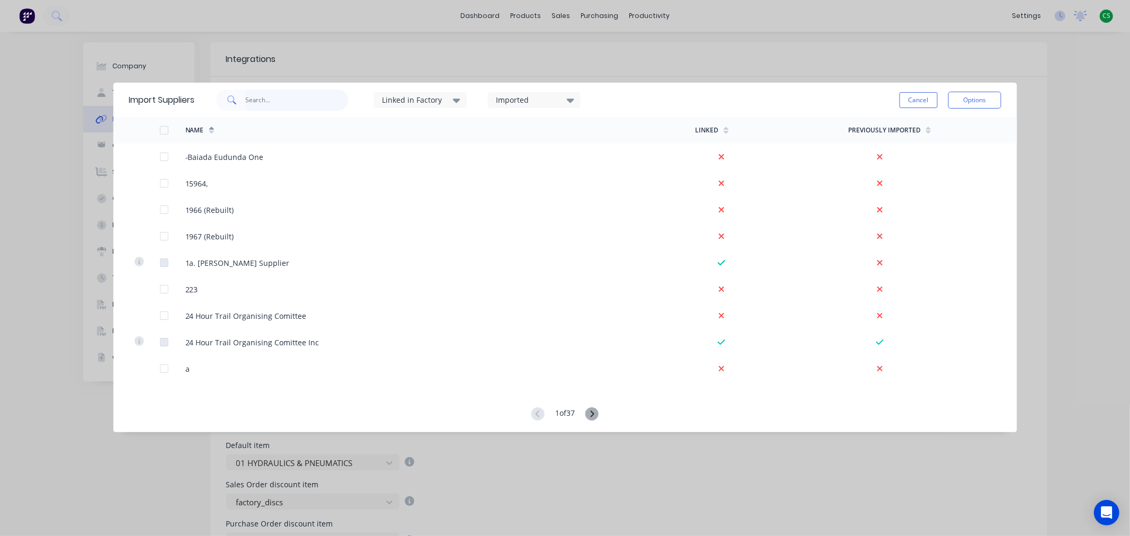
click at [262, 99] on input "text" at bounding box center [296, 100] width 103 height 21
type input "care"
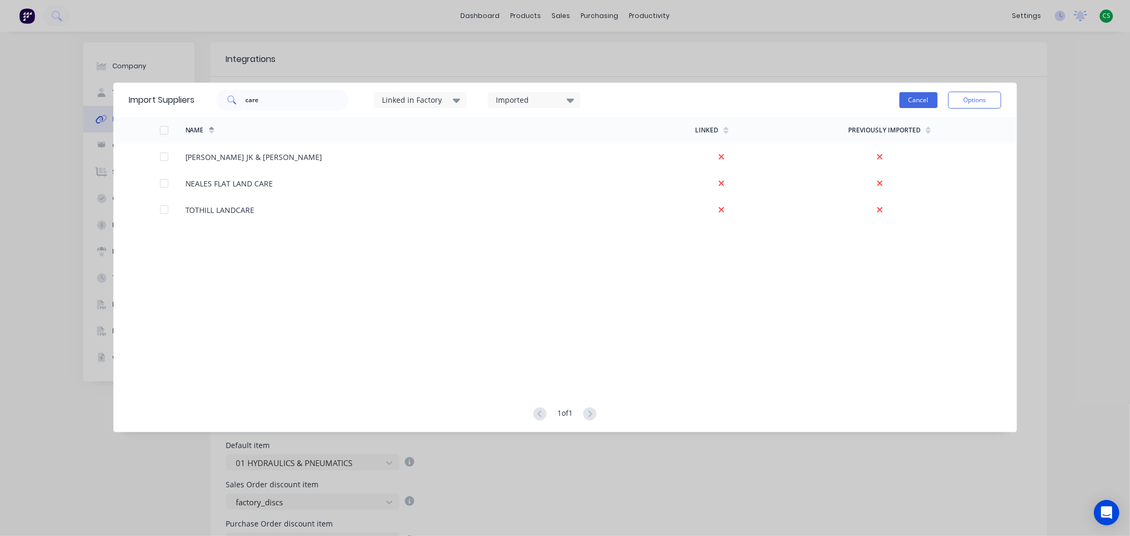
click at [909, 103] on button "Cancel" at bounding box center [918, 100] width 38 height 16
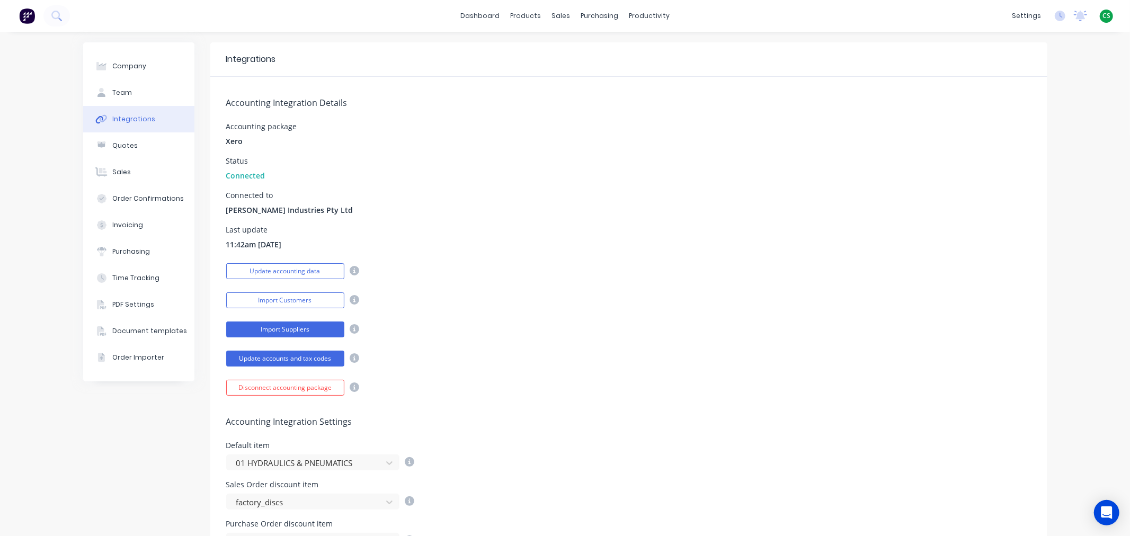
click at [269, 331] on button "Import Suppliers" at bounding box center [285, 329] width 118 height 16
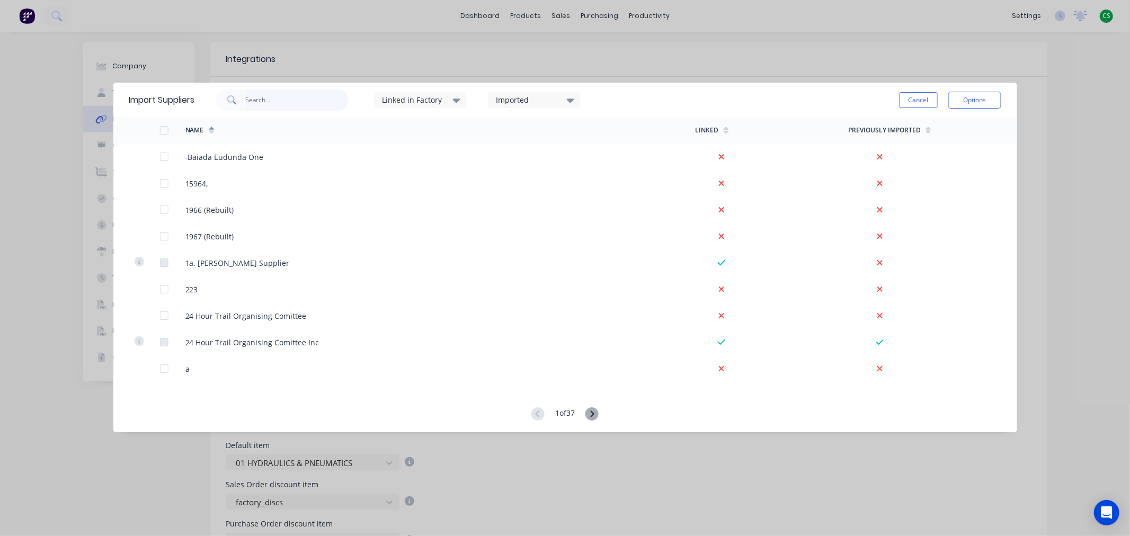
click at [272, 99] on input "text" at bounding box center [296, 100] width 103 height 21
type input "care"
click at [176, 97] on div "Import Suppliers care Linked in Factory Imported Cancel Options" at bounding box center [565, 100] width 904 height 34
click at [918, 99] on button "Cancel" at bounding box center [918, 100] width 38 height 16
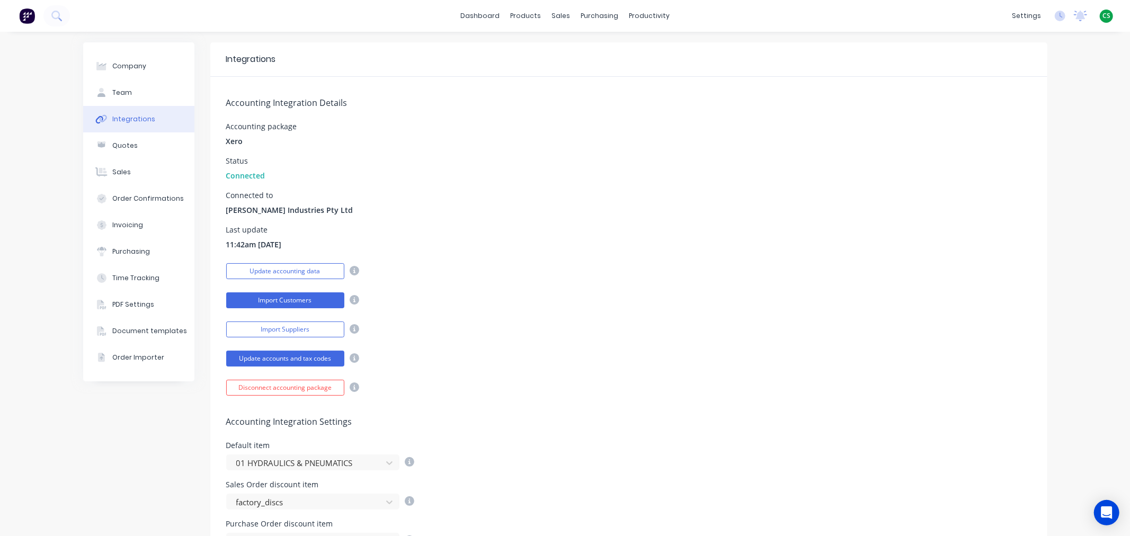
click at [269, 300] on button "Import Customers" at bounding box center [285, 300] width 118 height 16
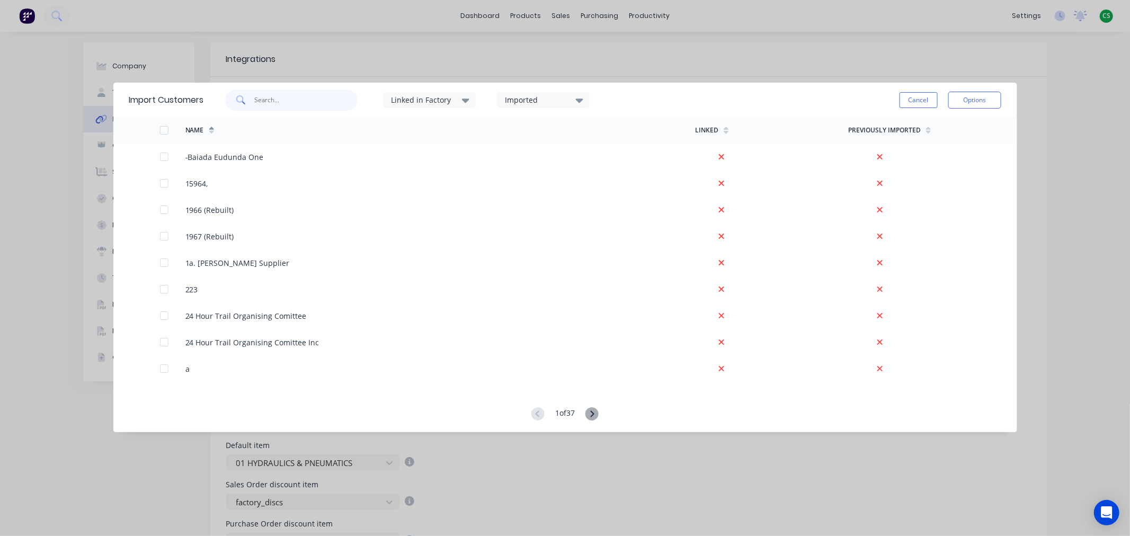
click at [268, 99] on input "text" at bounding box center [305, 100] width 103 height 21
type input "care"
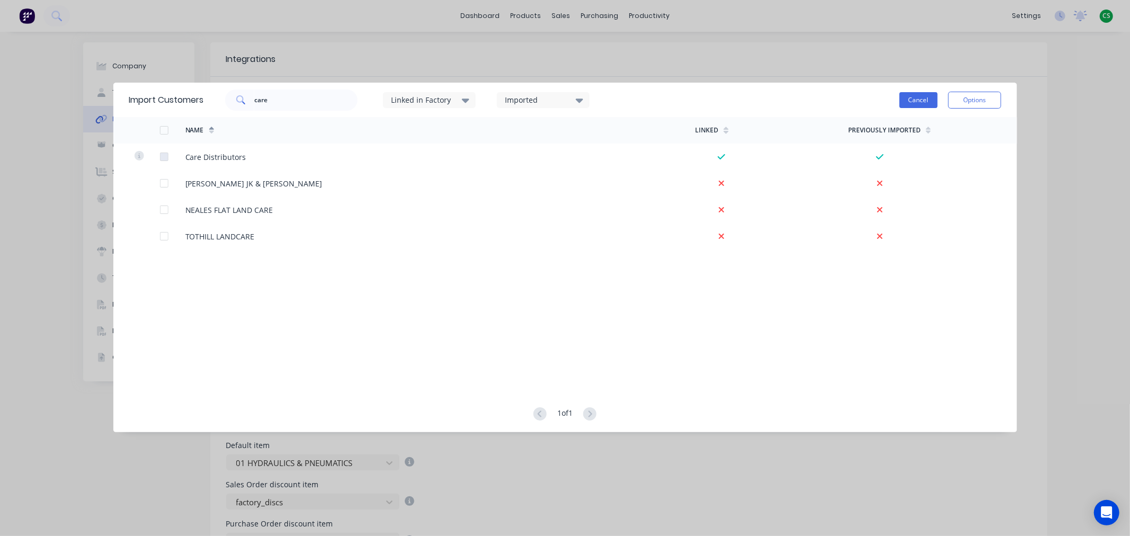
drag, startPoint x: 925, startPoint y: 101, endPoint x: 760, endPoint y: 81, distance: 166.0
click at [924, 101] on button "Cancel" at bounding box center [918, 100] width 38 height 16
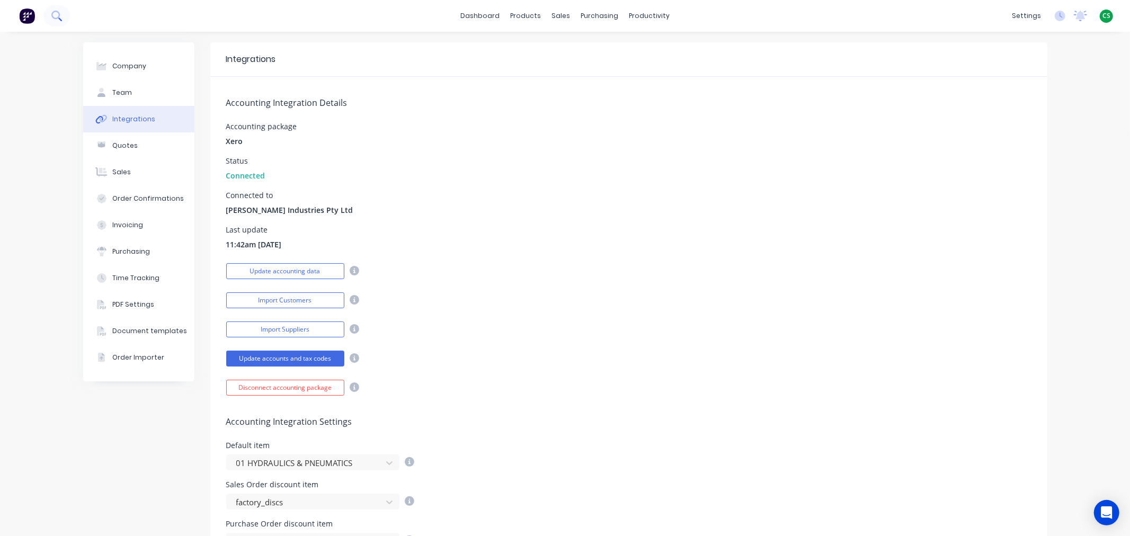
click at [59, 17] on icon at bounding box center [60, 19] width 4 height 4
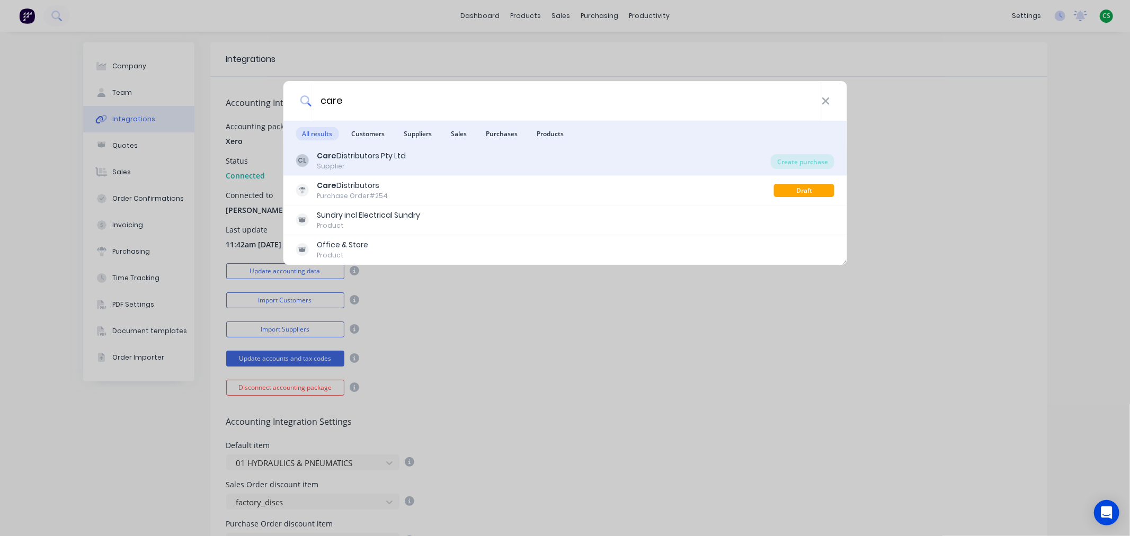
type input "care"
click at [364, 159] on div "Care Distributors Pty Ltd" at bounding box center [361, 155] width 89 height 11
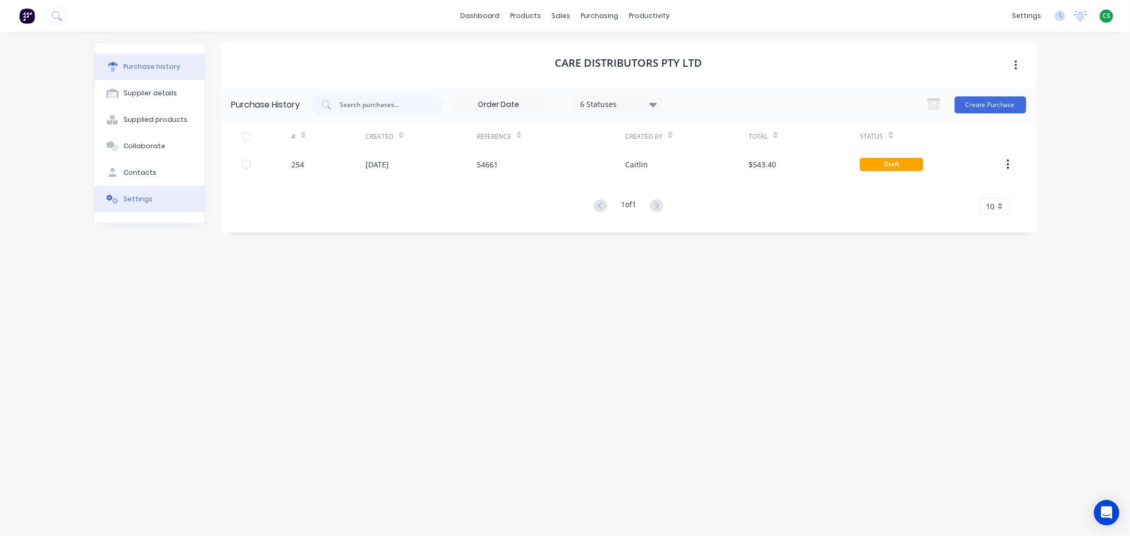
click at [147, 198] on div "Settings" at bounding box center [137, 199] width 29 height 10
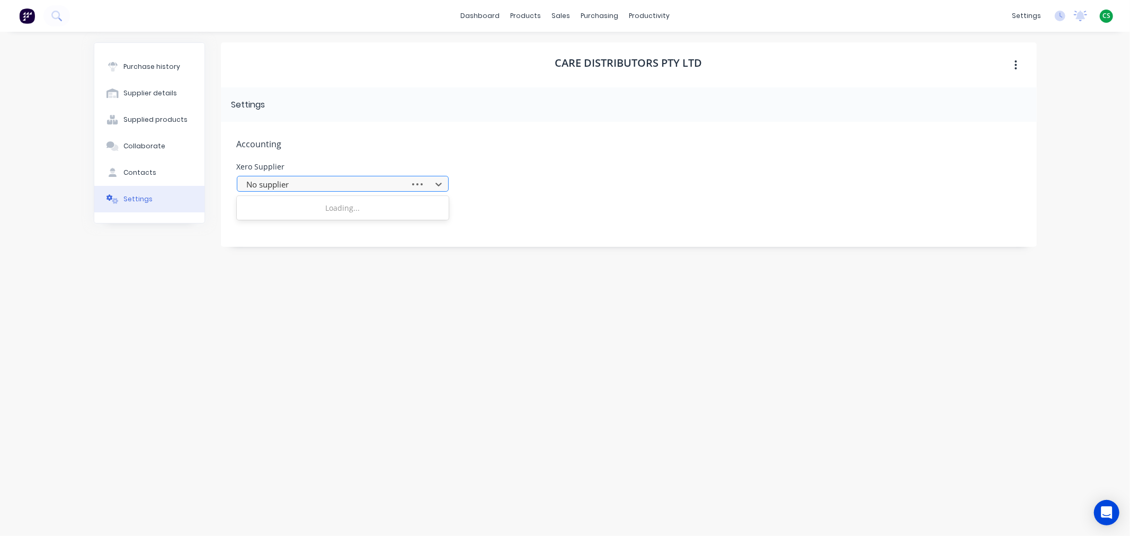
click at [279, 184] on div at bounding box center [325, 184] width 159 height 13
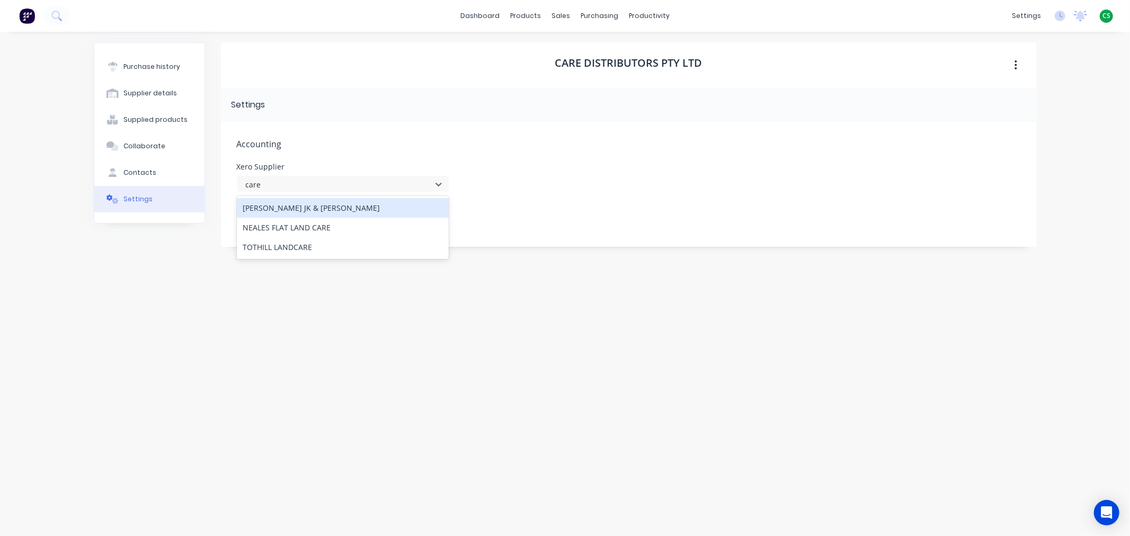
type input "care"
click at [150, 332] on div "Purchase history Supplier details Supplied products Collaborate Contacts Settin…" at bounding box center [149, 278] width 111 height 472
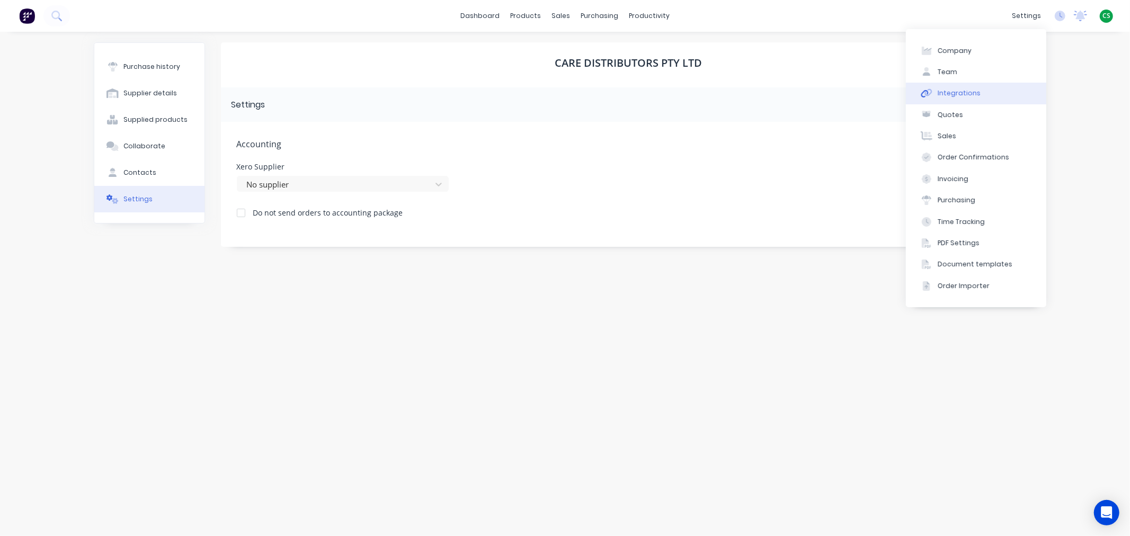
click at [976, 90] on button "Integrations" at bounding box center [976, 93] width 140 height 21
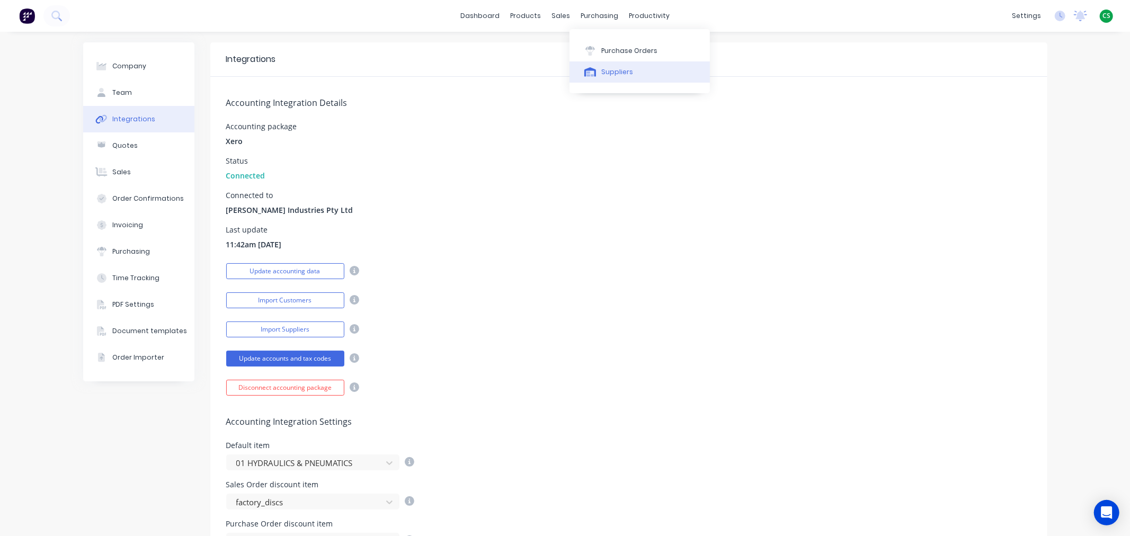
click at [613, 71] on div "Suppliers" at bounding box center [617, 72] width 32 height 10
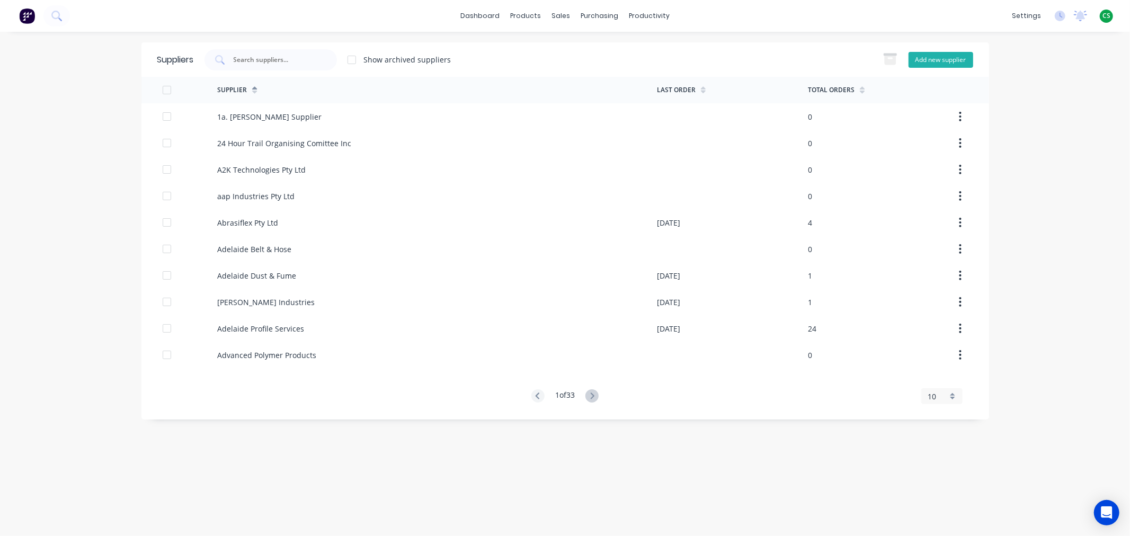
click at [933, 61] on button "Add new supplier" at bounding box center [940, 60] width 65 height 16
select select "AU"
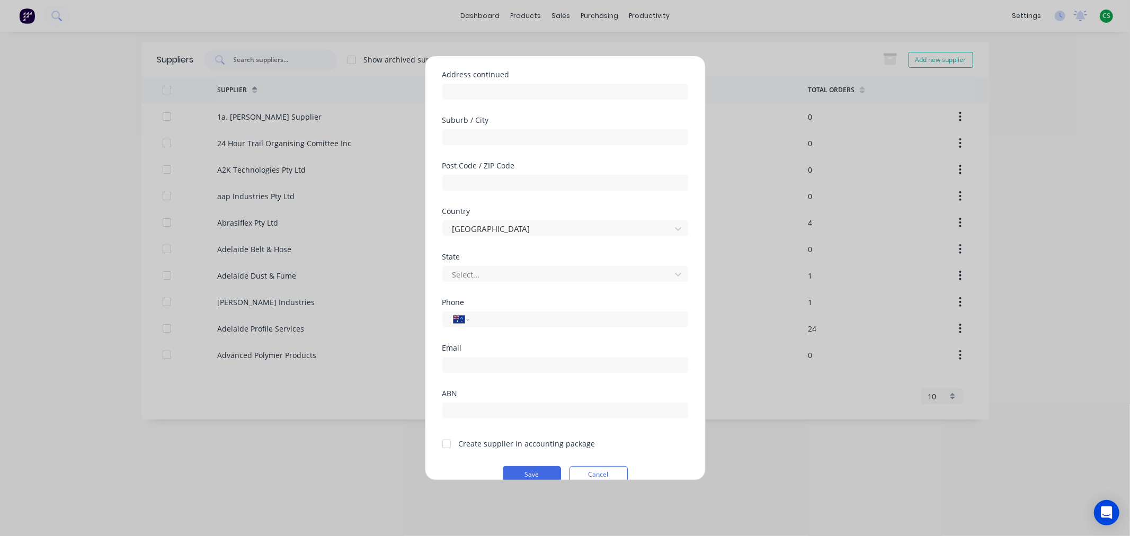
scroll to position [138, 0]
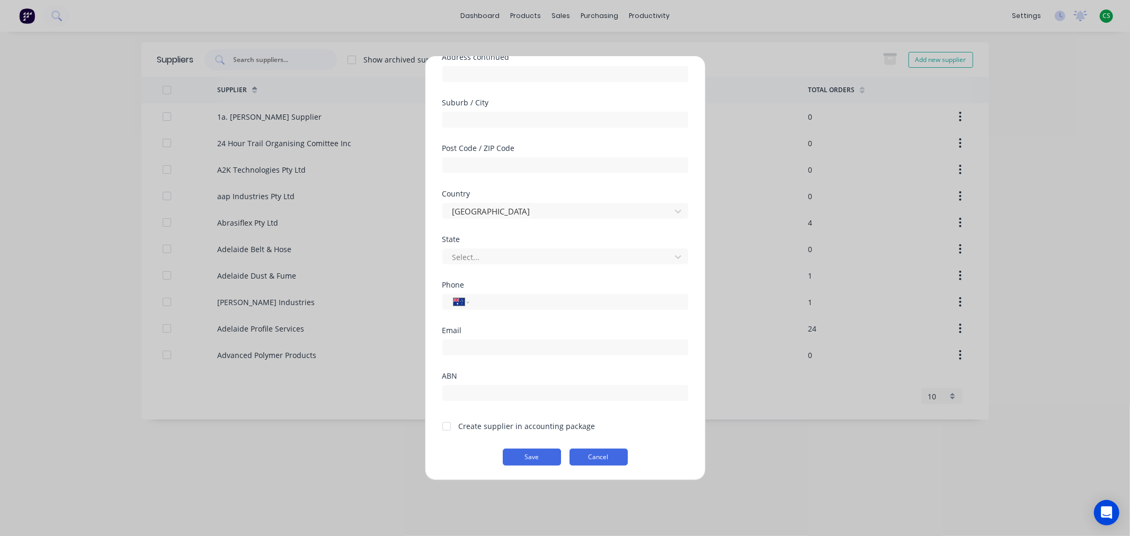
click at [589, 457] on button "Cancel" at bounding box center [598, 457] width 58 height 17
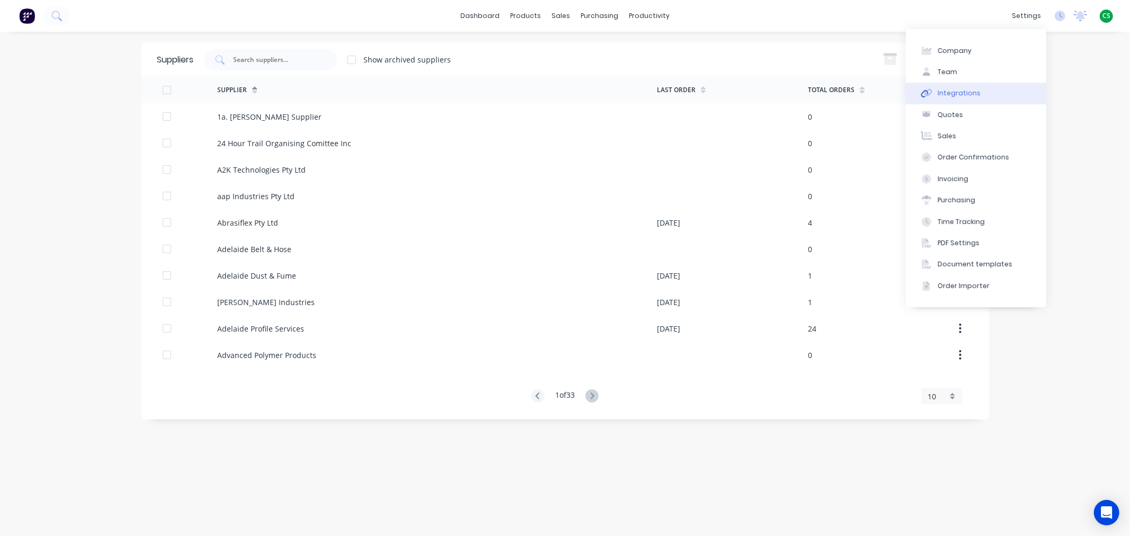
click at [973, 94] on div "Integrations" at bounding box center [958, 93] width 43 height 10
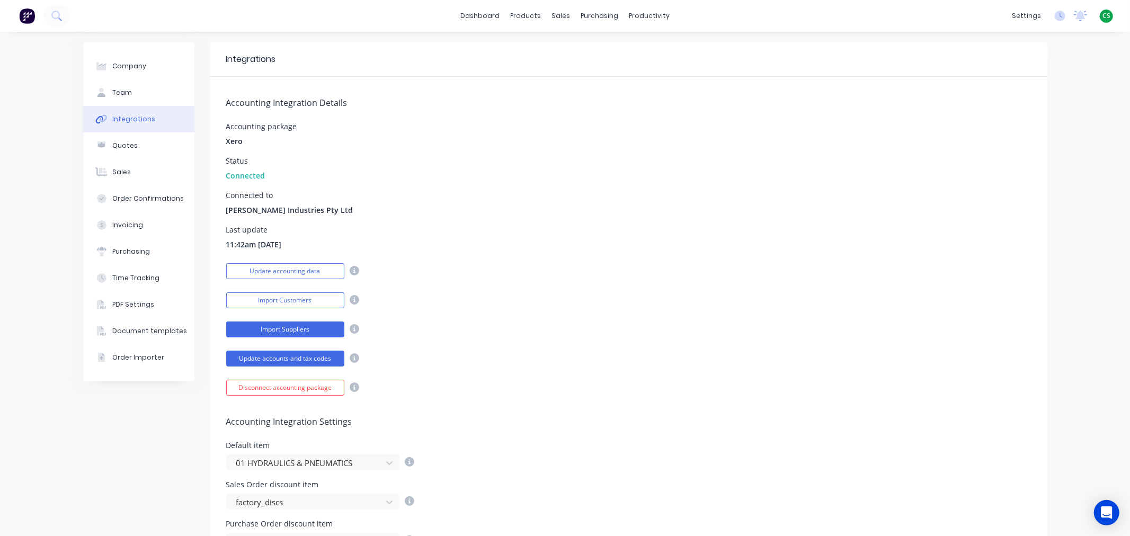
click at [261, 329] on button "Import Suppliers" at bounding box center [285, 329] width 118 height 16
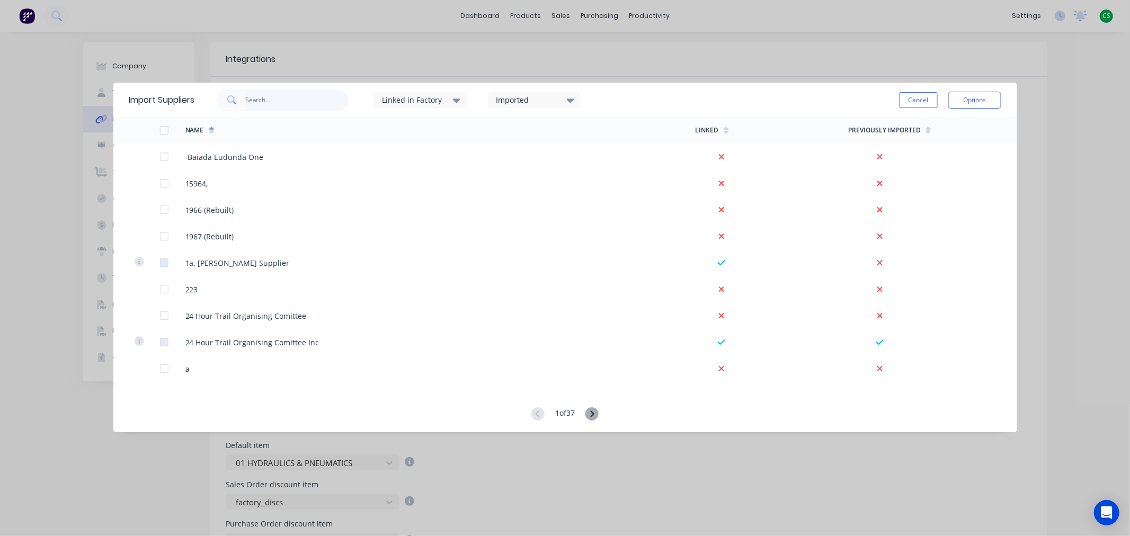
click at [251, 97] on input "text" at bounding box center [296, 100] width 103 height 21
type input "care"
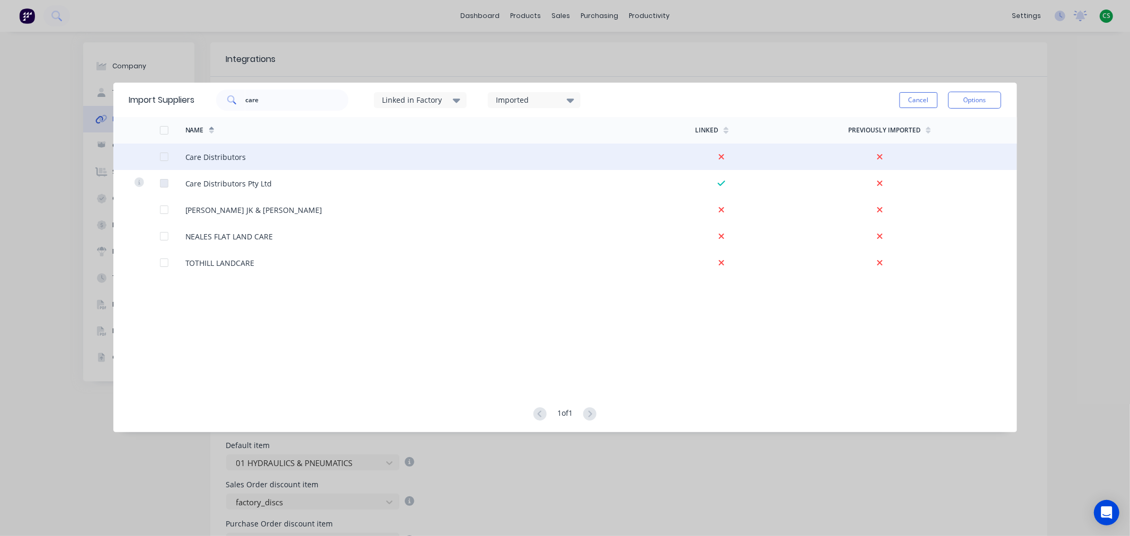
click at [166, 157] on div at bounding box center [163, 156] width 21 height 21
click at [975, 101] on button "Options" at bounding box center [974, 100] width 53 height 17
click at [926, 127] on div "Import selected suppliers" at bounding box center [951, 130] width 82 height 26
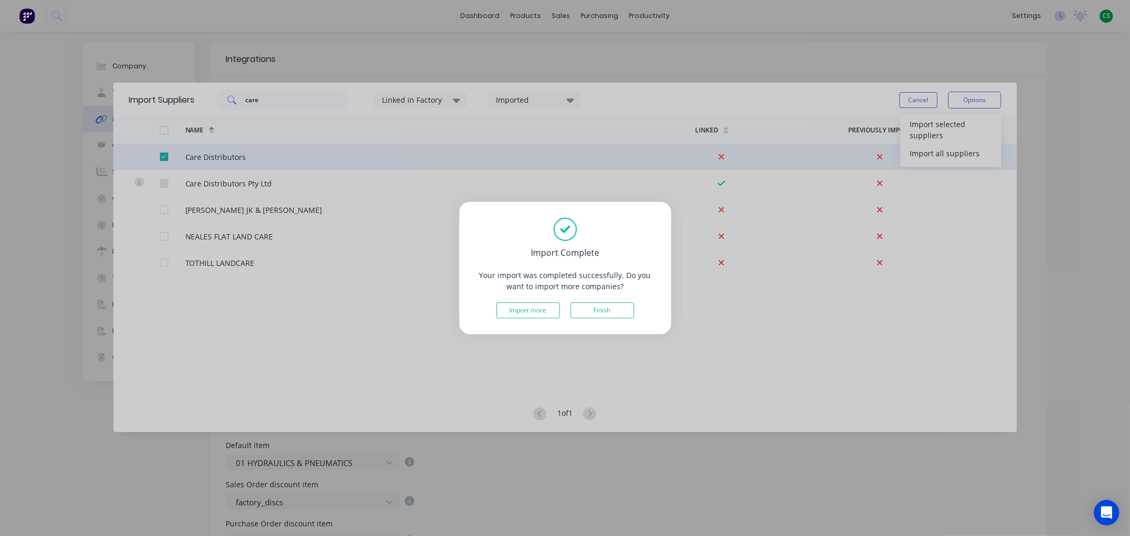
drag, startPoint x: 594, startPoint y: 310, endPoint x: 565, endPoint y: 293, distance: 33.2
click at [595, 311] on button "Finish" at bounding box center [602, 310] width 64 height 16
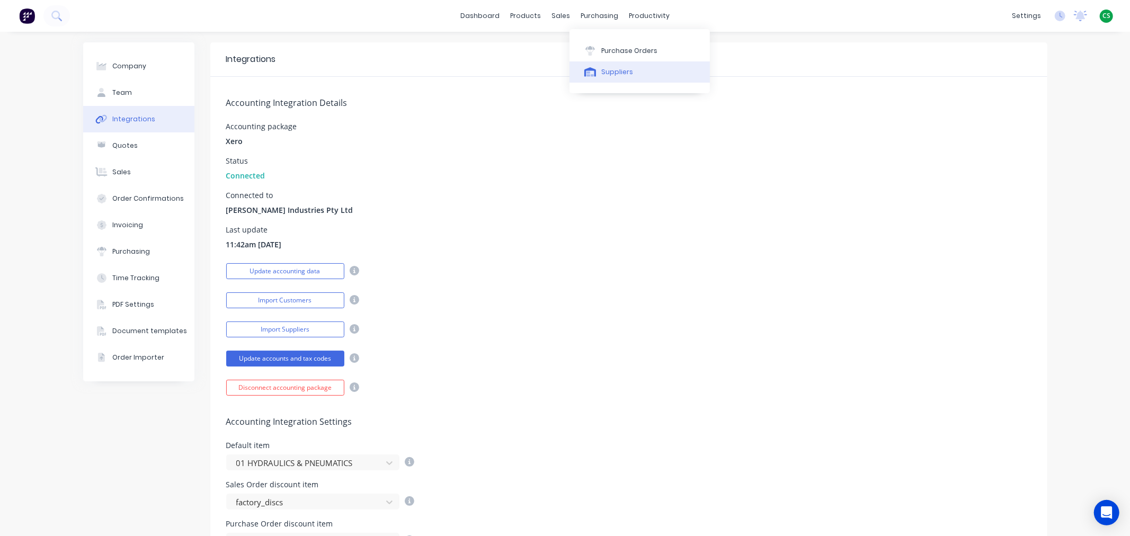
click at [612, 74] on div "Suppliers" at bounding box center [617, 72] width 32 height 10
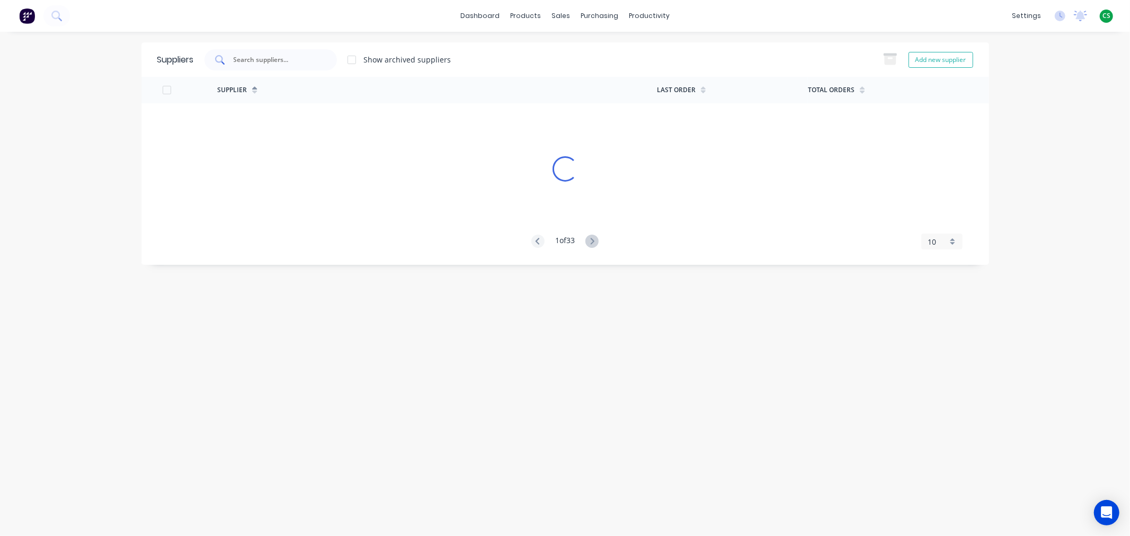
click at [262, 57] on input "text" at bounding box center [277, 60] width 88 height 11
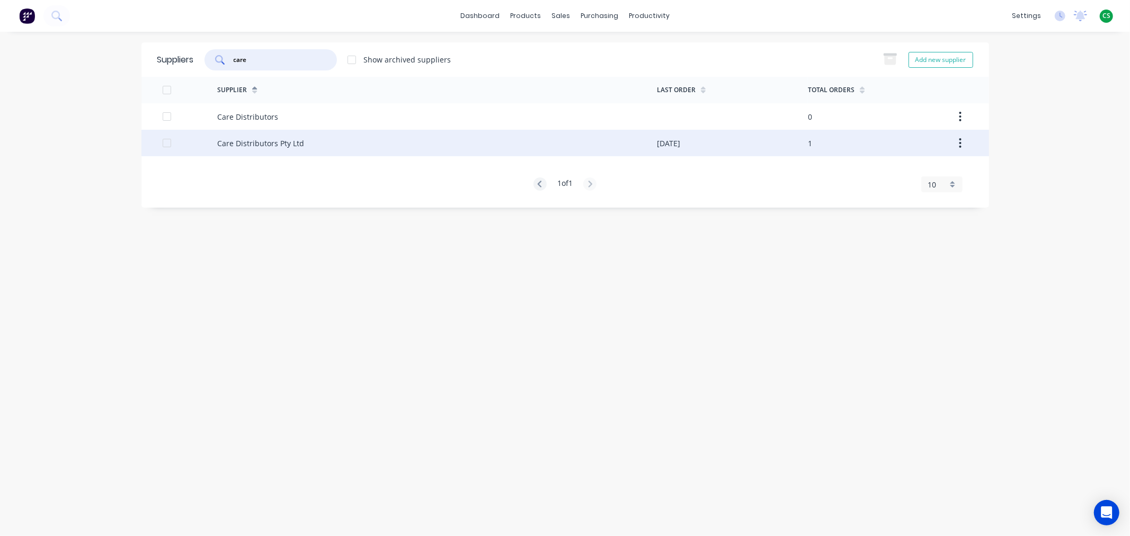
type input "care"
click at [245, 144] on div "Care Distributors Pty Ltd" at bounding box center [260, 143] width 87 height 11
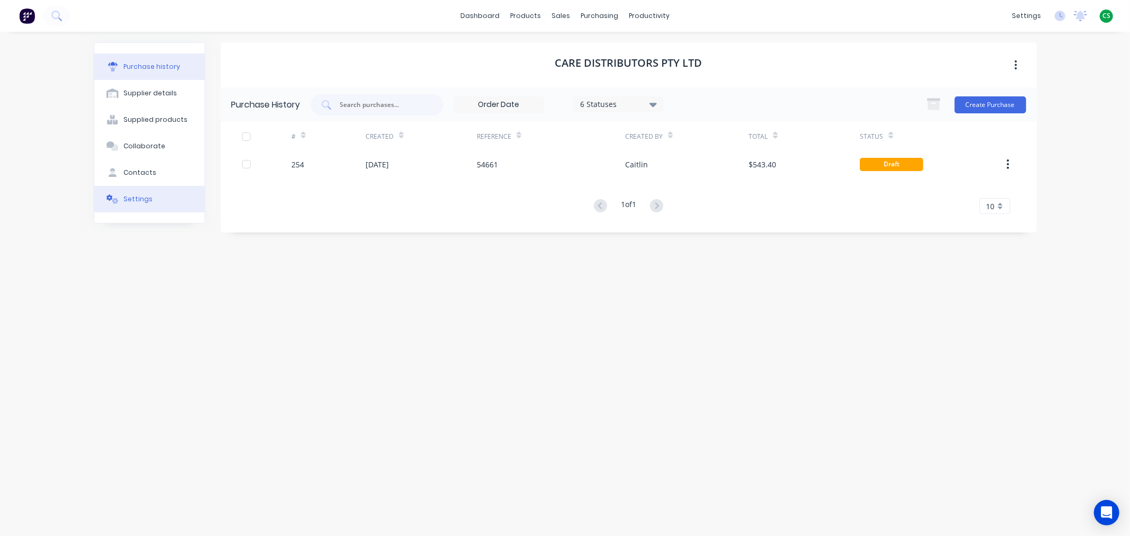
drag, startPoint x: 147, startPoint y: 199, endPoint x: 155, endPoint y: 205, distance: 10.2
click at [147, 199] on div "Settings" at bounding box center [137, 199] width 29 height 10
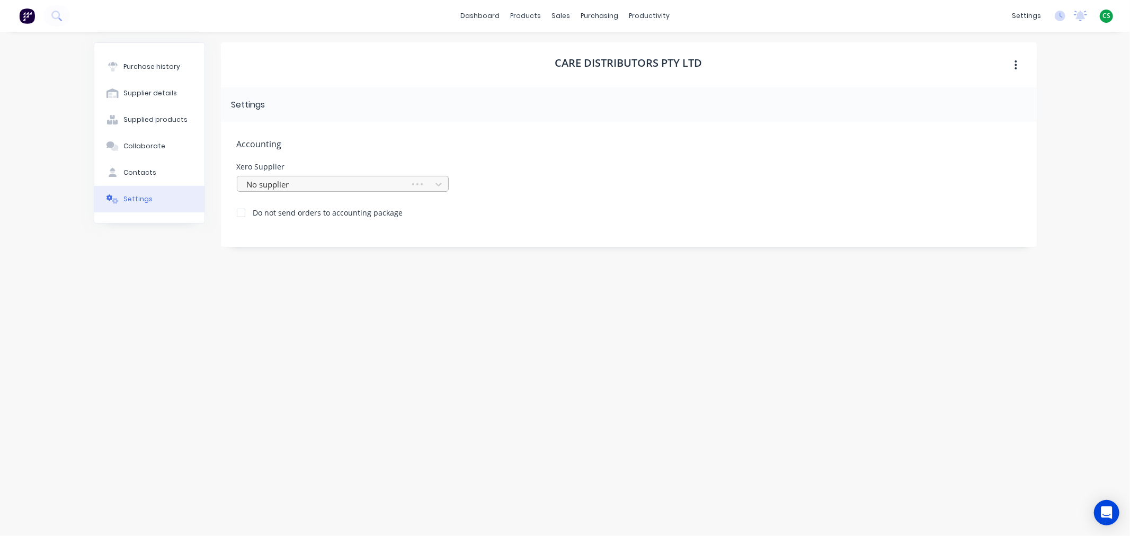
click at [289, 184] on div at bounding box center [325, 184] width 159 height 13
type input "care"
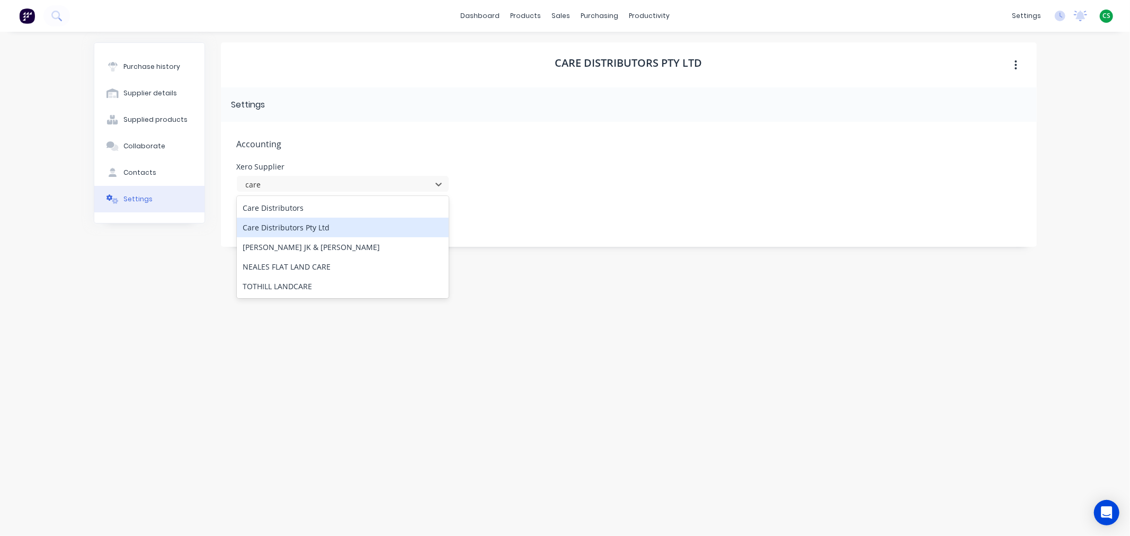
click at [291, 226] on div "Care Distributors Pty Ltd" at bounding box center [343, 228] width 212 height 20
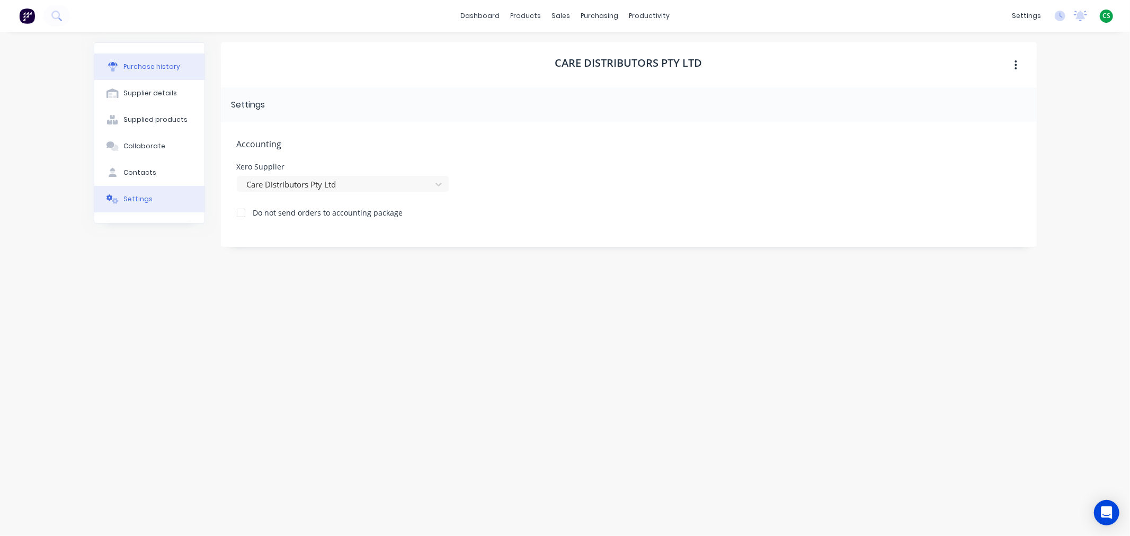
click at [157, 64] on div "Purchase history" at bounding box center [151, 67] width 57 height 10
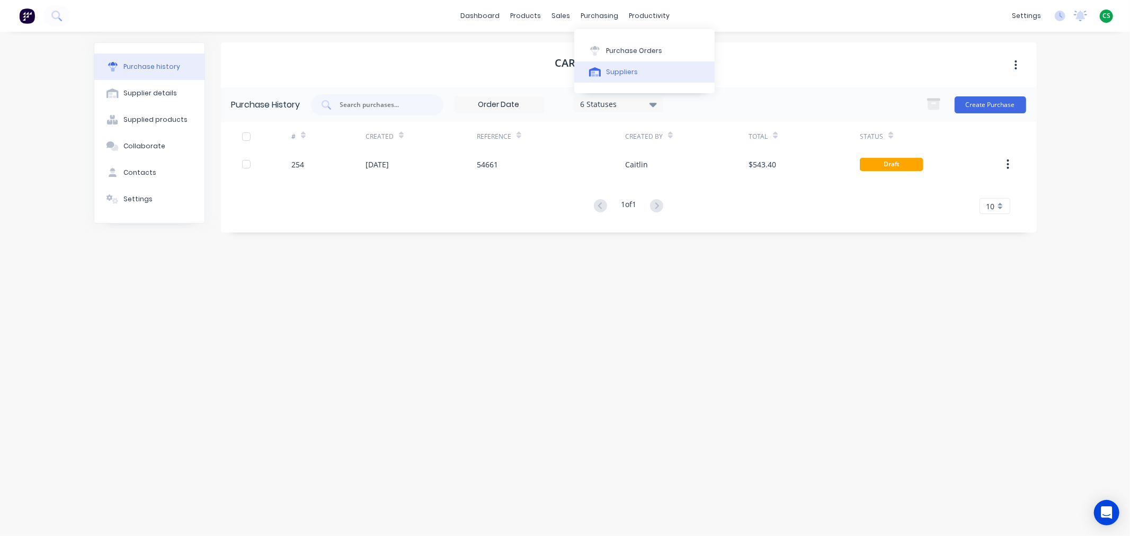
click at [618, 71] on div "Suppliers" at bounding box center [622, 72] width 32 height 10
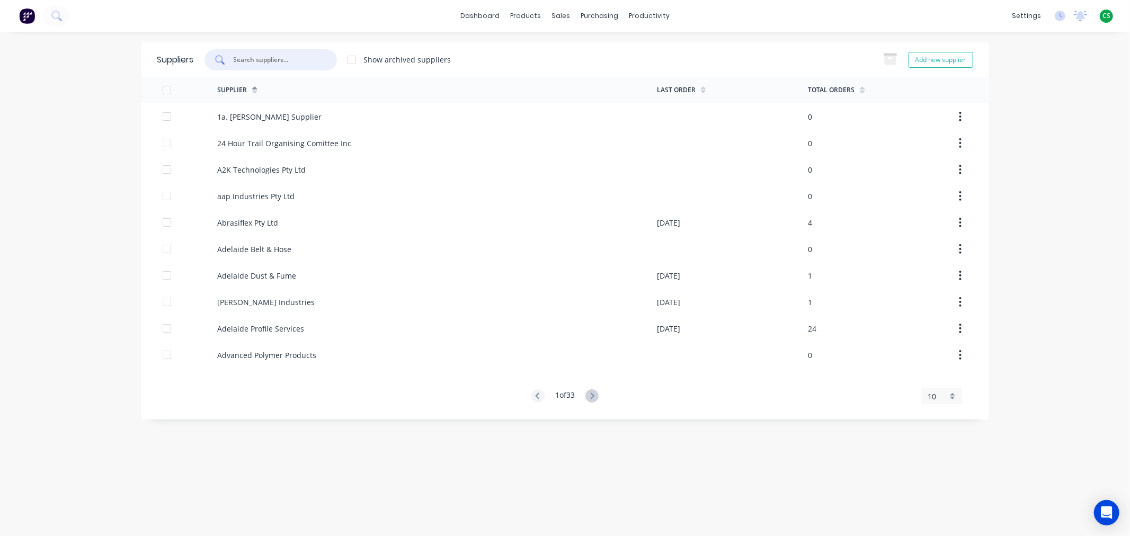
click at [258, 61] on input "text" at bounding box center [277, 60] width 88 height 11
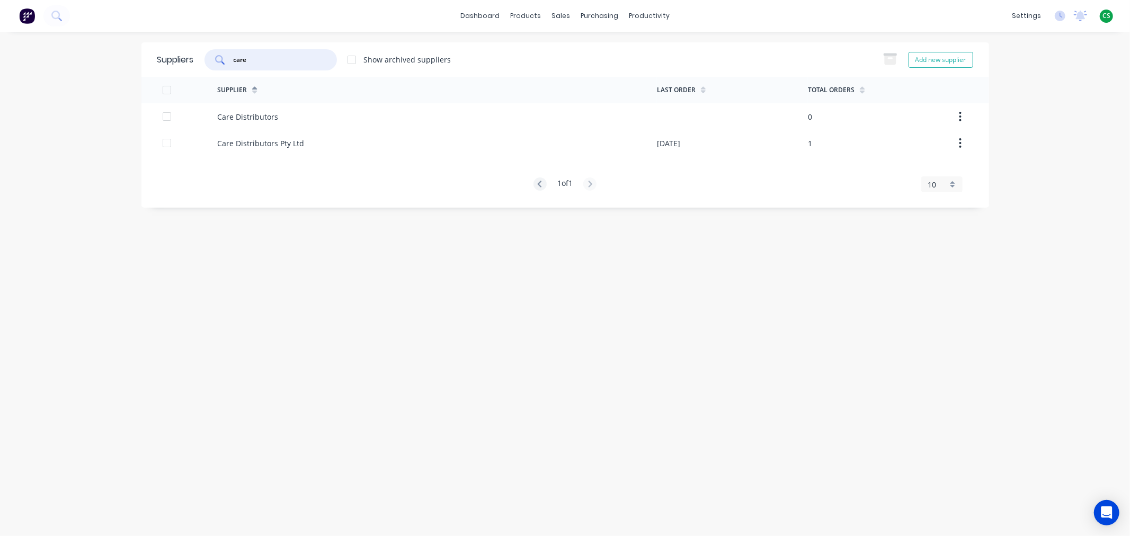
type input "care"
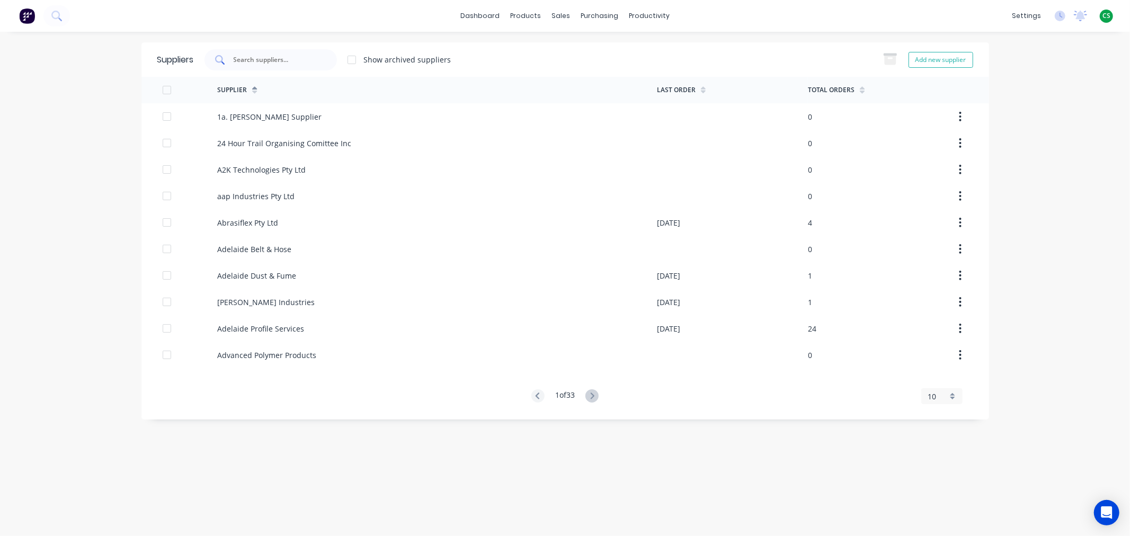
click at [255, 56] on input "text" at bounding box center [277, 60] width 88 height 11
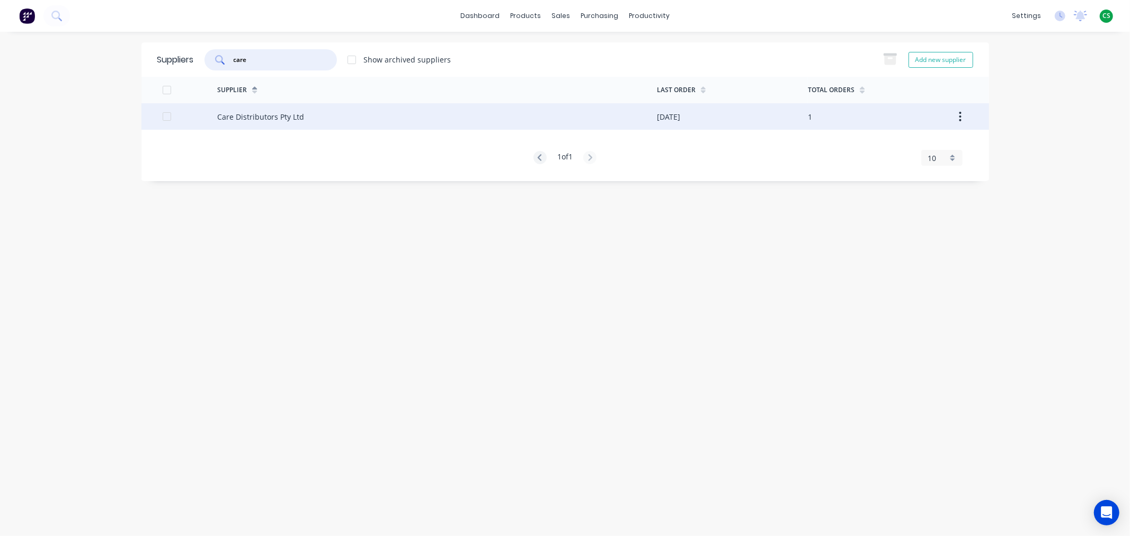
type input "care"
click at [272, 120] on div "Care Distributors Pty Ltd" at bounding box center [260, 116] width 87 height 11
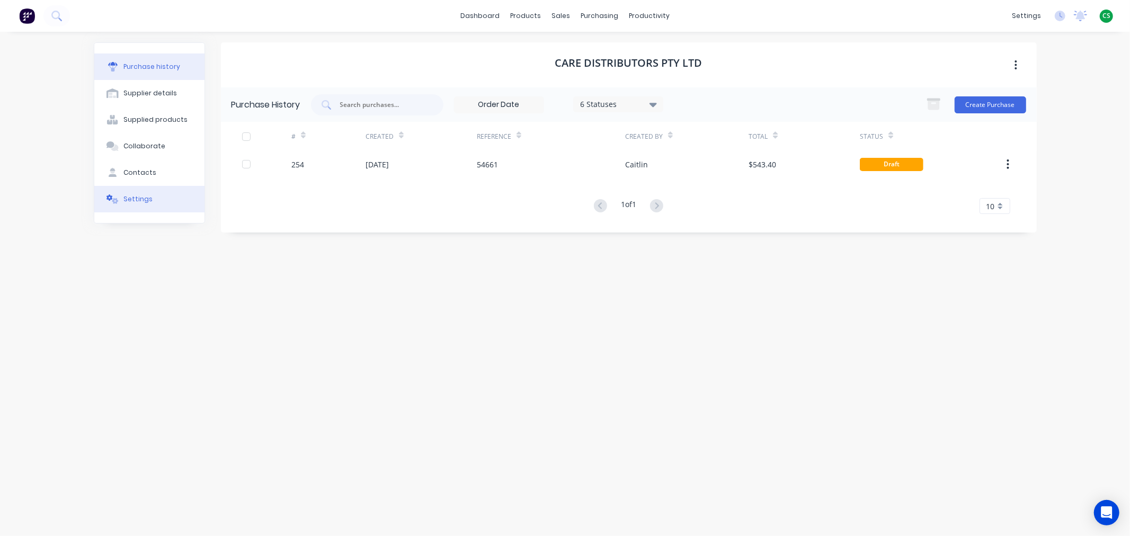
click at [155, 200] on button "Settings" at bounding box center [149, 199] width 110 height 26
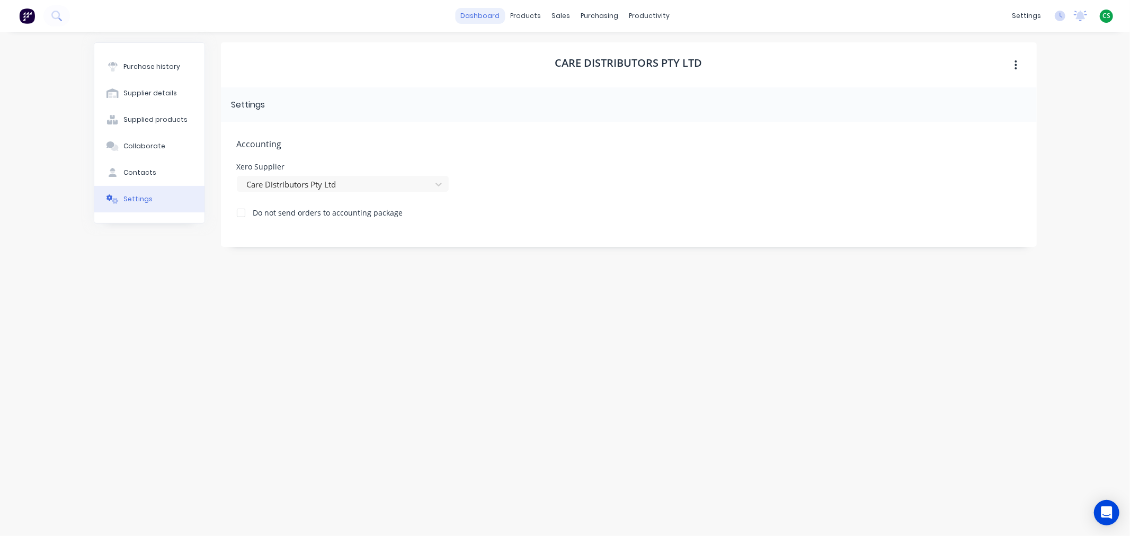
click at [479, 17] on link "dashboard" at bounding box center [480, 16] width 50 height 16
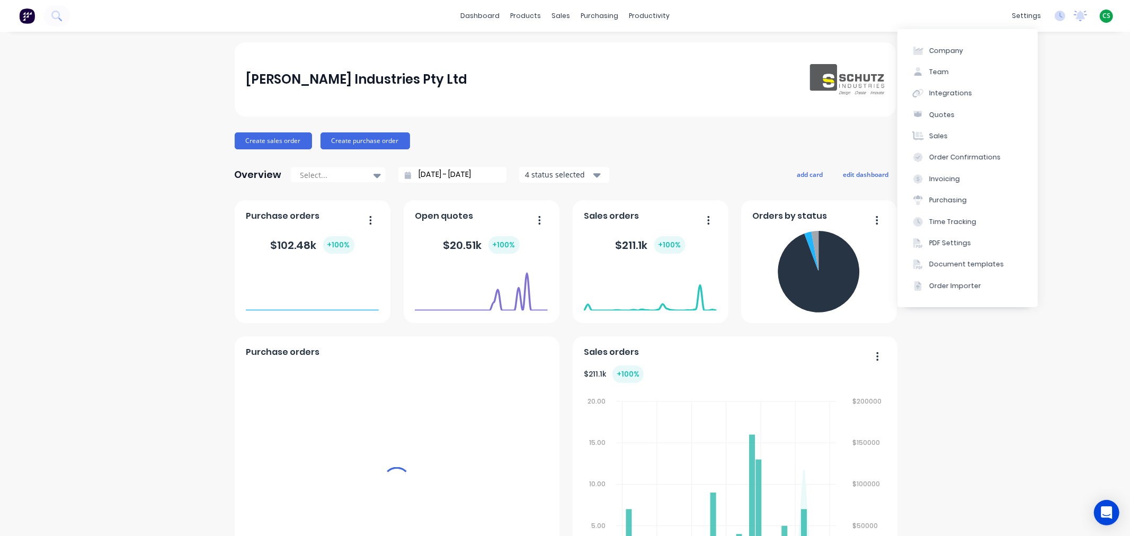
click at [1102, 14] on span "CS" at bounding box center [1106, 16] width 8 height 10
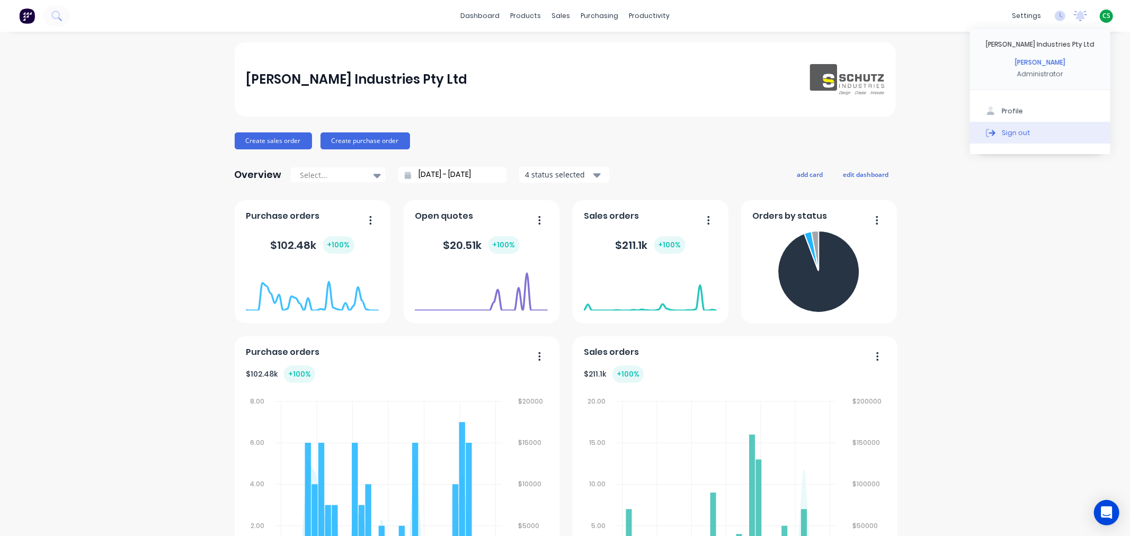
click at [1002, 131] on div "Sign out" at bounding box center [1016, 133] width 29 height 10
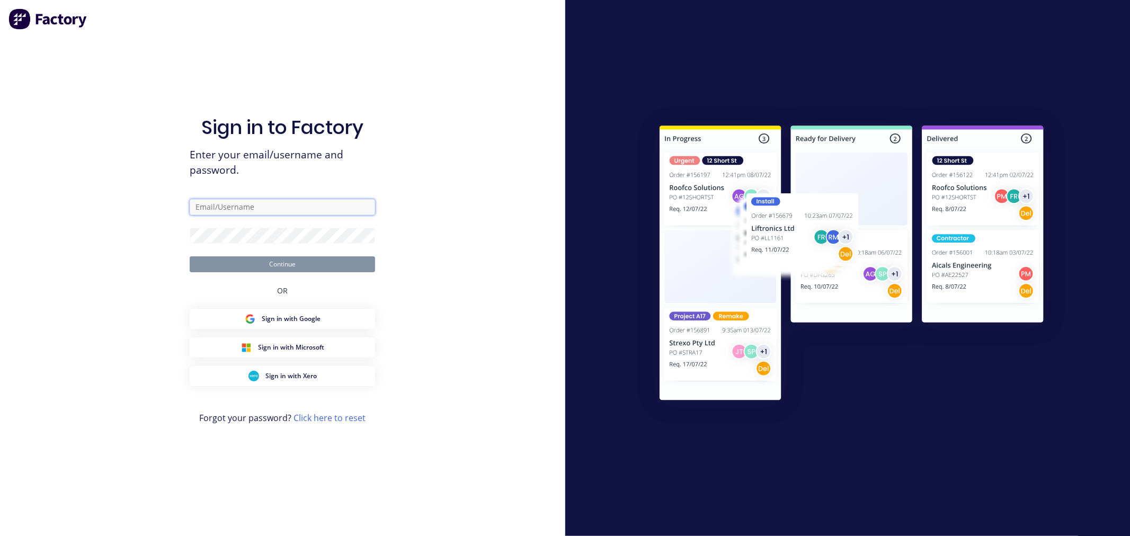
click at [241, 208] on input "text" at bounding box center [282, 207] width 185 height 16
type input "[EMAIL_ADDRESS][DOMAIN_NAME]"
